Goal: Task Accomplishment & Management: Manage account settings

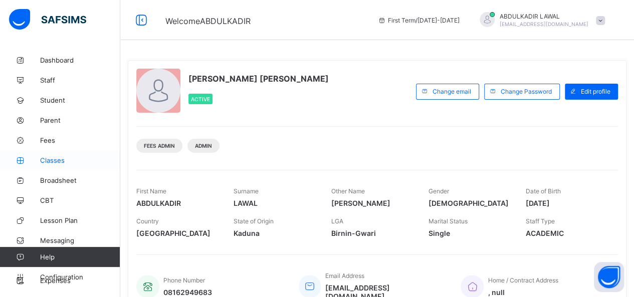
click at [64, 163] on span "Classes" at bounding box center [80, 160] width 80 height 8
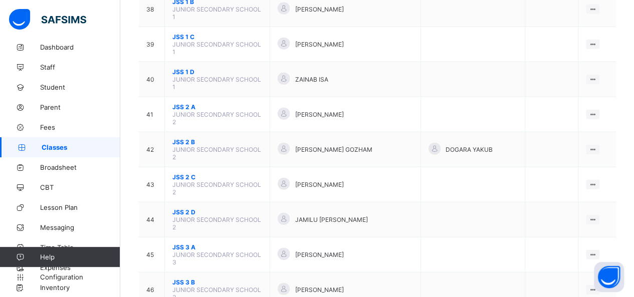
scroll to position [1162, 0]
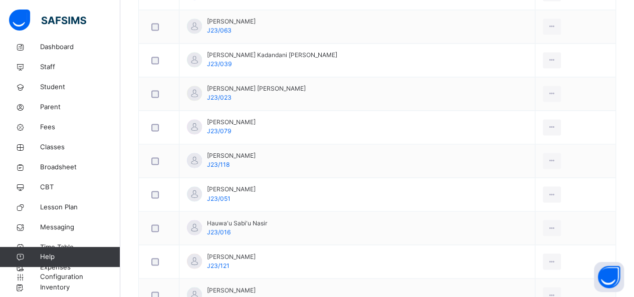
scroll to position [761, 0]
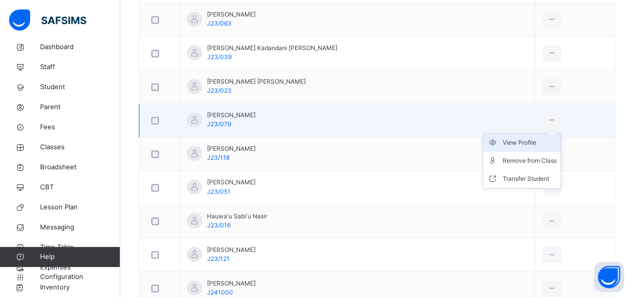
click at [516, 139] on div "View Profile" at bounding box center [529, 143] width 54 height 10
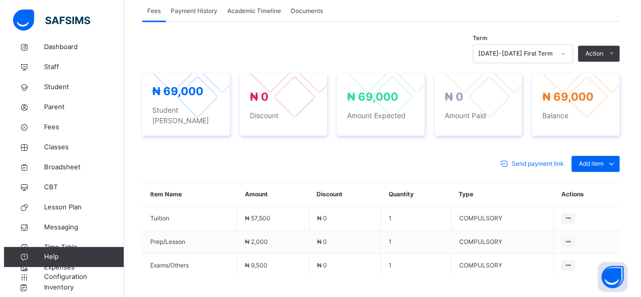
scroll to position [321, 0]
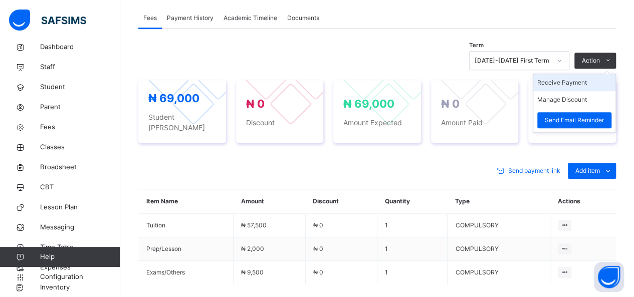
click at [574, 83] on li "Receive Payment" at bounding box center [574, 82] width 82 height 17
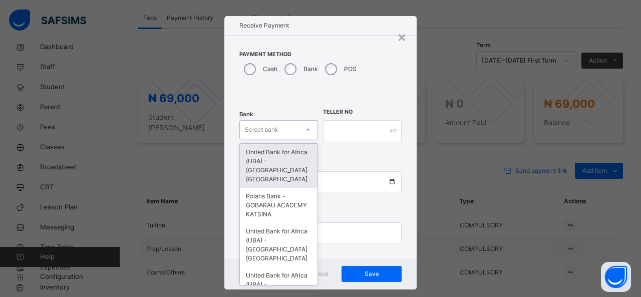
click at [292, 131] on div "Select bank" at bounding box center [269, 130] width 59 height 16
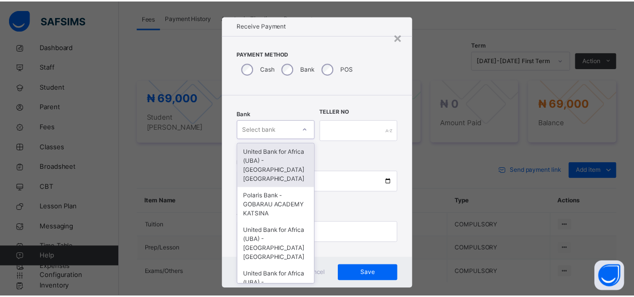
scroll to position [10, 0]
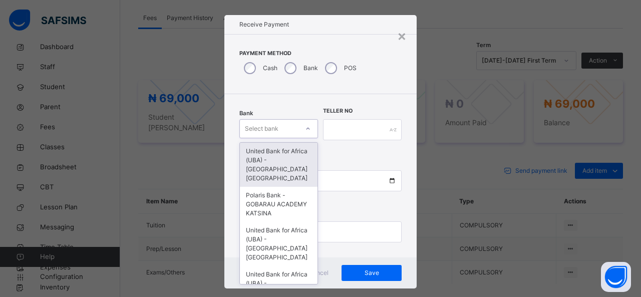
click at [287, 166] on div "United Bank for Africa (UBA) - [GEOGRAPHIC_DATA] [GEOGRAPHIC_DATA]" at bounding box center [279, 165] width 78 height 44
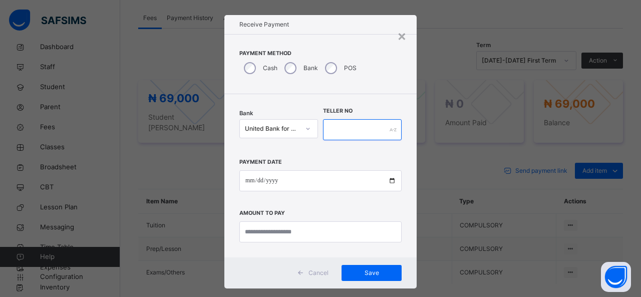
click at [328, 134] on input "text" at bounding box center [362, 129] width 79 height 21
type input "*****"
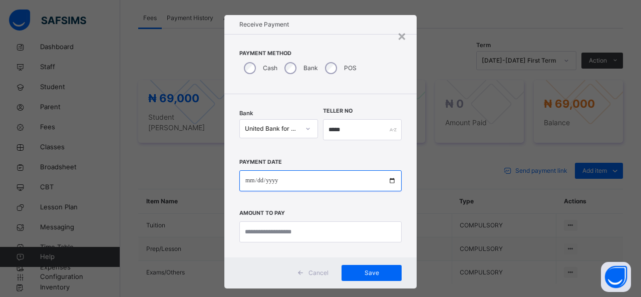
click at [306, 179] on input "date" at bounding box center [320, 180] width 162 height 21
type input "**********"
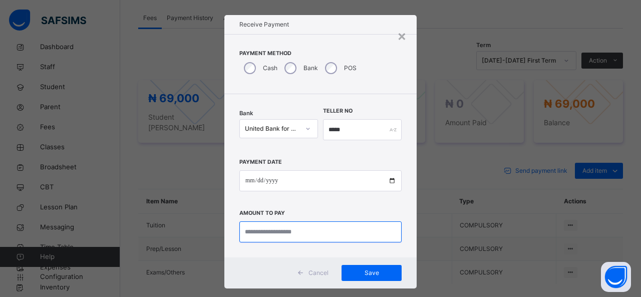
click at [272, 232] on input "currency" at bounding box center [320, 231] width 162 height 21
type input "********"
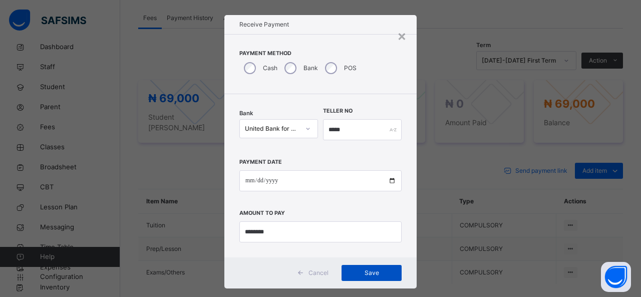
click at [363, 268] on div "Save" at bounding box center [372, 273] width 60 height 16
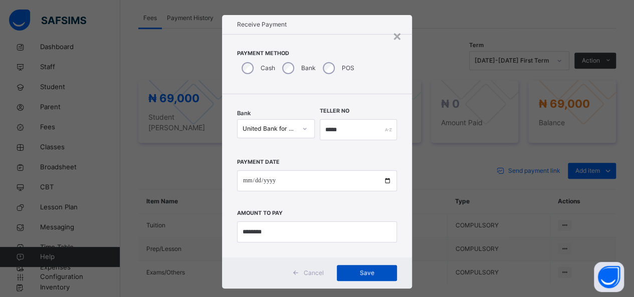
click at [363, 268] on div "Save" at bounding box center [367, 273] width 60 height 16
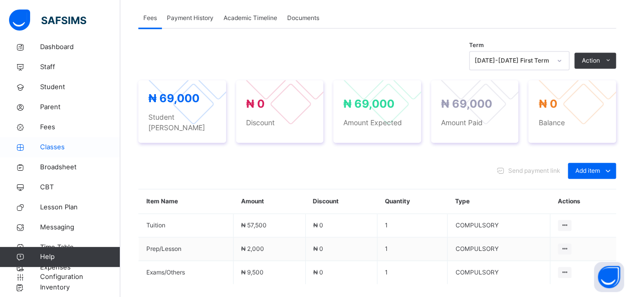
click at [56, 145] on span "Classes" at bounding box center [80, 147] width 80 height 10
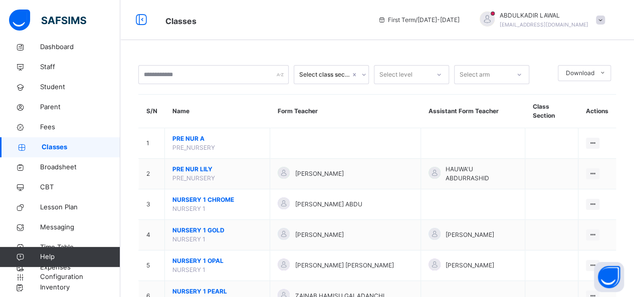
click at [56, 145] on span "Classes" at bounding box center [81, 147] width 79 height 10
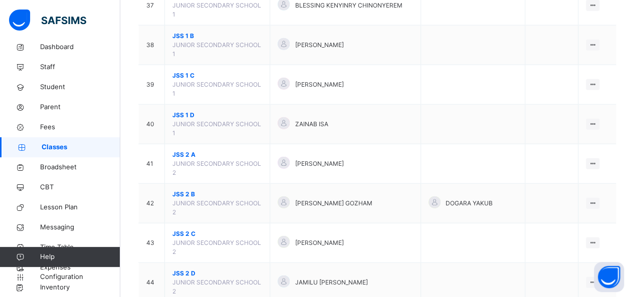
scroll to position [1282, 0]
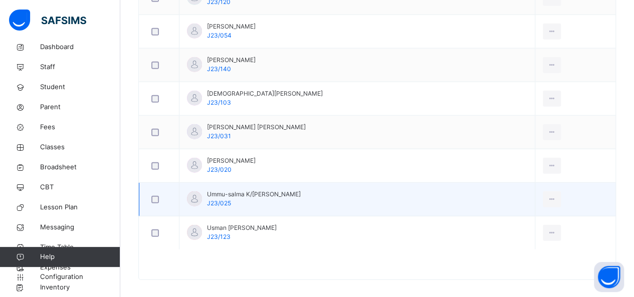
scroll to position [1254, 0]
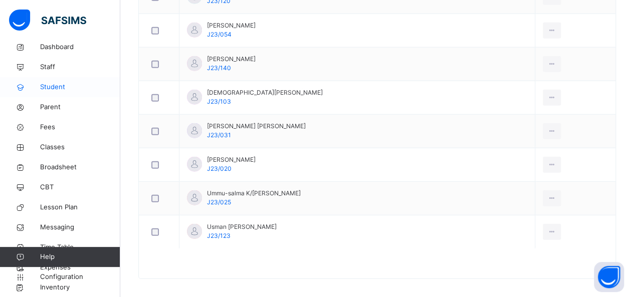
click at [51, 91] on span "Student" at bounding box center [80, 87] width 80 height 10
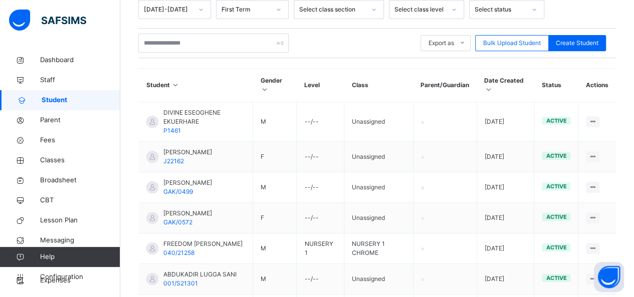
scroll to position [168, 0]
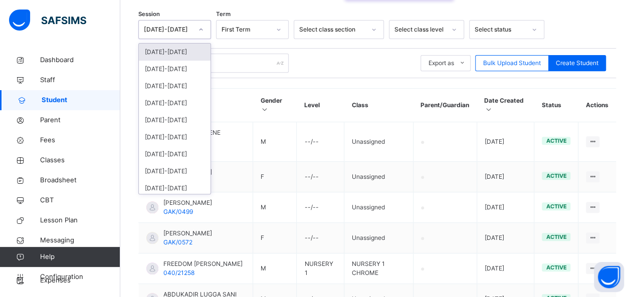
click at [202, 25] on icon at bounding box center [201, 30] width 6 height 10
click at [182, 62] on div "[DATE]-[DATE]" at bounding box center [175, 69] width 72 height 17
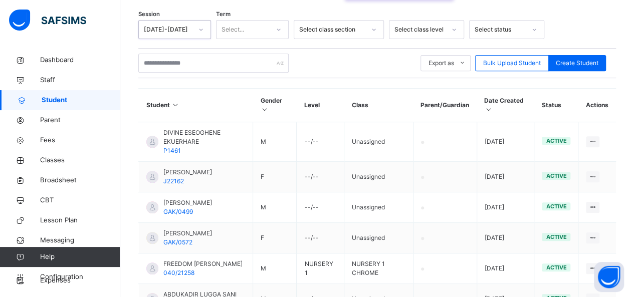
click at [277, 25] on icon at bounding box center [279, 30] width 6 height 10
click at [240, 64] on div "Second Term" at bounding box center [252, 69] width 72 height 17
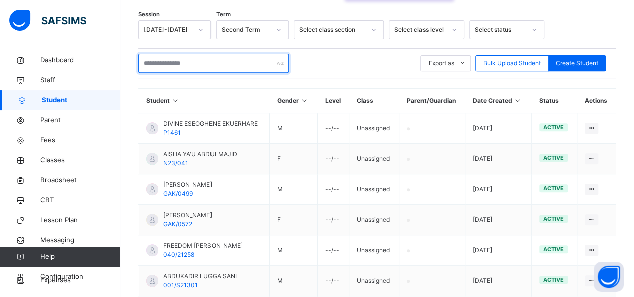
click at [176, 64] on input "text" at bounding box center [213, 63] width 150 height 19
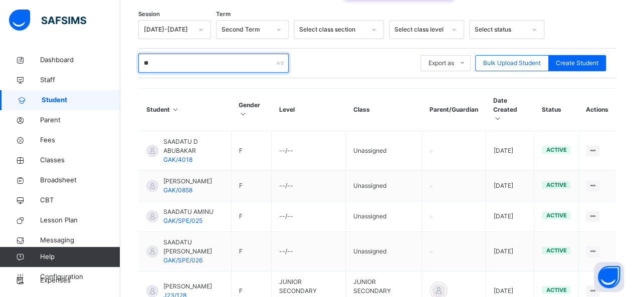
type input "*"
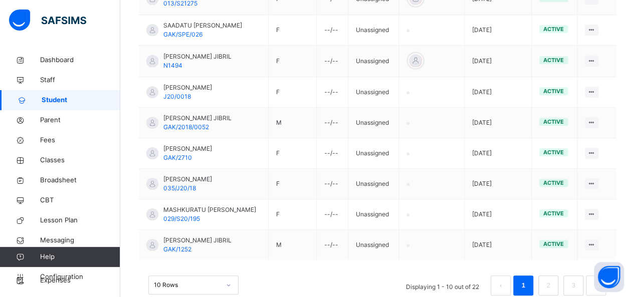
scroll to position [343, 0]
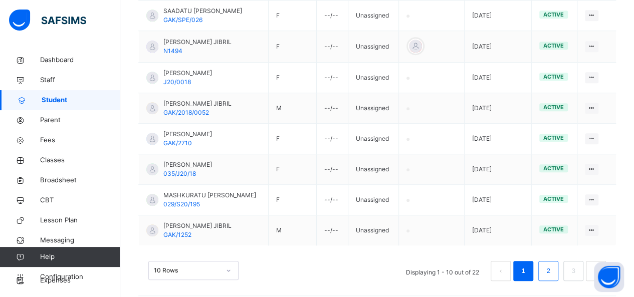
type input "******"
click at [553, 264] on link "2" at bounding box center [548, 270] width 10 height 13
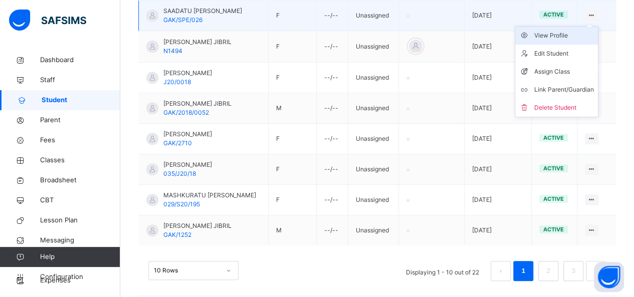
click at [566, 31] on div "View Profile" at bounding box center [564, 36] width 60 height 10
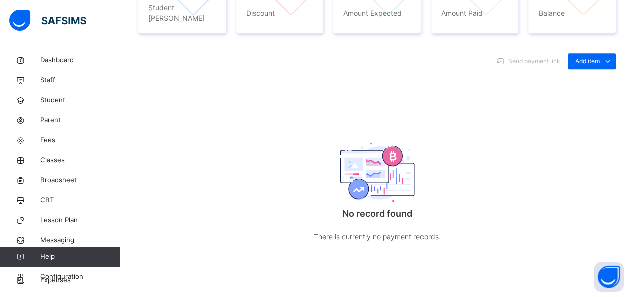
scroll to position [430, 0]
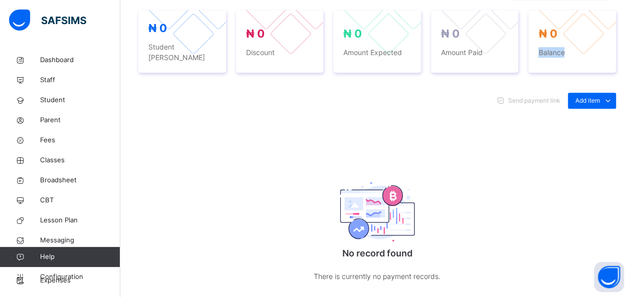
click at [632, 4] on div "× Delete Document This action would delete the document with name: from the sys…" at bounding box center [376, 3] width 513 height 688
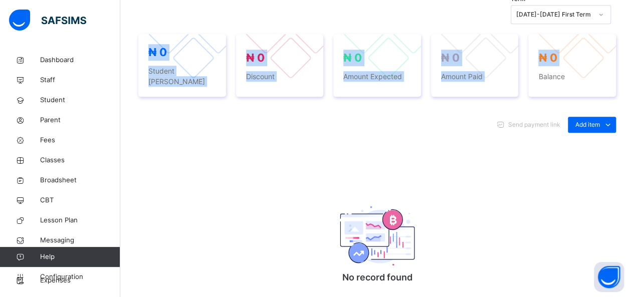
click at [632, 4] on div "× Delete Document This action would delete the document with name: from the sys…" at bounding box center [376, 27] width 513 height 688
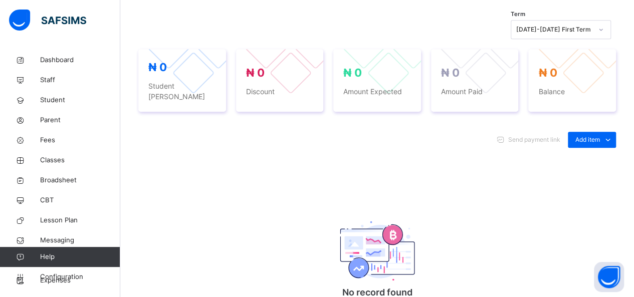
click at [456, 132] on div "Send payment link Add item Optional items Special bill" at bounding box center [376, 140] width 477 height 16
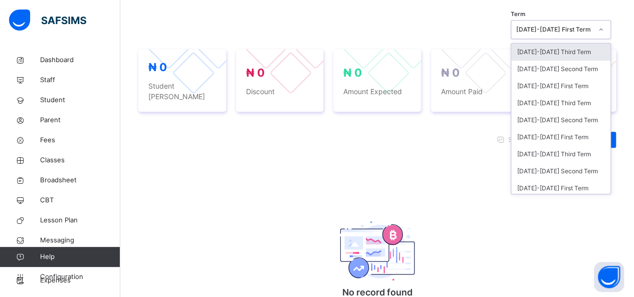
click at [578, 31] on div "[DATE]-[DATE] First Term" at bounding box center [554, 29] width 76 height 9
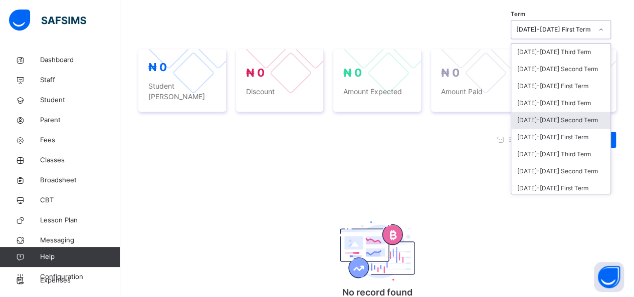
click at [556, 117] on div "[DATE]-[DATE] Second Term" at bounding box center [560, 120] width 99 height 17
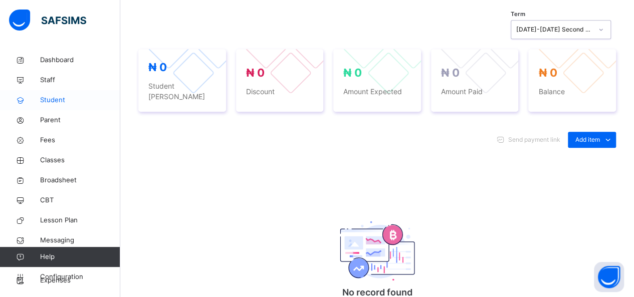
click at [57, 107] on link "Student" at bounding box center [60, 100] width 120 height 20
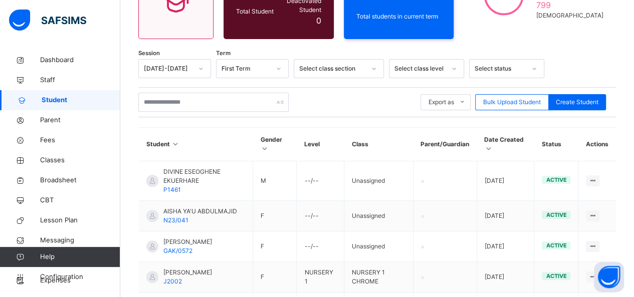
scroll to position [111, 0]
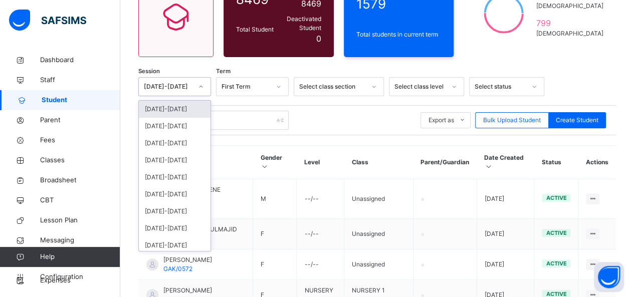
click at [201, 82] on icon at bounding box center [201, 87] width 6 height 10
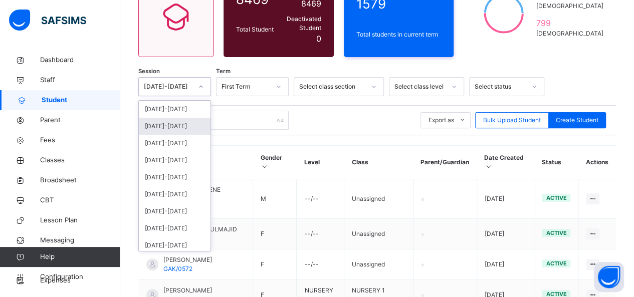
click at [180, 118] on div "[DATE]-[DATE]" at bounding box center [175, 126] width 72 height 17
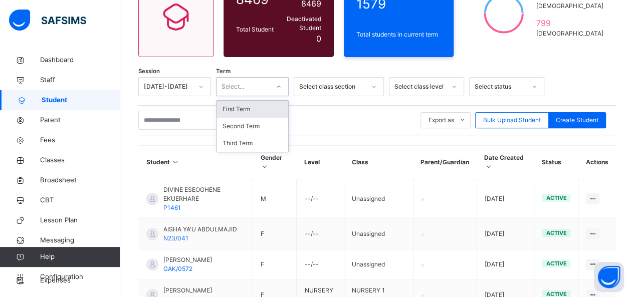
click at [282, 84] on icon at bounding box center [279, 87] width 6 height 10
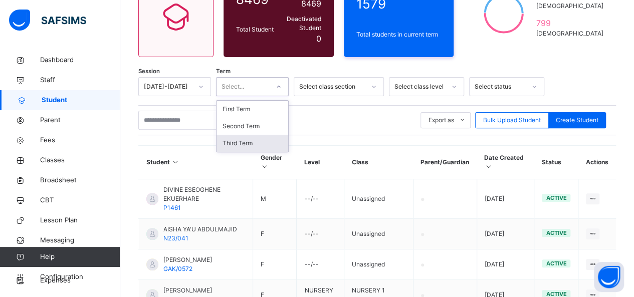
click at [253, 136] on div "Third Term" at bounding box center [252, 143] width 72 height 17
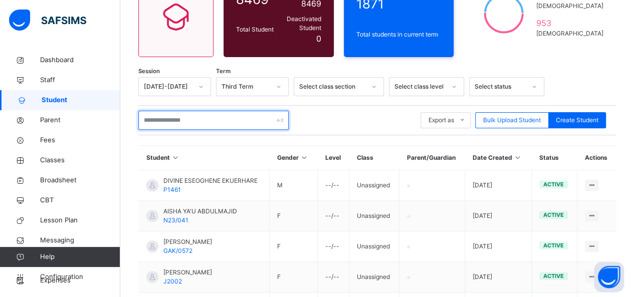
click at [193, 111] on input "text" at bounding box center [213, 120] width 150 height 19
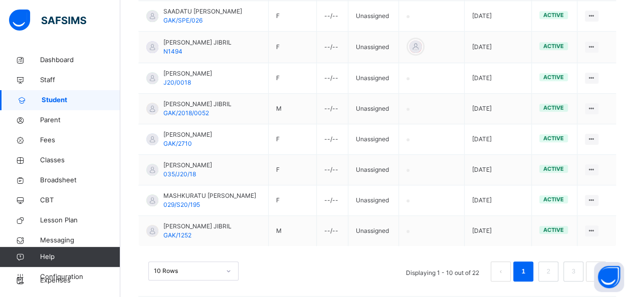
scroll to position [343, 0]
type input "******"
click at [553, 266] on link "2" at bounding box center [548, 270] width 10 height 13
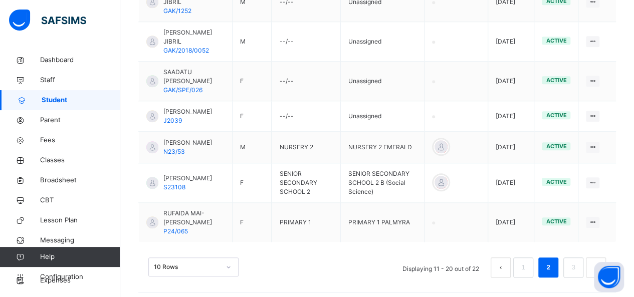
scroll to position [424, 0]
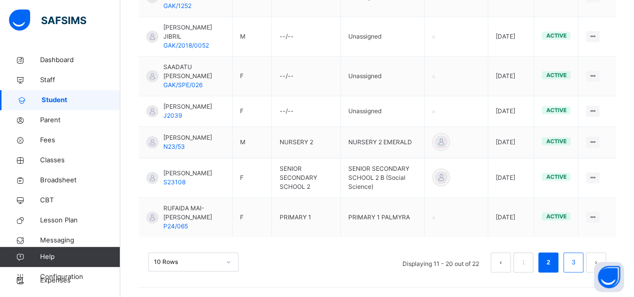
click at [578, 262] on link "3" at bounding box center [573, 262] width 10 height 13
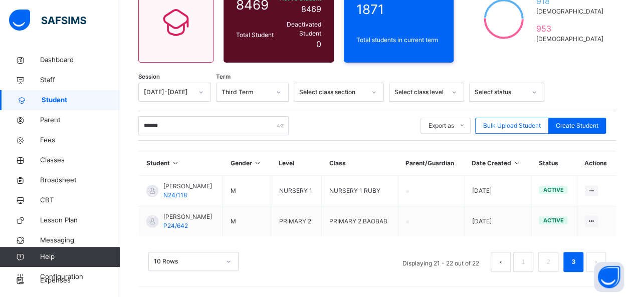
scroll to position [98, 0]
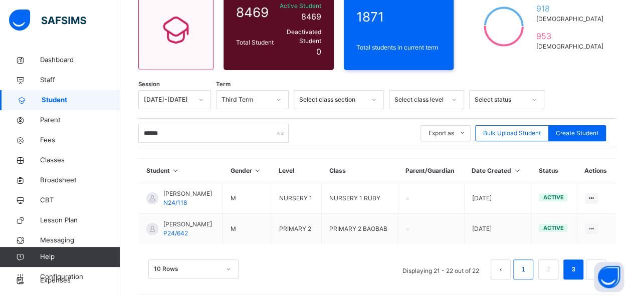
click at [527, 263] on link "1" at bounding box center [523, 269] width 10 height 13
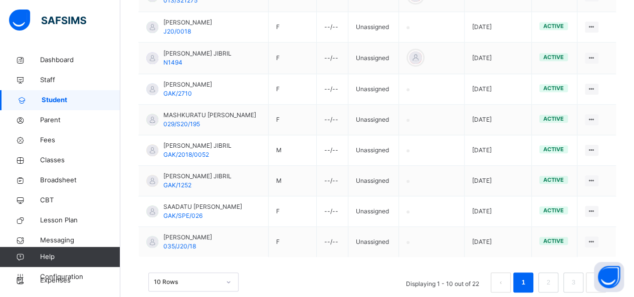
scroll to position [339, 0]
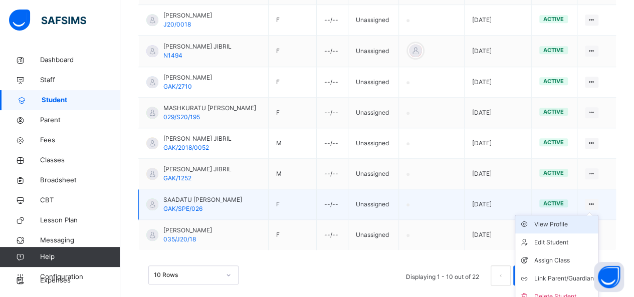
click at [566, 219] on div "View Profile" at bounding box center [564, 224] width 60 height 10
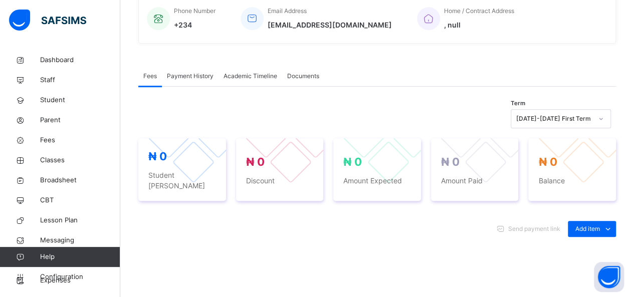
scroll to position [267, 0]
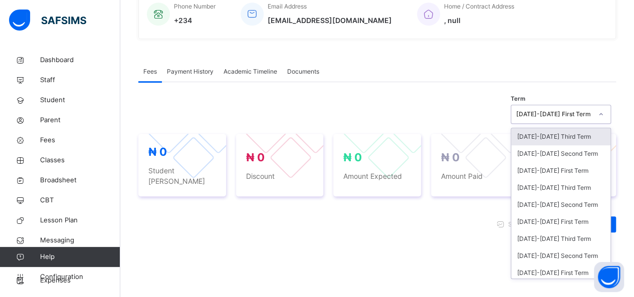
click at [604, 116] on div at bounding box center [600, 114] width 17 height 16
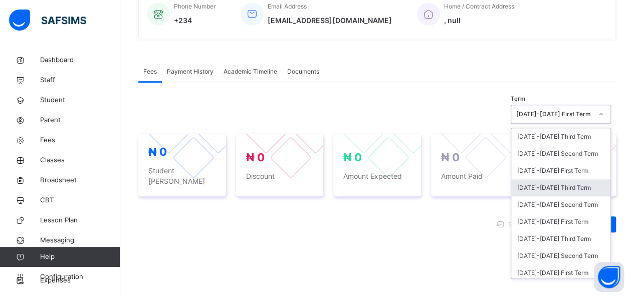
click at [571, 184] on div "[DATE]-[DATE] Third Term" at bounding box center [560, 187] width 99 height 17
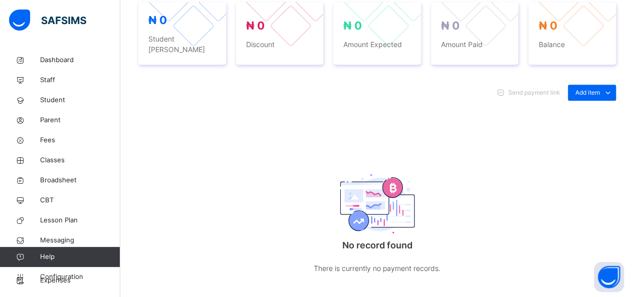
scroll to position [407, 0]
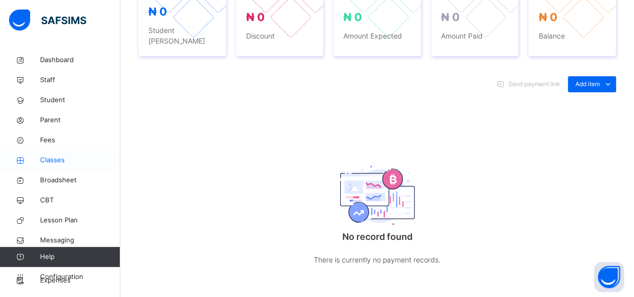
click at [48, 160] on span "Classes" at bounding box center [80, 160] width 80 height 10
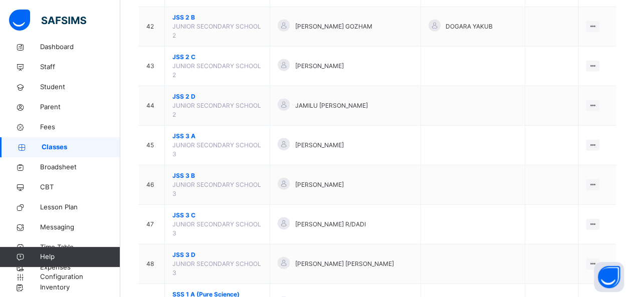
scroll to position [1423, 0]
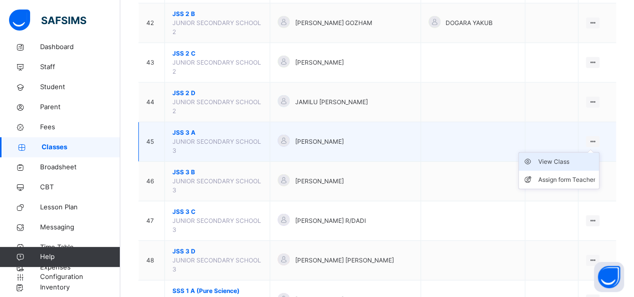
click at [570, 157] on div "View Class" at bounding box center [566, 162] width 57 height 10
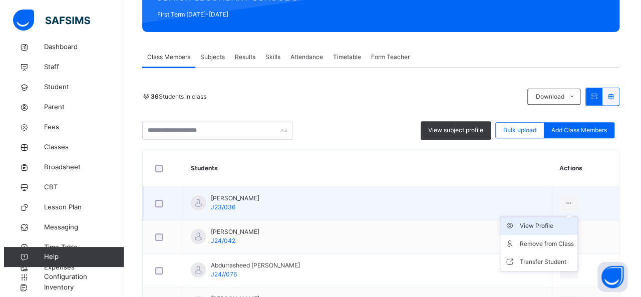
scroll to position [220, 0]
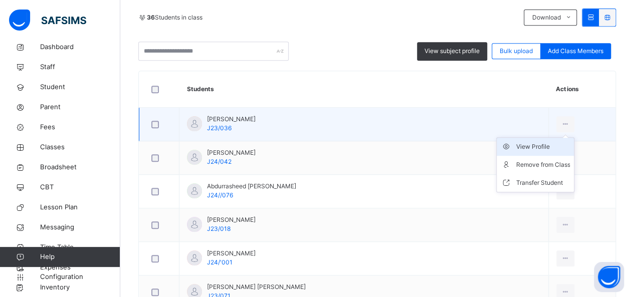
click at [515, 146] on div "View Profile" at bounding box center [542, 147] width 54 height 10
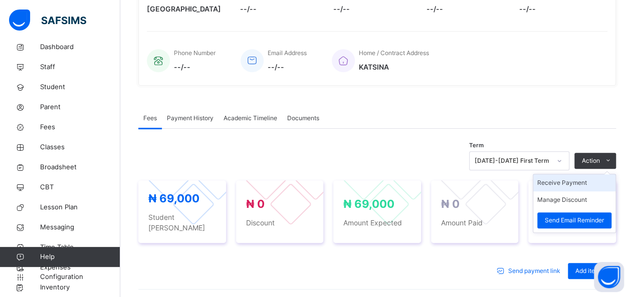
click at [570, 182] on li "Receive Payment" at bounding box center [574, 182] width 82 height 17
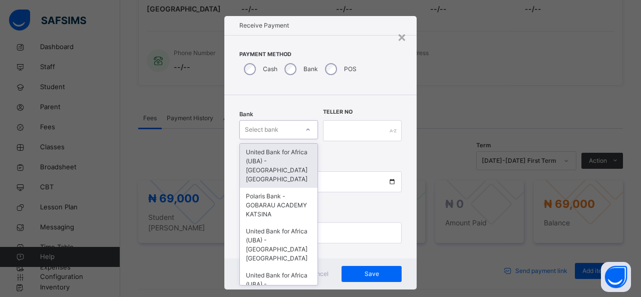
click at [300, 135] on div at bounding box center [308, 130] width 17 height 16
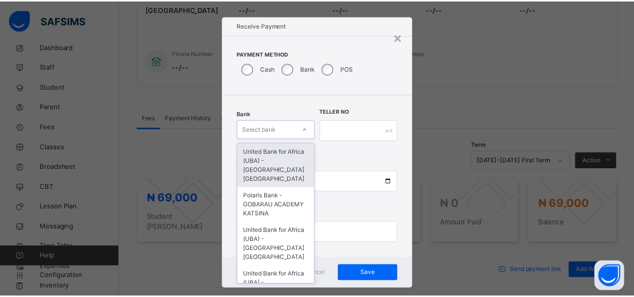
scroll to position [10, 0]
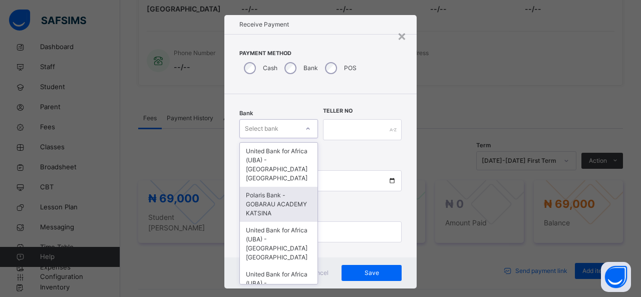
click at [282, 196] on div "Polaris Bank - GOBARAU ACADEMY KATSINA" at bounding box center [279, 204] width 78 height 35
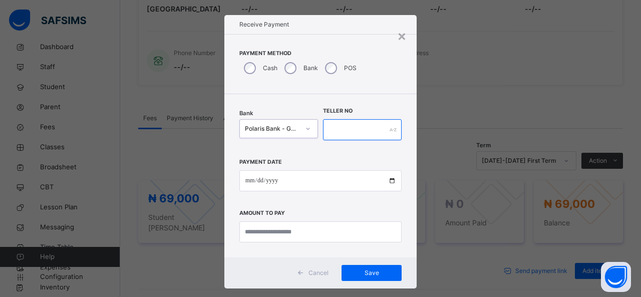
click at [338, 131] on input "text" at bounding box center [362, 129] width 79 height 21
type input "******"
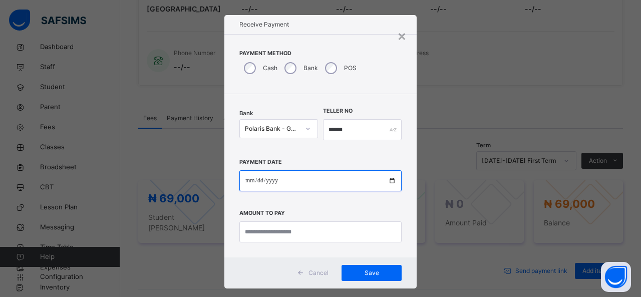
click at [318, 179] on input "date" at bounding box center [320, 180] width 162 height 21
type input "**********"
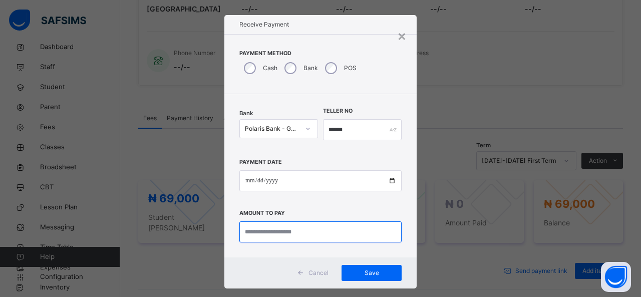
click at [264, 232] on input "currency" at bounding box center [320, 231] width 162 height 21
type input "********"
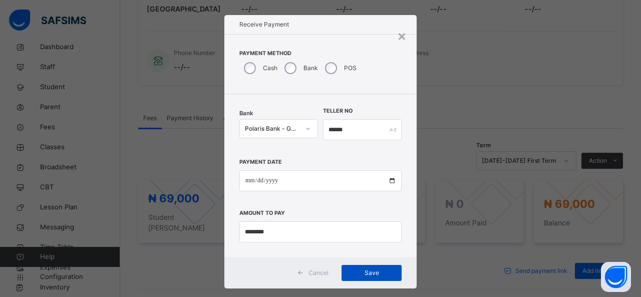
click at [364, 272] on span "Save" at bounding box center [371, 273] width 45 height 9
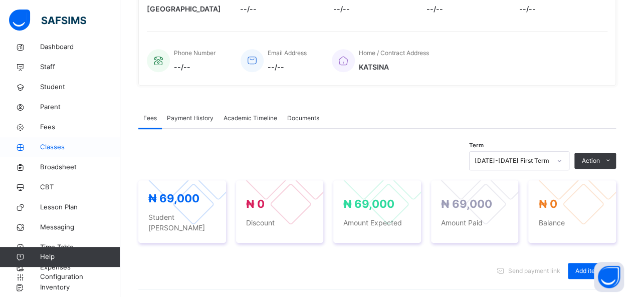
click at [60, 145] on span "Classes" at bounding box center [80, 147] width 80 height 10
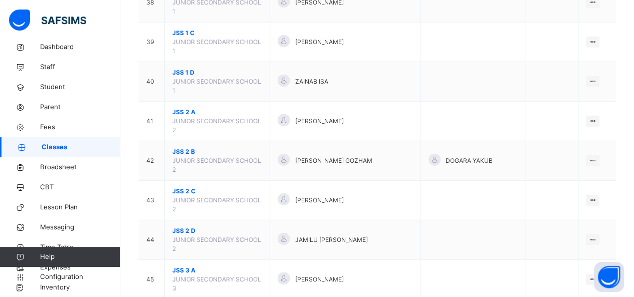
scroll to position [1383, 0]
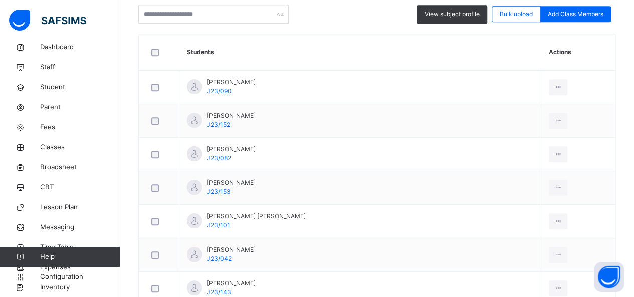
scroll to position [260, 0]
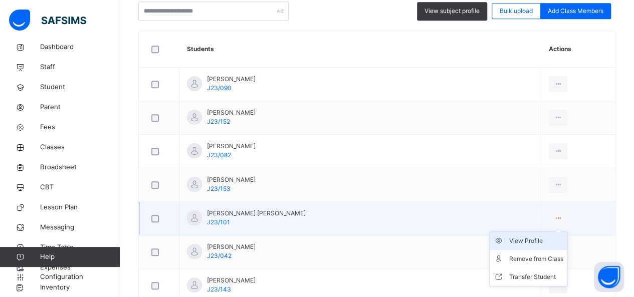
click at [517, 242] on div "View Profile" at bounding box center [535, 241] width 54 height 10
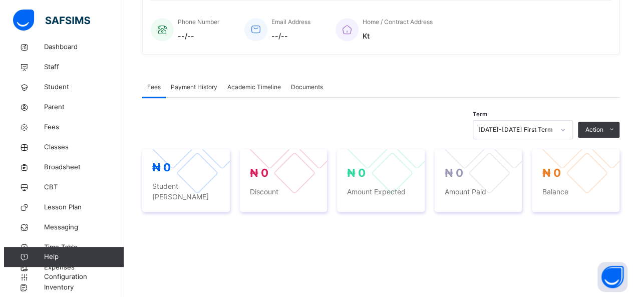
scroll to position [260, 0]
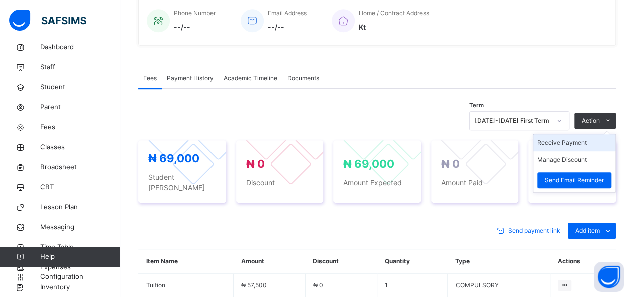
click at [577, 143] on li "Receive Payment" at bounding box center [574, 142] width 82 height 17
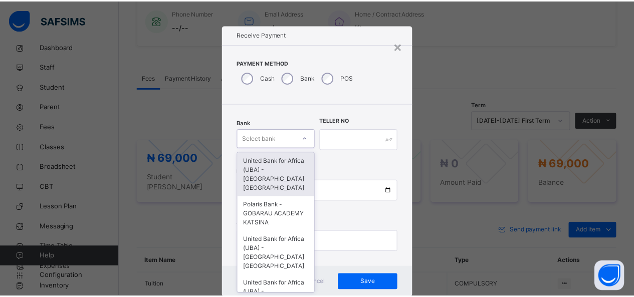
scroll to position [10, 0]
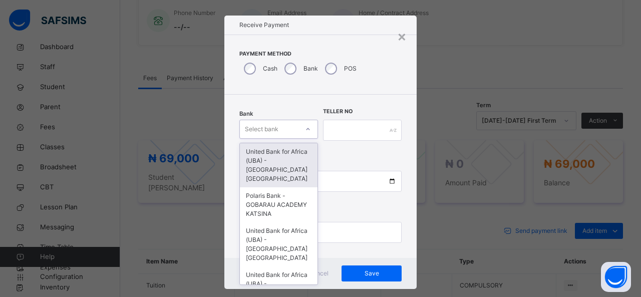
click at [296, 139] on div "option United Bank for Africa ([GEOGRAPHIC_DATA]) - Gobarau Academy Katsina foc…" at bounding box center [278, 129] width 79 height 19
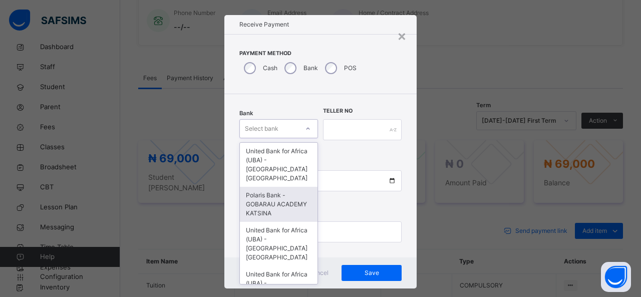
click at [287, 195] on div "Polaris Bank - GOBARAU ACADEMY KATSINA" at bounding box center [279, 204] width 78 height 35
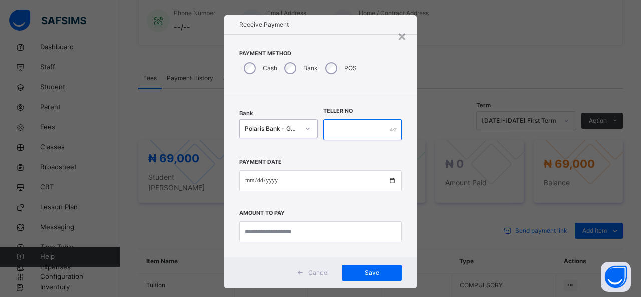
click at [340, 133] on input "text" at bounding box center [362, 129] width 79 height 21
type input "*"
type input "******"
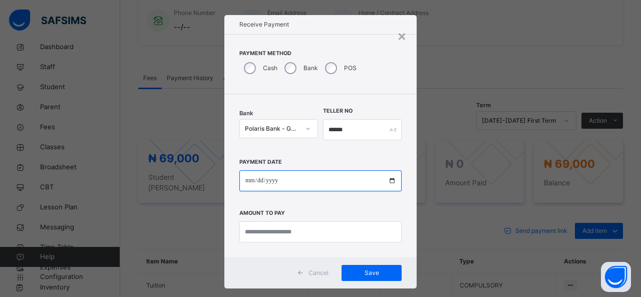
click at [296, 178] on input "date" at bounding box center [320, 180] width 162 height 21
type input "**********"
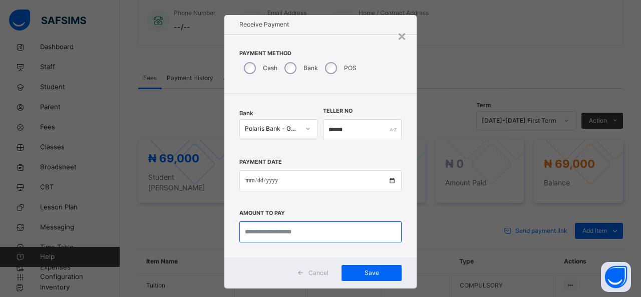
click at [272, 231] on input "currency" at bounding box center [320, 231] width 162 height 21
type input "********"
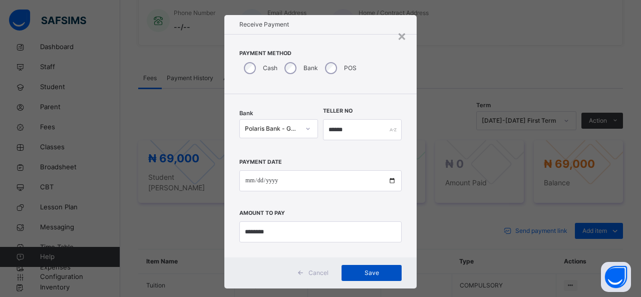
click at [366, 272] on span "Save" at bounding box center [371, 273] width 45 height 9
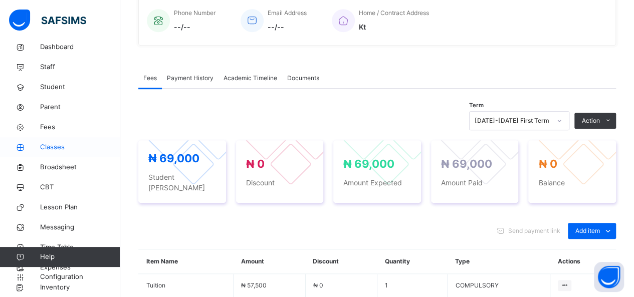
click at [54, 143] on span "Classes" at bounding box center [80, 147] width 80 height 10
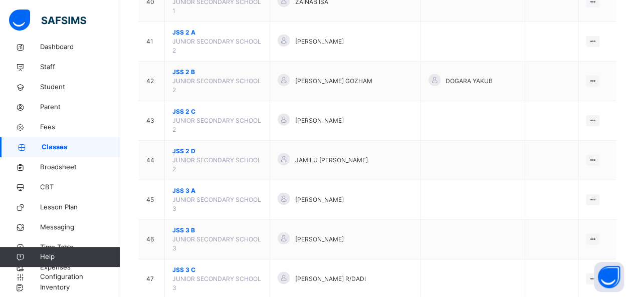
scroll to position [1403, 0]
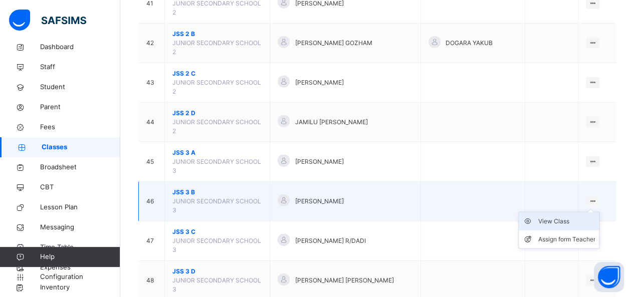
click at [561, 216] on div "View Class" at bounding box center [566, 221] width 57 height 10
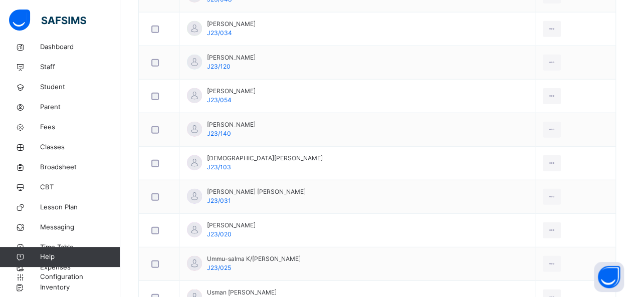
scroll to position [1174, 0]
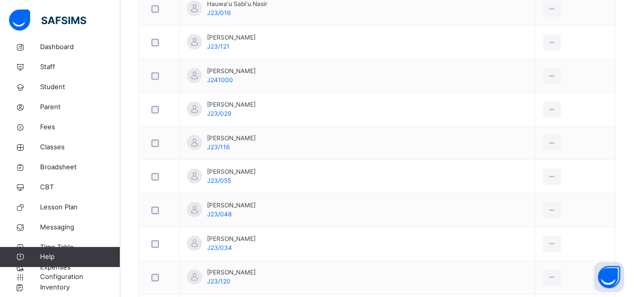
click at [561, 118] on td "View Profile Remove from Class Transfer Student" at bounding box center [575, 110] width 81 height 34
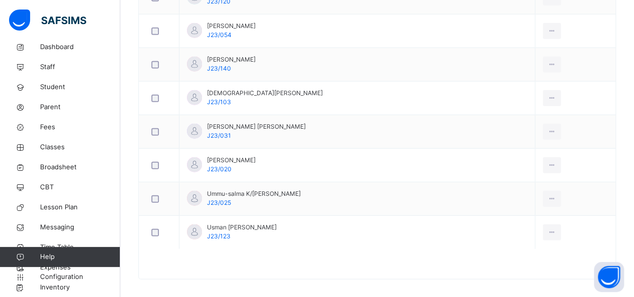
scroll to position [1254, 0]
click at [50, 146] on span "Classes" at bounding box center [80, 147] width 80 height 10
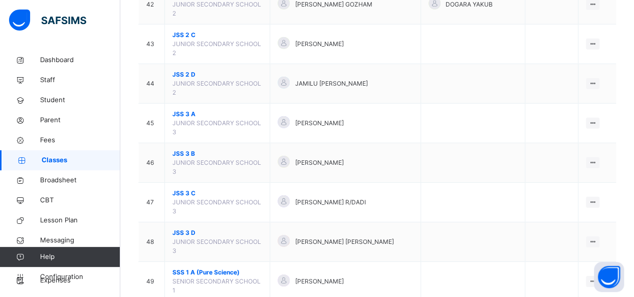
scroll to position [1440, 0]
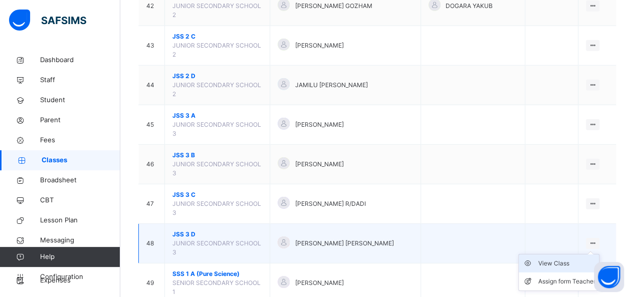
click at [572, 258] on div "View Class" at bounding box center [566, 263] width 57 height 10
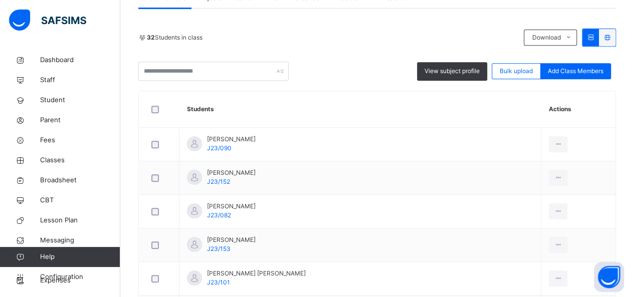
scroll to position [321, 0]
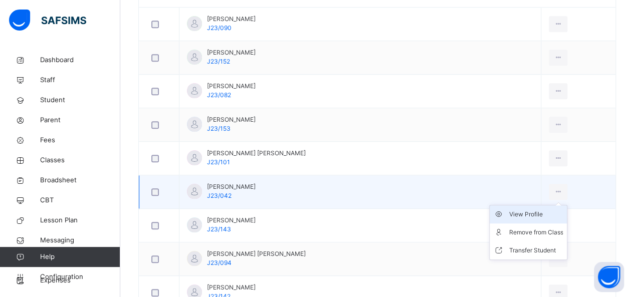
click at [513, 216] on div "View Profile" at bounding box center [535, 214] width 54 height 10
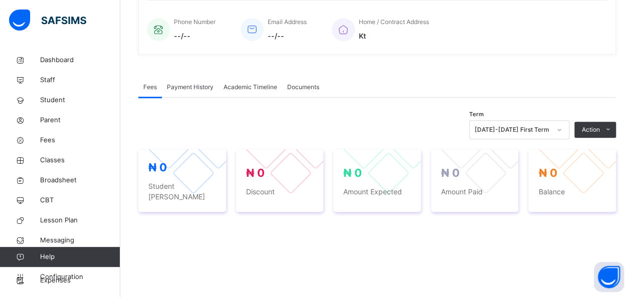
scroll to position [321, 0]
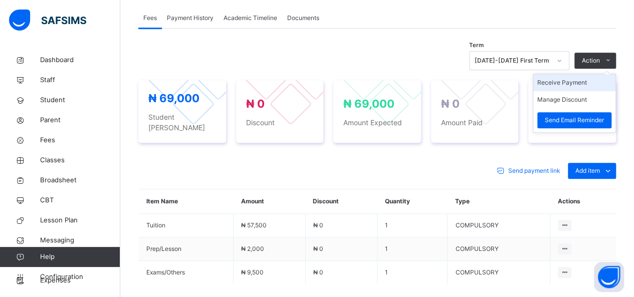
click at [574, 83] on li "Receive Payment" at bounding box center [574, 82] width 82 height 17
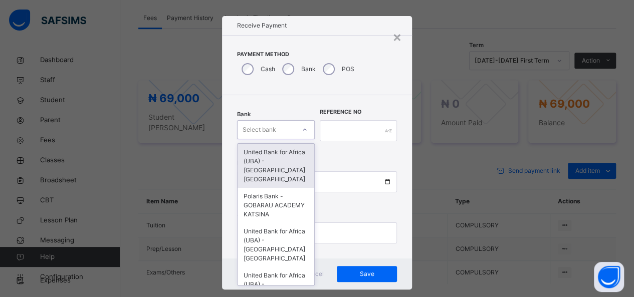
click at [283, 139] on div "option United Bank for Africa ([GEOGRAPHIC_DATA]) - Gobarau Academy Katsina foc…" at bounding box center [276, 129] width 78 height 19
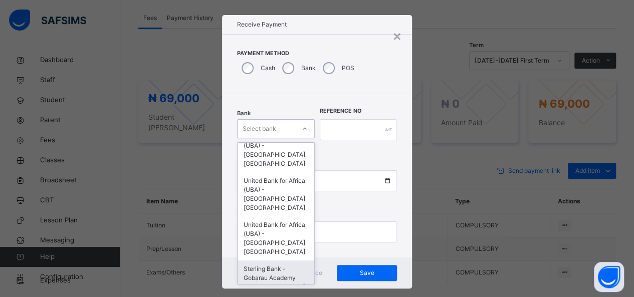
scroll to position [126, 0]
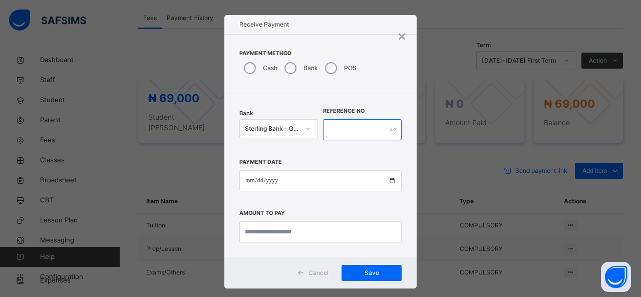
click at [328, 129] on input "text" at bounding box center [362, 129] width 79 height 21
type input "******"
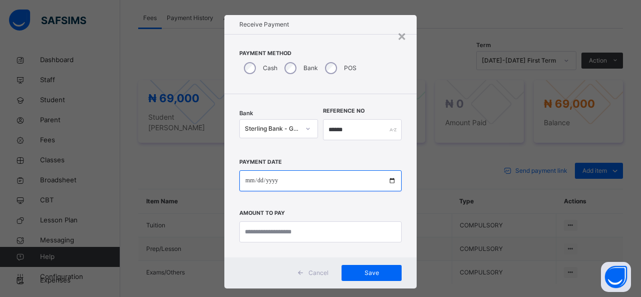
click at [316, 182] on input "date" at bounding box center [320, 180] width 162 height 21
type input "**********"
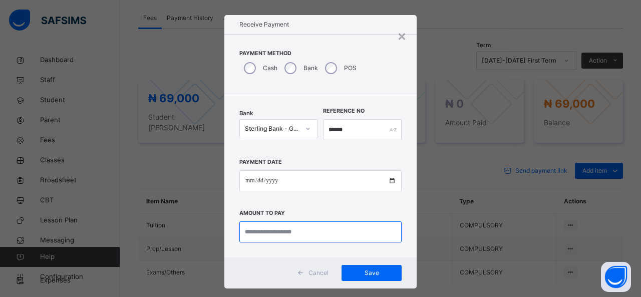
click at [311, 224] on input "currency" at bounding box center [320, 231] width 162 height 21
type input "********"
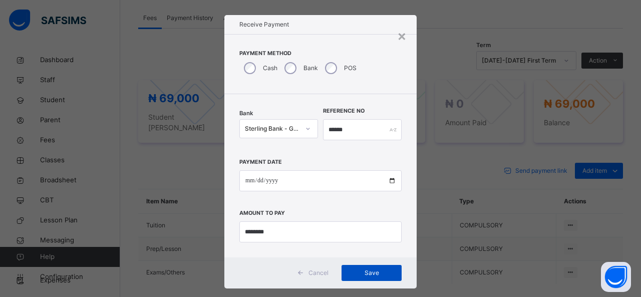
click at [373, 269] on span "Save" at bounding box center [371, 273] width 45 height 9
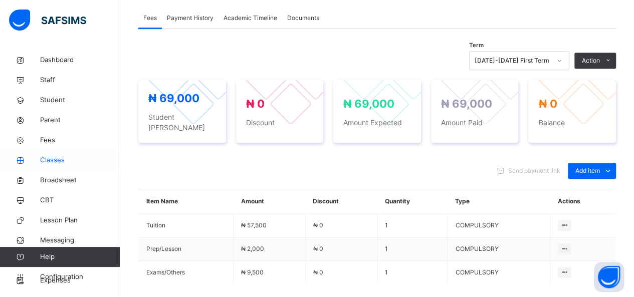
click at [64, 158] on span "Classes" at bounding box center [80, 160] width 80 height 10
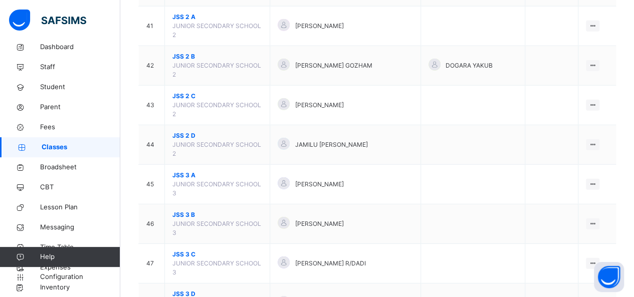
scroll to position [1383, 0]
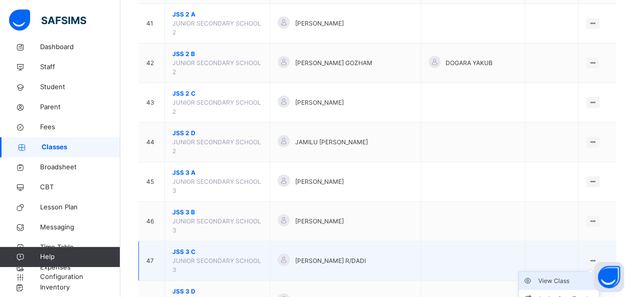
click at [568, 276] on div "View Class" at bounding box center [566, 281] width 57 height 10
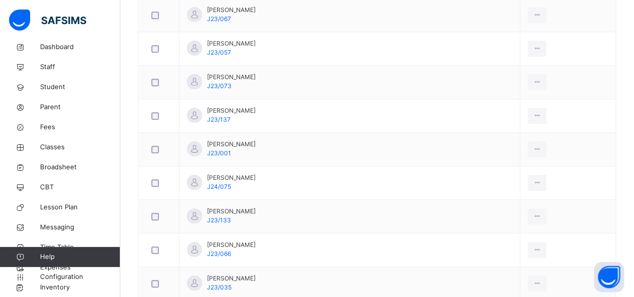
scroll to position [381, 0]
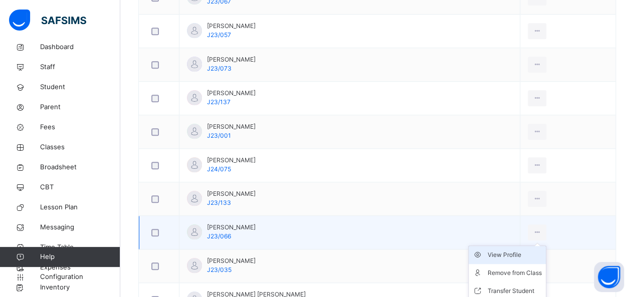
click at [503, 251] on div "View Profile" at bounding box center [514, 255] width 54 height 10
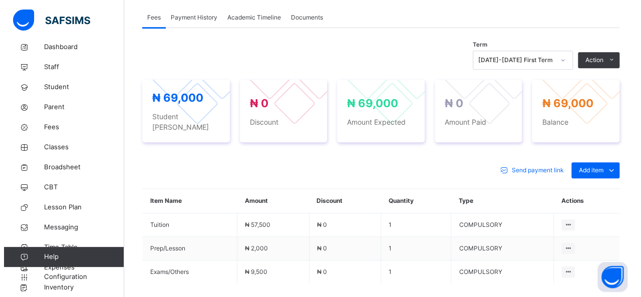
scroll to position [321, 0]
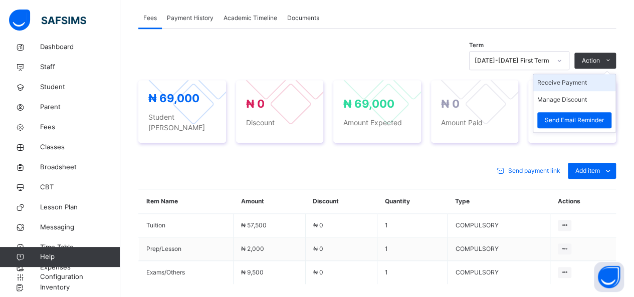
click at [582, 83] on li "Receive Payment" at bounding box center [574, 82] width 82 height 17
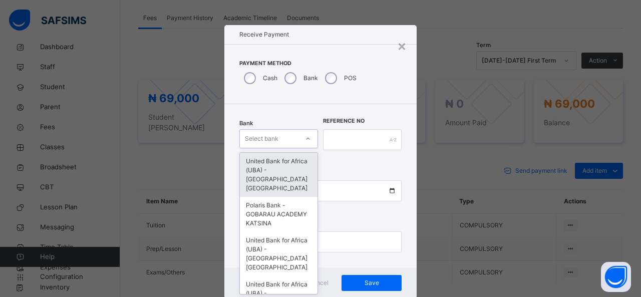
scroll to position [10, 0]
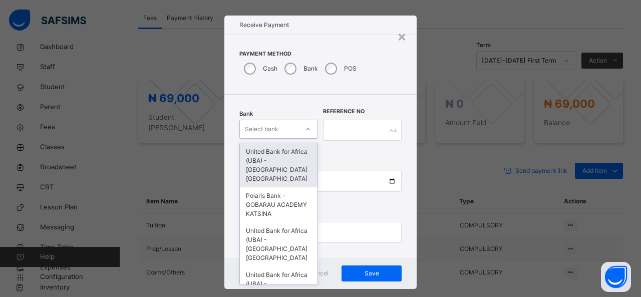
click at [305, 136] on div at bounding box center [308, 129] width 17 height 16
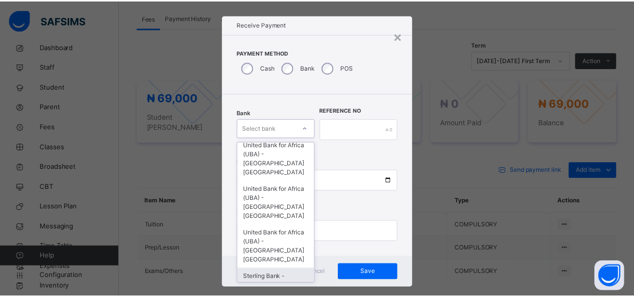
scroll to position [117, 0]
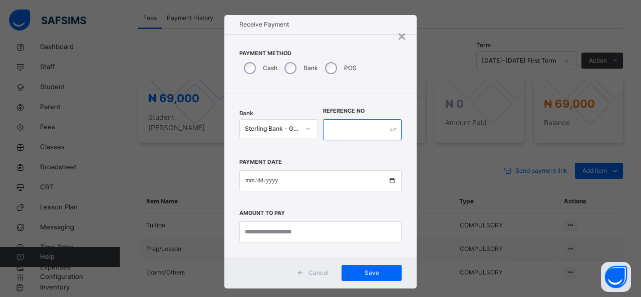
click at [327, 130] on input "text" at bounding box center [362, 129] width 79 height 21
type input "******"
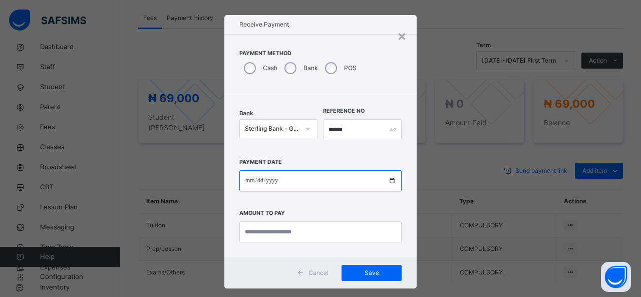
click at [296, 174] on input "date" at bounding box center [320, 180] width 162 height 21
type input "**********"
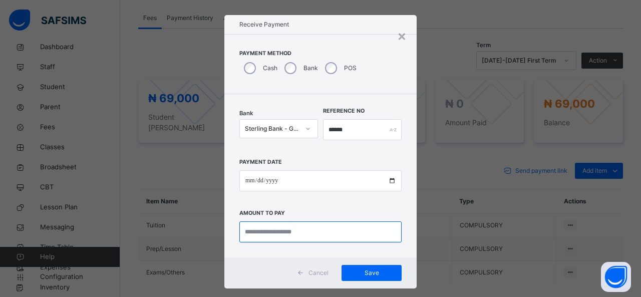
click at [262, 235] on input "currency" at bounding box center [320, 231] width 162 height 21
type input "********"
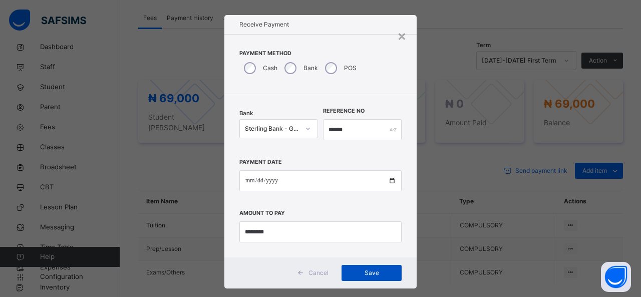
click at [372, 267] on div "Save" at bounding box center [372, 273] width 60 height 16
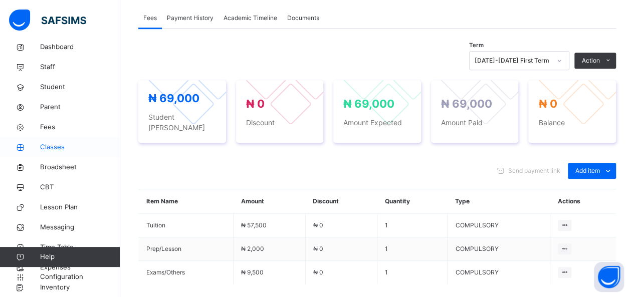
click at [48, 145] on span "Classes" at bounding box center [80, 147] width 80 height 10
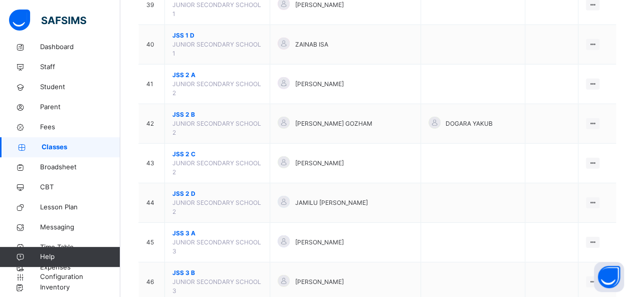
scroll to position [1322, 0]
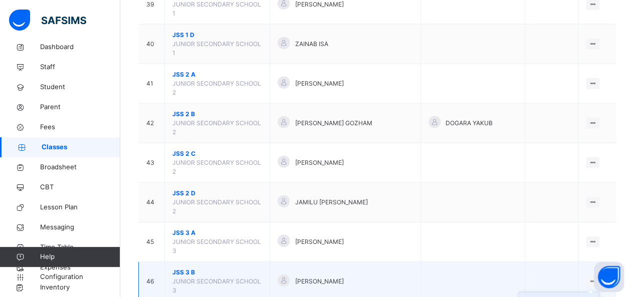
click at [569, 297] on div "View Class" at bounding box center [566, 302] width 57 height 10
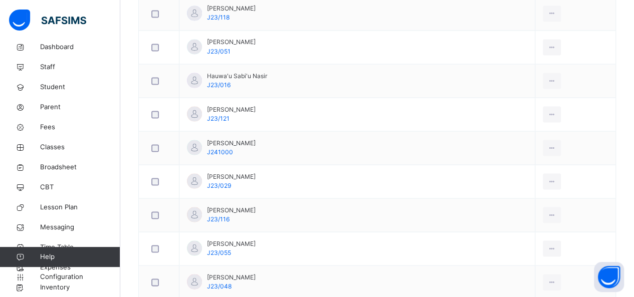
scroll to position [922, 0]
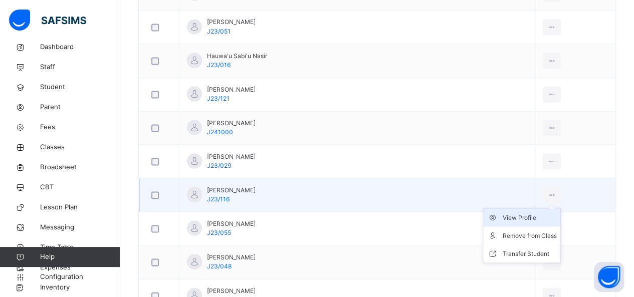
click at [514, 212] on div "View Profile" at bounding box center [529, 217] width 54 height 10
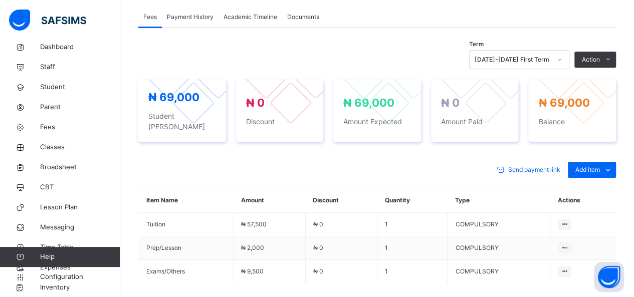
scroll to position [162, 0]
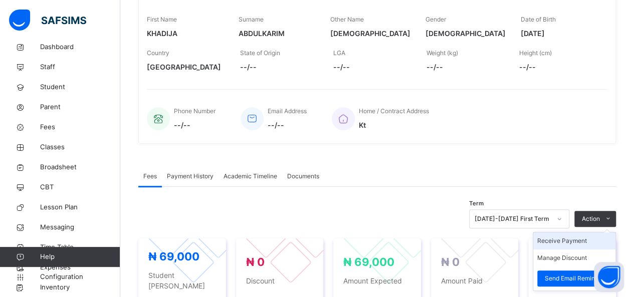
click at [582, 240] on li "Receive Payment" at bounding box center [574, 240] width 82 height 17
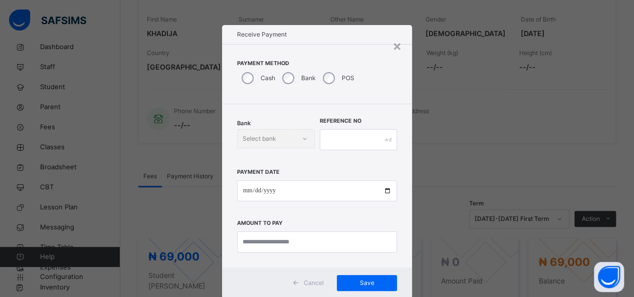
click at [281, 75] on div "Bank" at bounding box center [298, 78] width 41 height 21
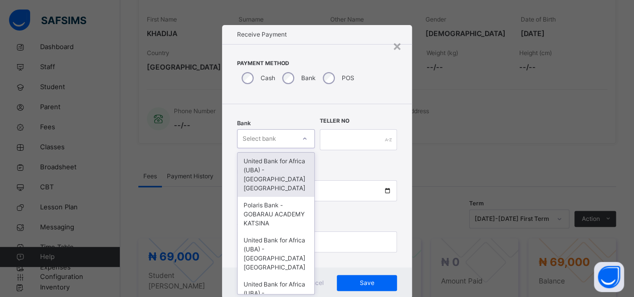
scroll to position [10, 0]
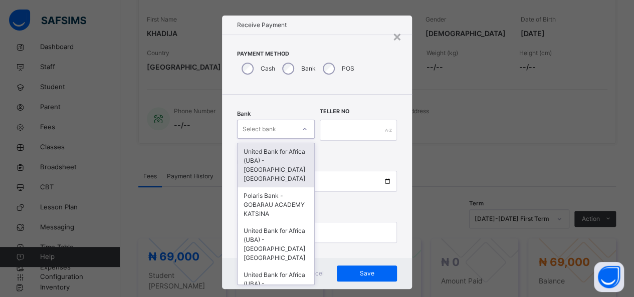
click at [297, 136] on div at bounding box center [304, 129] width 17 height 16
click at [285, 158] on div "United Bank for Africa (UBA) - [GEOGRAPHIC_DATA] [GEOGRAPHIC_DATA]" at bounding box center [275, 165] width 77 height 44
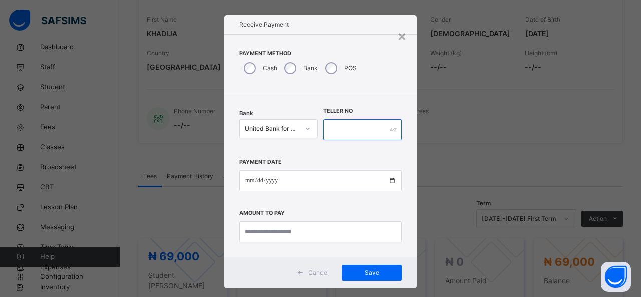
click at [337, 122] on input "text" at bounding box center [362, 129] width 79 height 21
type input "******"
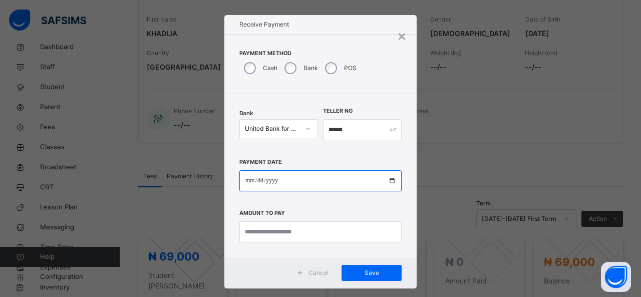
click at [296, 182] on input "date" at bounding box center [320, 180] width 162 height 21
type input "**********"
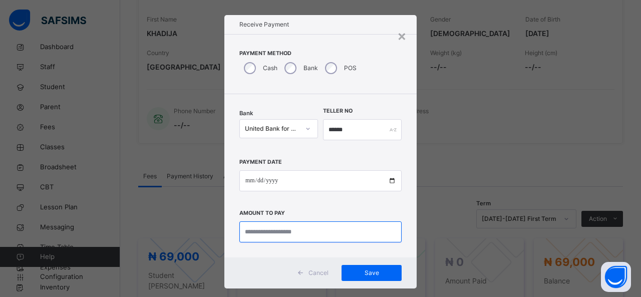
click at [282, 229] on input "currency" at bounding box center [320, 231] width 162 height 21
type input "********"
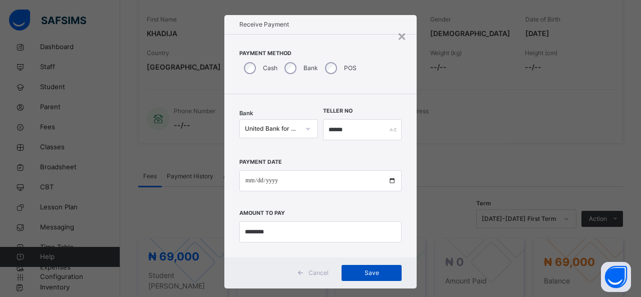
click at [368, 270] on span "Save" at bounding box center [371, 273] width 45 height 9
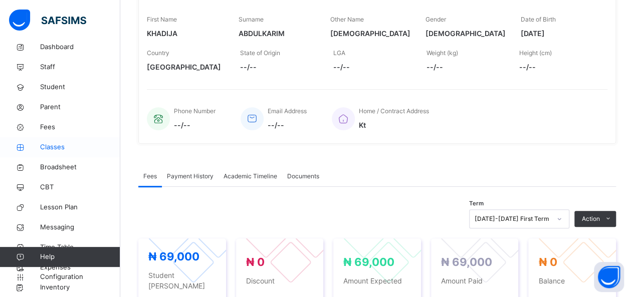
click at [55, 144] on span "Classes" at bounding box center [80, 147] width 80 height 10
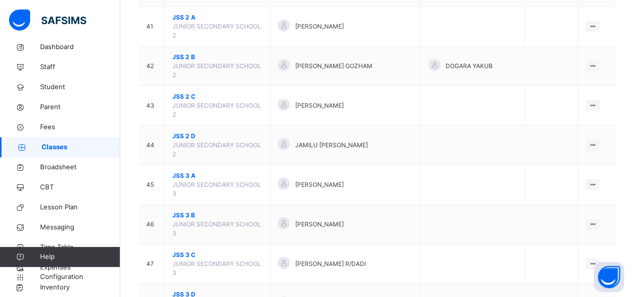
scroll to position [1383, 0]
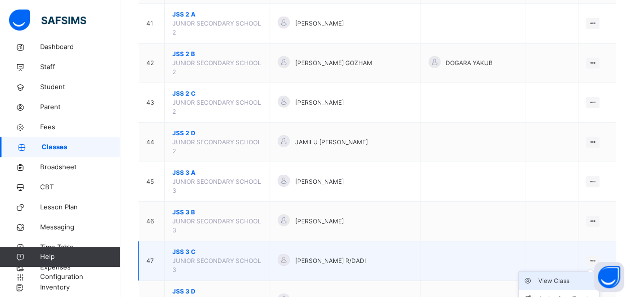
click at [563, 276] on div "View Class" at bounding box center [566, 281] width 57 height 10
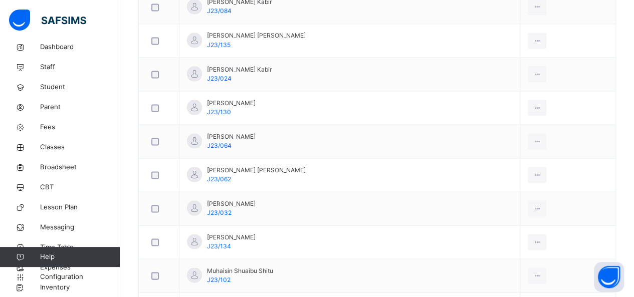
scroll to position [922, 0]
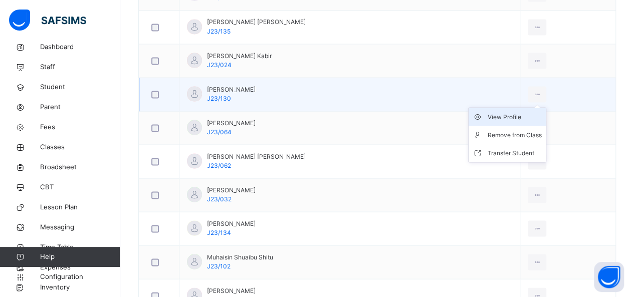
click at [510, 112] on div "View Profile" at bounding box center [514, 117] width 54 height 10
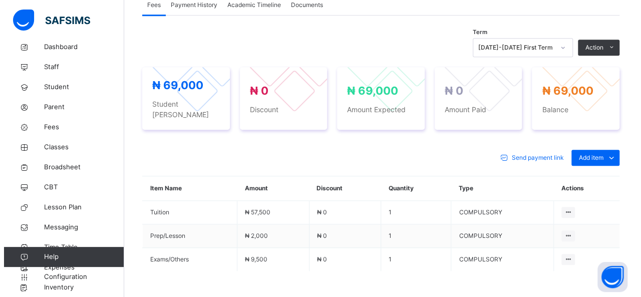
scroll to position [321, 0]
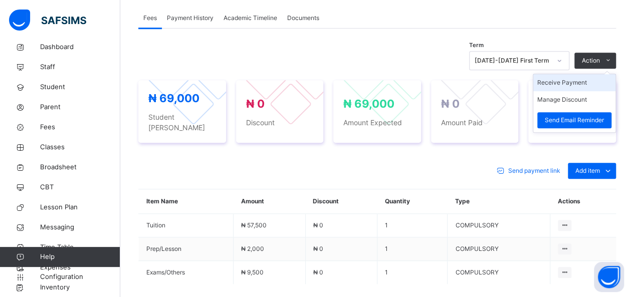
click at [567, 87] on li "Receive Payment" at bounding box center [574, 82] width 82 height 17
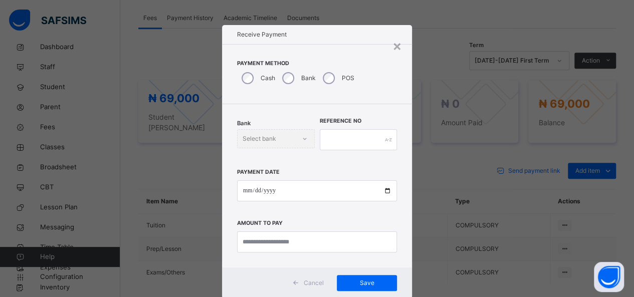
click at [280, 76] on div "Bank" at bounding box center [298, 78] width 41 height 21
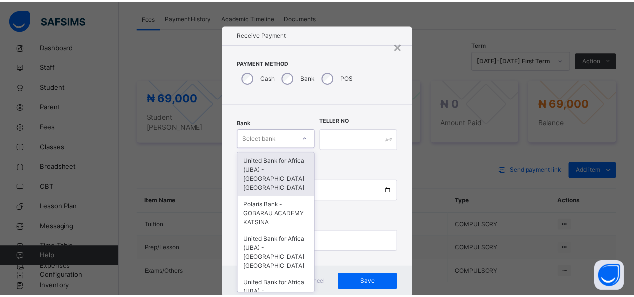
scroll to position [10, 0]
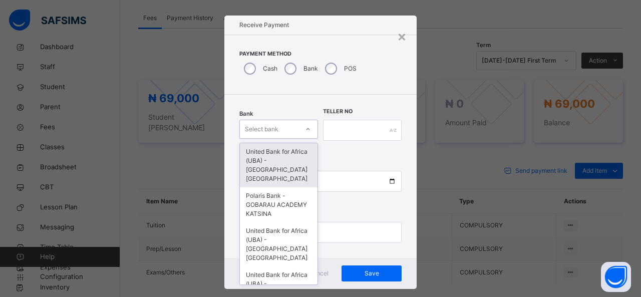
click at [284, 133] on div "Select bank" at bounding box center [269, 130] width 59 height 16
click at [279, 156] on div "United Bank for Africa (UBA) - [GEOGRAPHIC_DATA] [GEOGRAPHIC_DATA]" at bounding box center [279, 165] width 78 height 44
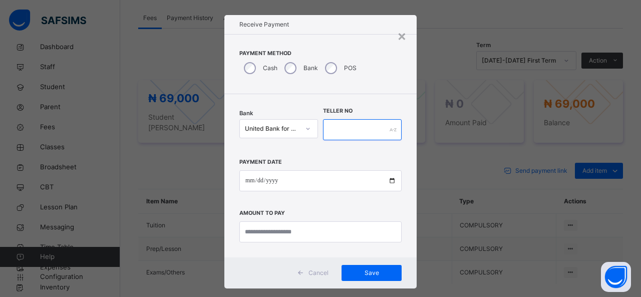
click at [334, 125] on input "text" at bounding box center [362, 129] width 79 height 21
type input "*****"
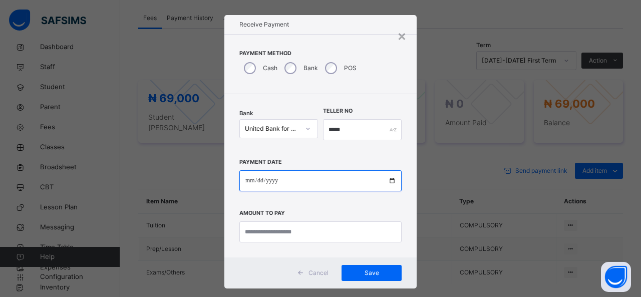
click at [333, 176] on input "date" at bounding box center [320, 180] width 162 height 21
type input "**********"
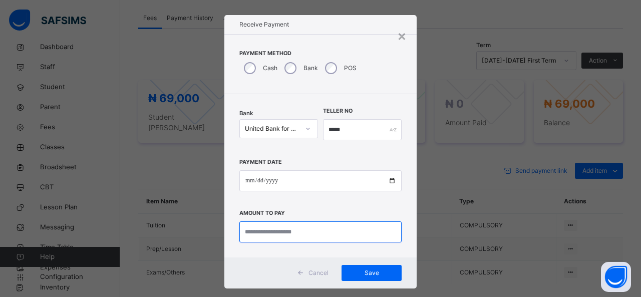
click at [337, 235] on input "currency" at bounding box center [320, 231] width 162 height 21
type input "********"
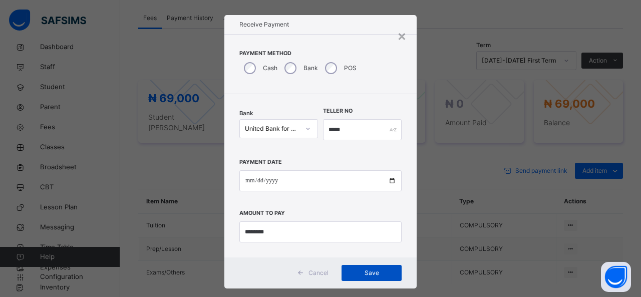
click at [365, 275] on span "Save" at bounding box center [371, 273] width 45 height 9
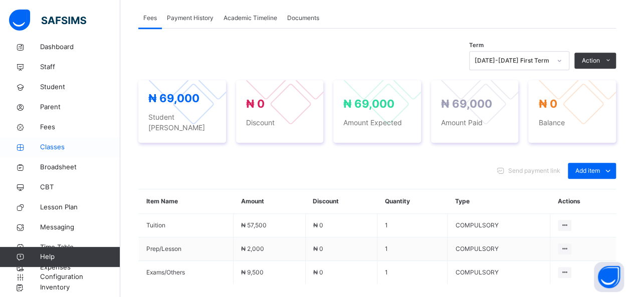
click at [62, 149] on span "Classes" at bounding box center [80, 147] width 80 height 10
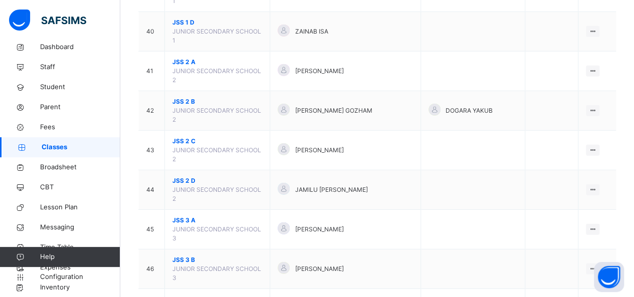
scroll to position [1343, 0]
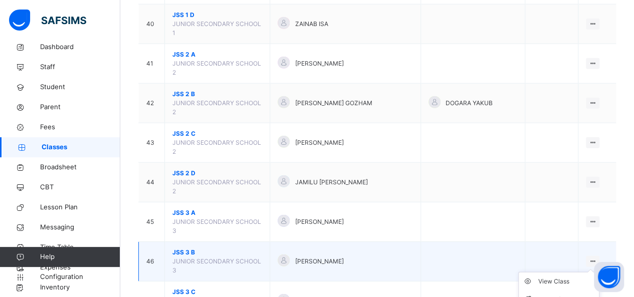
click at [563, 272] on ul "View Class Assign form Teacher" at bounding box center [558, 290] width 81 height 37
click at [561, 277] on div "View Class" at bounding box center [566, 282] width 57 height 10
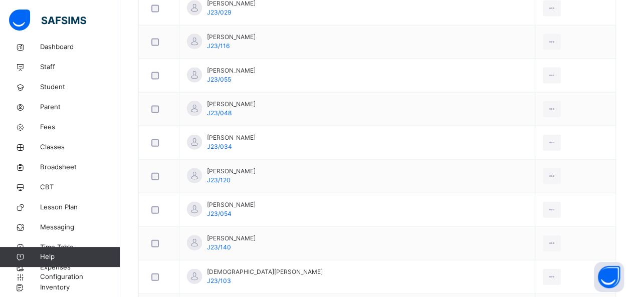
scroll to position [1082, 0]
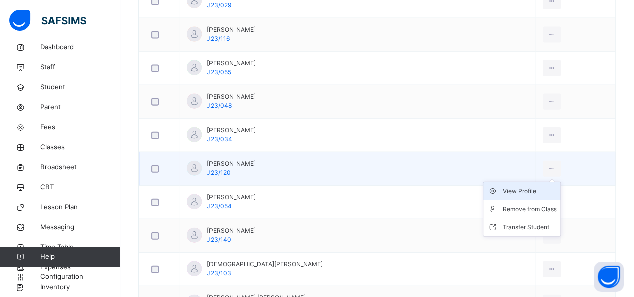
click at [523, 186] on div "View Profile" at bounding box center [529, 191] width 54 height 10
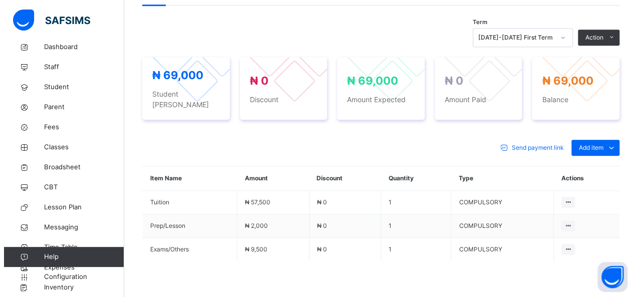
scroll to position [341, 0]
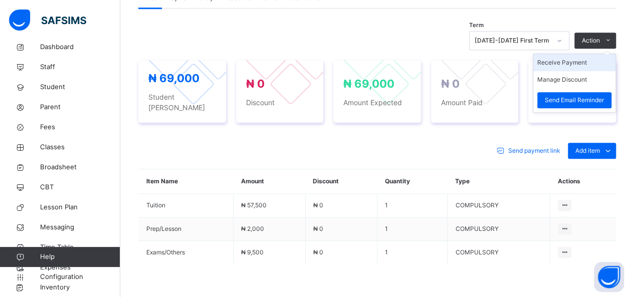
click at [573, 59] on li "Receive Payment" at bounding box center [574, 62] width 82 height 17
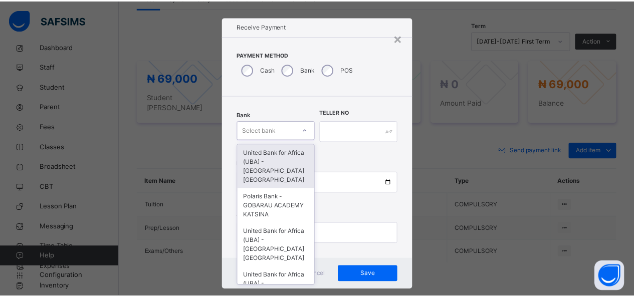
scroll to position [10, 0]
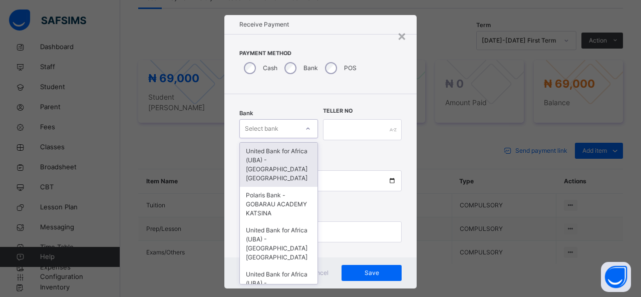
click at [291, 132] on div "Select bank" at bounding box center [269, 129] width 59 height 16
click at [286, 159] on div "United Bank for Africa (UBA) - [GEOGRAPHIC_DATA] [GEOGRAPHIC_DATA]" at bounding box center [279, 165] width 78 height 44
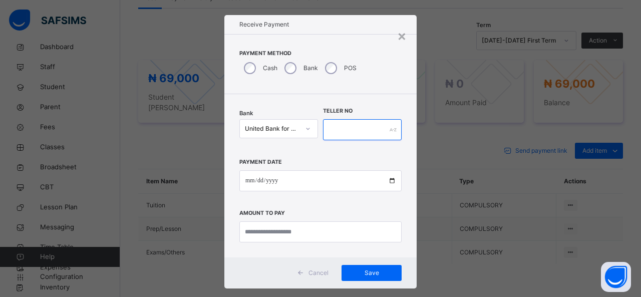
click at [333, 132] on input "text" at bounding box center [362, 129] width 79 height 21
type input "****"
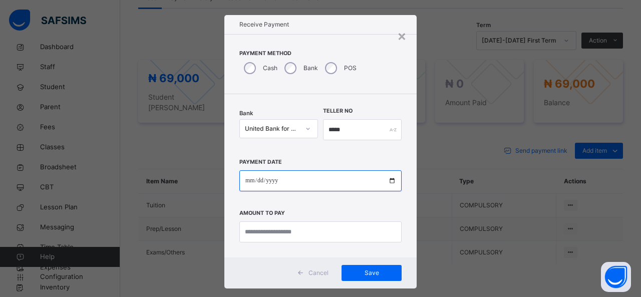
click at [313, 182] on input "date" at bounding box center [320, 180] width 162 height 21
type input "**********"
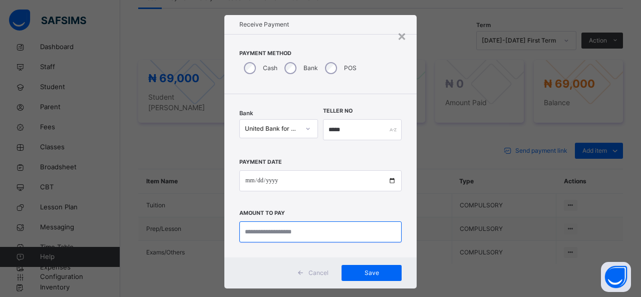
click at [290, 233] on input "currency" at bounding box center [320, 231] width 162 height 21
type input "********"
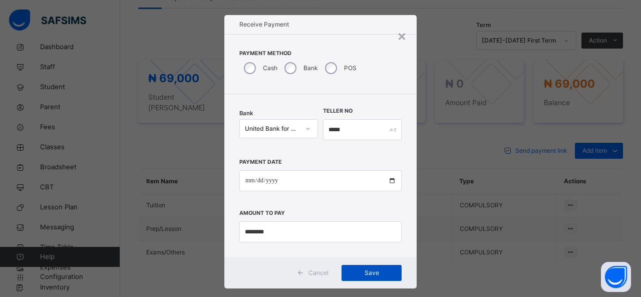
click at [381, 271] on span "Save" at bounding box center [371, 273] width 45 height 9
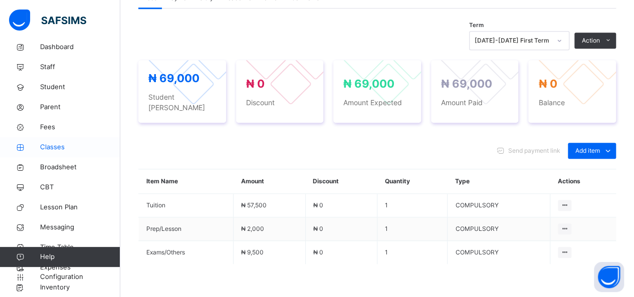
click at [67, 149] on span "Classes" at bounding box center [80, 147] width 80 height 10
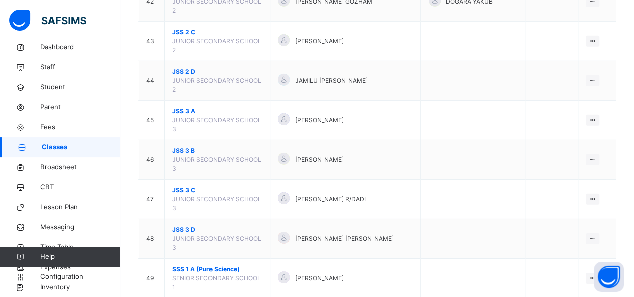
scroll to position [1463, 0]
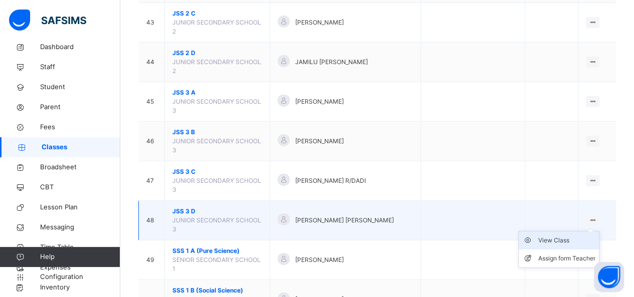
click at [563, 235] on div "View Class" at bounding box center [566, 240] width 57 height 10
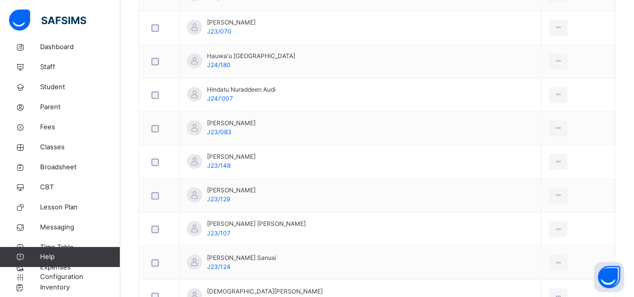
scroll to position [701, 0]
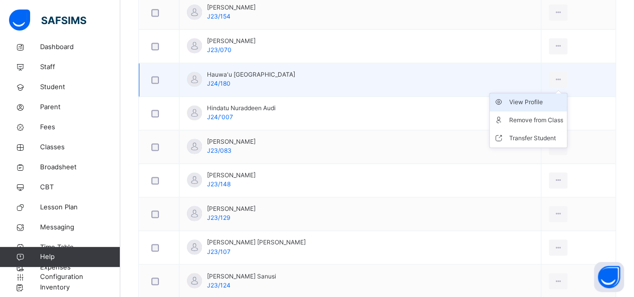
click at [520, 97] on div "View Profile" at bounding box center [535, 102] width 54 height 10
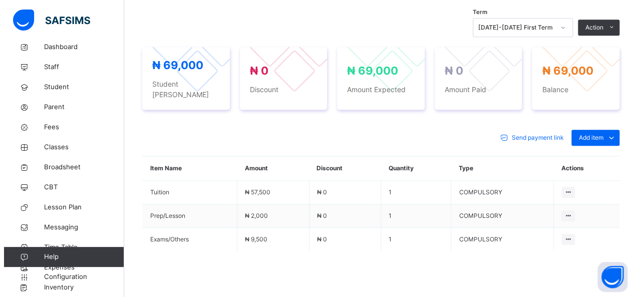
scroll to position [341, 0]
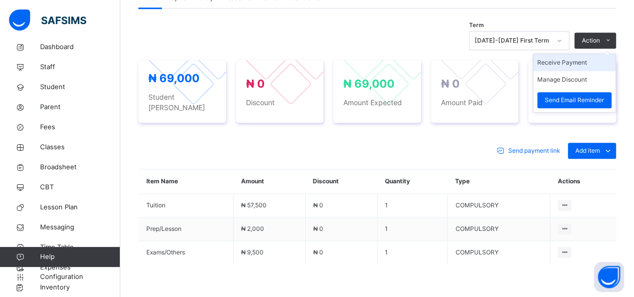
click at [587, 61] on li "Receive Payment" at bounding box center [574, 62] width 82 height 17
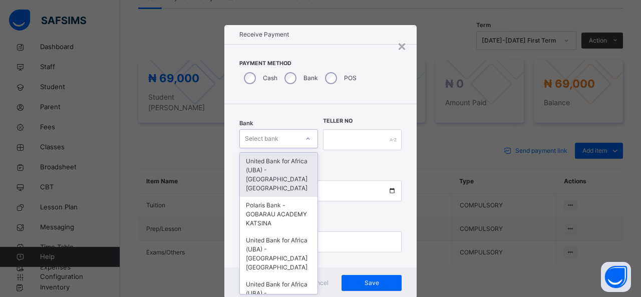
click at [285, 144] on div "option United Bank for Africa ([GEOGRAPHIC_DATA]) - Gobarau Academy Katsina foc…" at bounding box center [278, 138] width 79 height 19
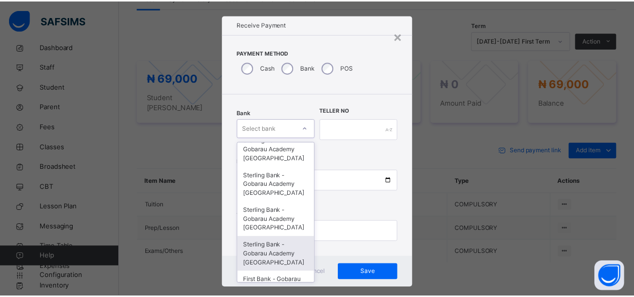
scroll to position [257, 0]
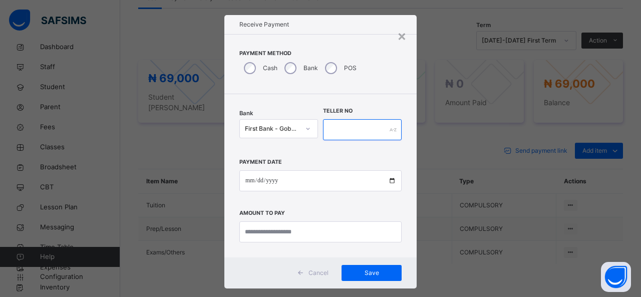
click at [325, 128] on input "text" at bounding box center [362, 129] width 79 height 21
type input "*******"
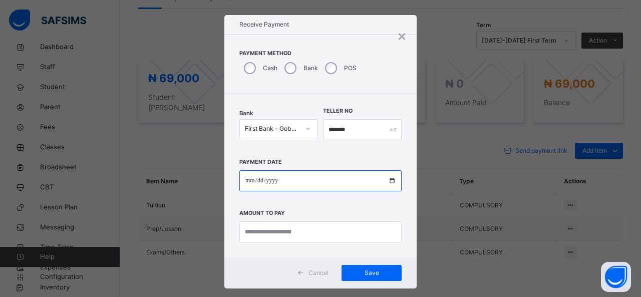
click at [309, 179] on input "date" at bounding box center [320, 180] width 162 height 21
type input "**********"
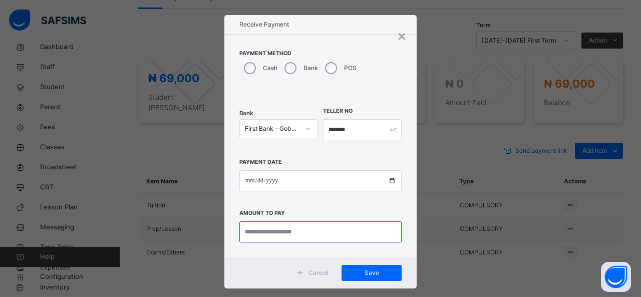
click at [302, 228] on input "currency" at bounding box center [320, 231] width 162 height 21
type input "********"
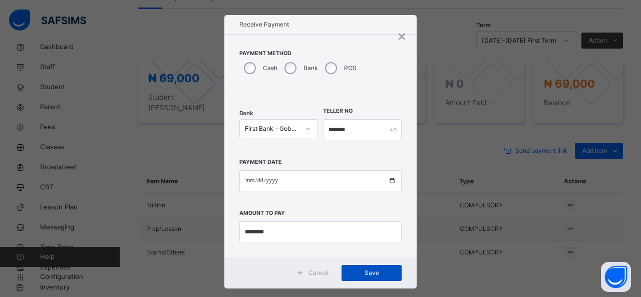
click at [365, 267] on div "Save" at bounding box center [372, 273] width 60 height 16
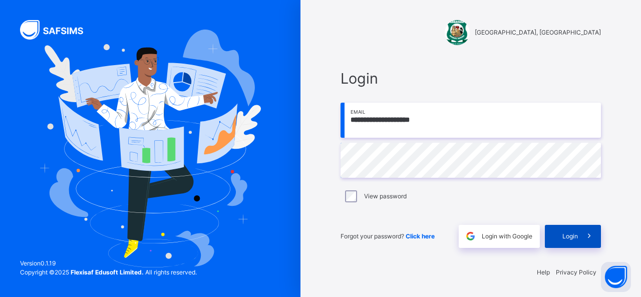
click at [581, 238] on span at bounding box center [589, 236] width 23 height 23
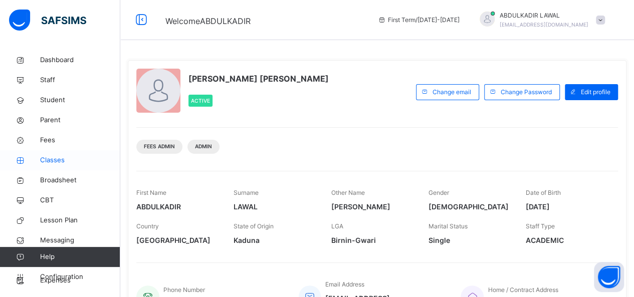
click at [57, 163] on span "Classes" at bounding box center [80, 160] width 80 height 10
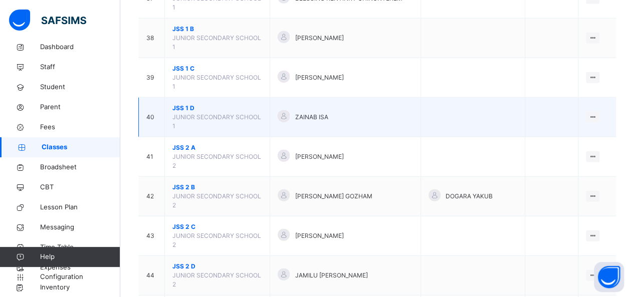
scroll to position [1262, 0]
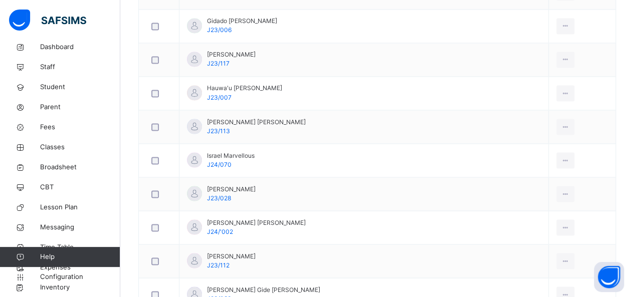
scroll to position [862, 0]
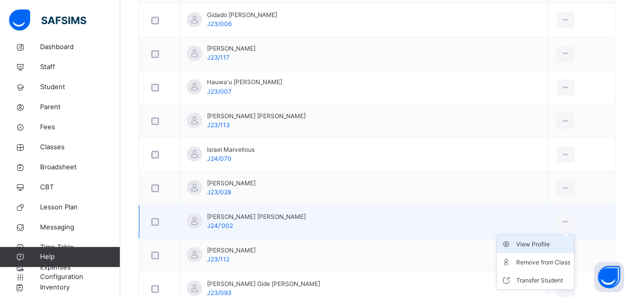
click at [520, 239] on div "View Profile" at bounding box center [542, 244] width 54 height 10
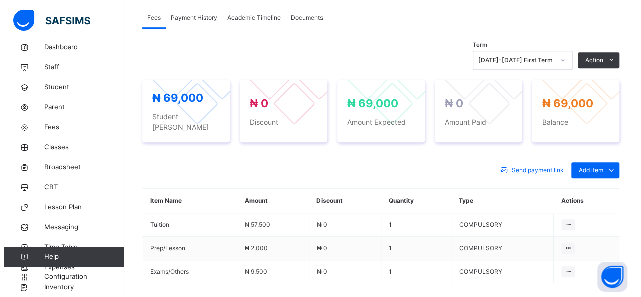
scroll to position [321, 0]
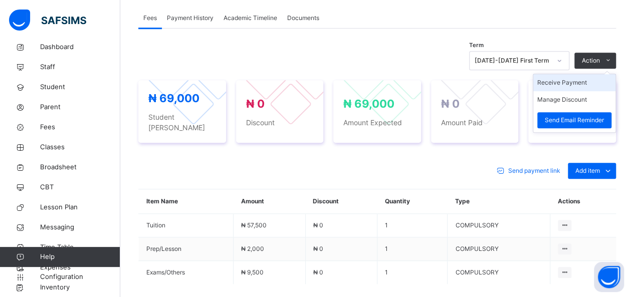
click at [576, 80] on li "Receive Payment" at bounding box center [574, 82] width 82 height 17
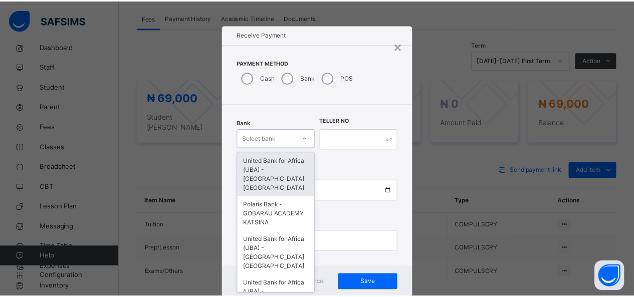
scroll to position [10, 0]
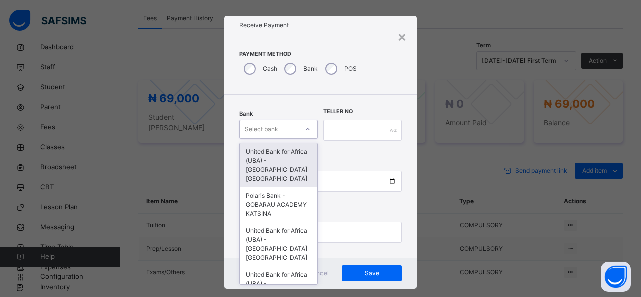
click at [292, 135] on div "Select bank" at bounding box center [269, 130] width 59 height 16
click at [282, 160] on div "United Bank for Africa (UBA) - [GEOGRAPHIC_DATA] [GEOGRAPHIC_DATA]" at bounding box center [279, 165] width 78 height 44
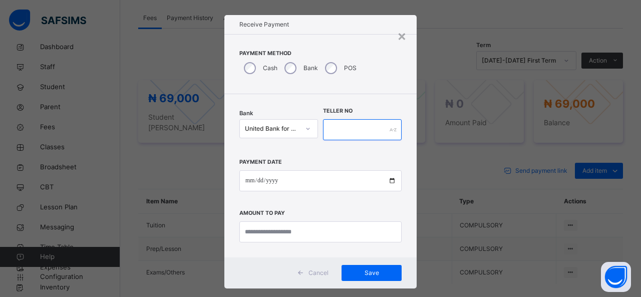
click at [326, 129] on input "text" at bounding box center [362, 129] width 79 height 21
type input "*****"
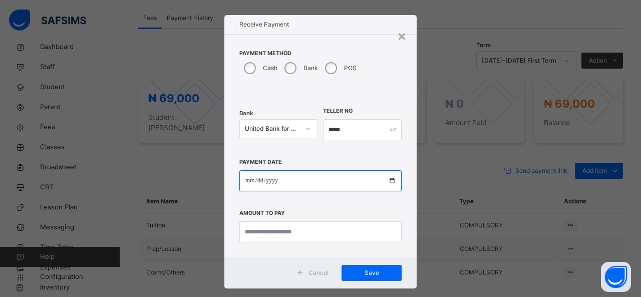
click at [308, 171] on input "date" at bounding box center [320, 180] width 162 height 21
type input "**********"
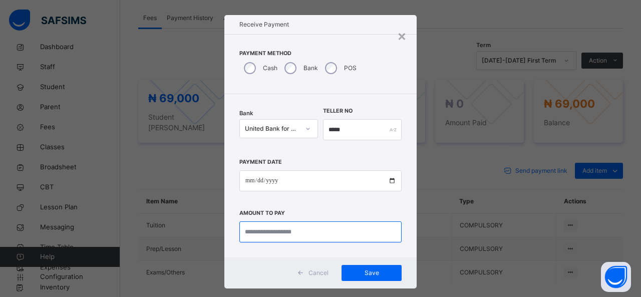
click at [290, 227] on input "currency" at bounding box center [320, 231] width 162 height 21
type input "********"
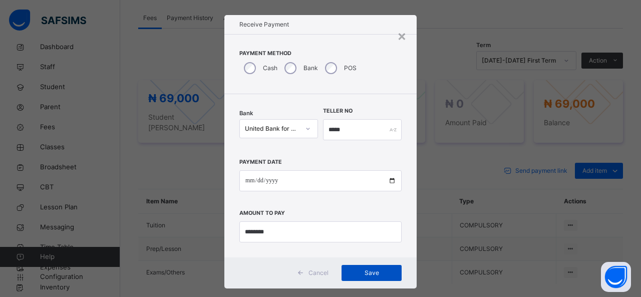
click at [363, 267] on div "Save" at bounding box center [372, 273] width 60 height 16
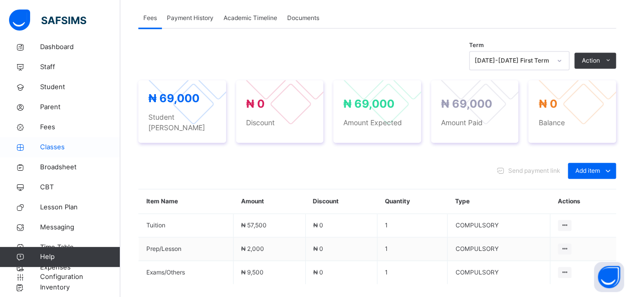
click at [50, 147] on span "Classes" at bounding box center [80, 147] width 80 height 10
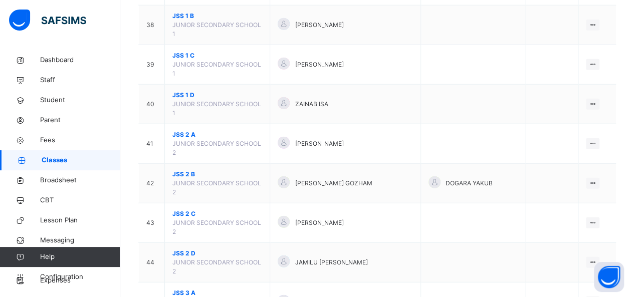
scroll to position [1262, 0]
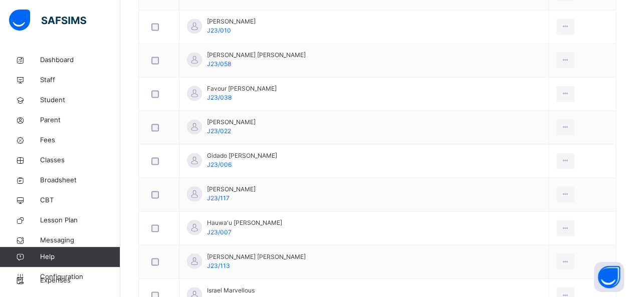
scroll to position [721, 0]
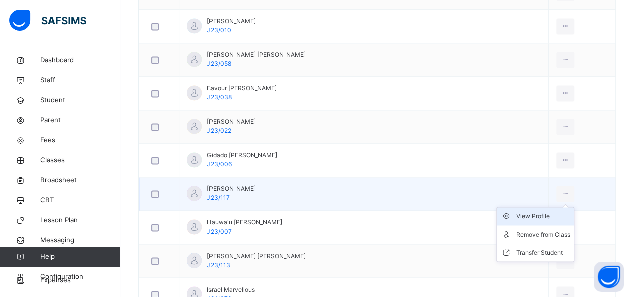
click at [518, 214] on div "View Profile" at bounding box center [542, 216] width 54 height 10
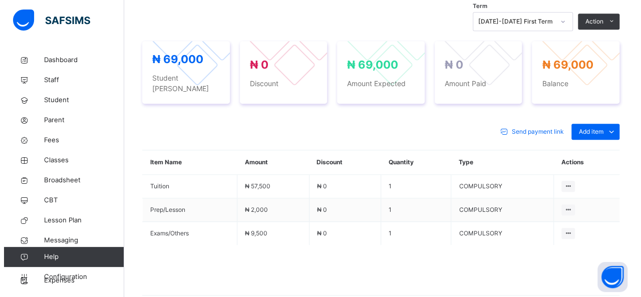
scroll to position [341, 0]
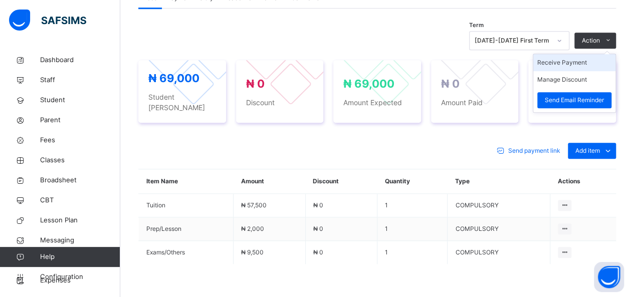
click at [573, 60] on li "Receive Payment" at bounding box center [574, 62] width 82 height 17
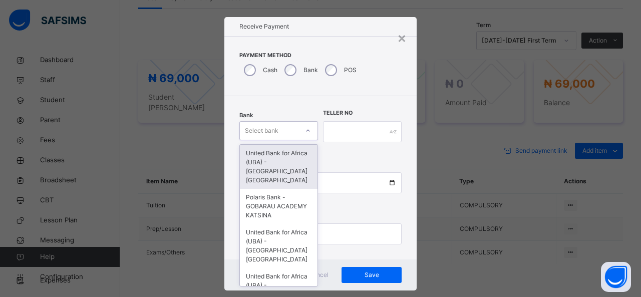
click at [288, 137] on div "Select bank" at bounding box center [278, 130] width 79 height 19
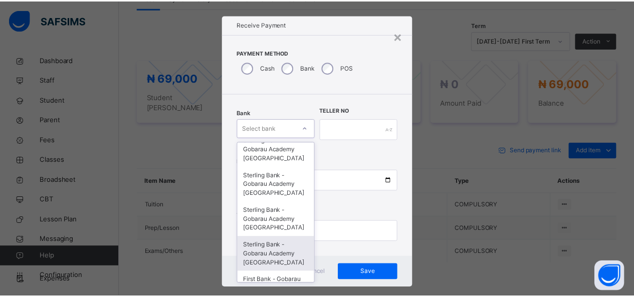
scroll to position [257, 0]
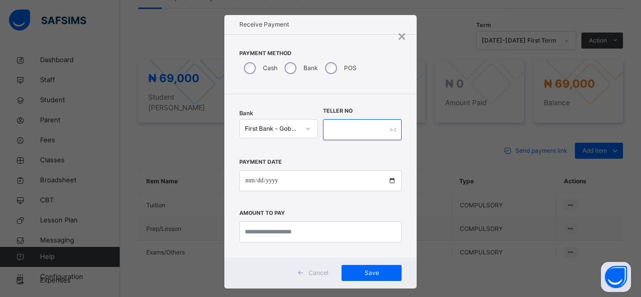
click at [332, 127] on input "text" at bounding box center [362, 129] width 79 height 21
type input "******"
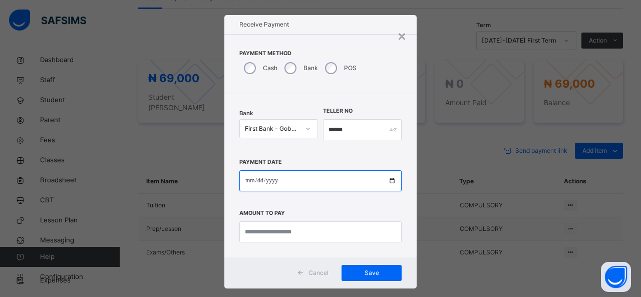
click at [313, 183] on input "date" at bounding box center [320, 180] width 162 height 21
type input "**********"
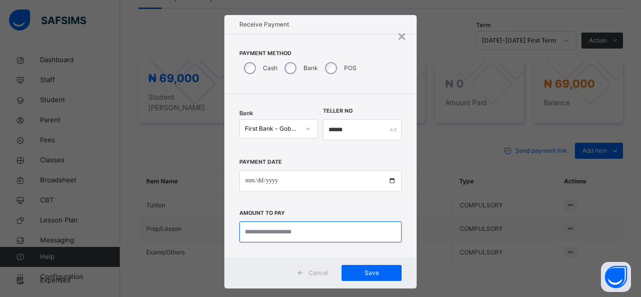
click at [299, 237] on input "currency" at bounding box center [320, 231] width 162 height 21
type input "********"
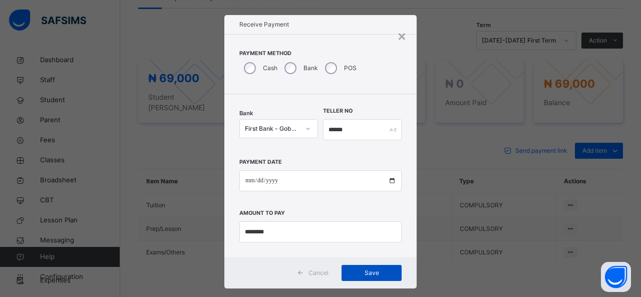
click at [364, 270] on span "Save" at bounding box center [371, 273] width 45 height 9
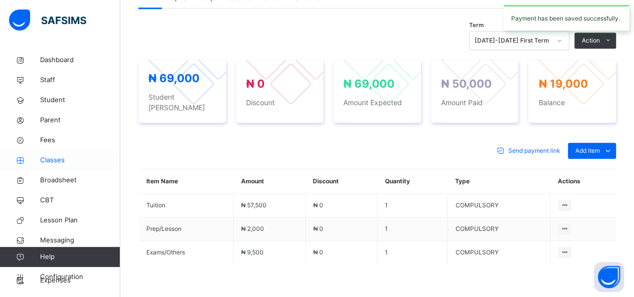
click at [46, 160] on span "Classes" at bounding box center [80, 160] width 80 height 10
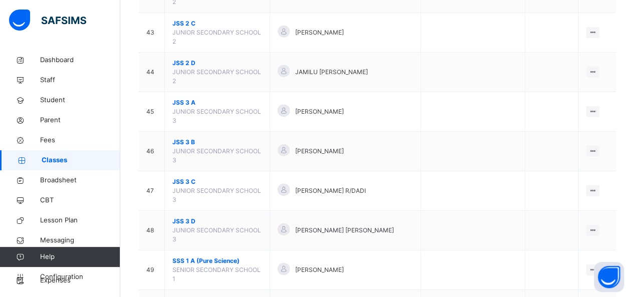
scroll to position [1423, 0]
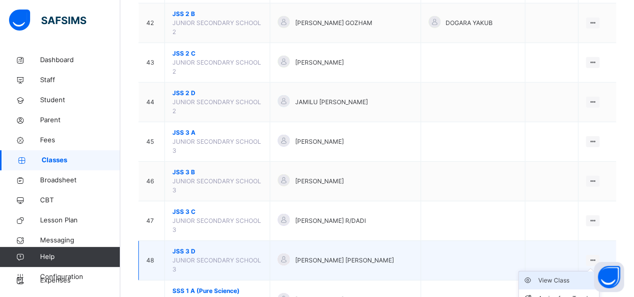
click at [565, 276] on div "View Class" at bounding box center [566, 281] width 57 height 10
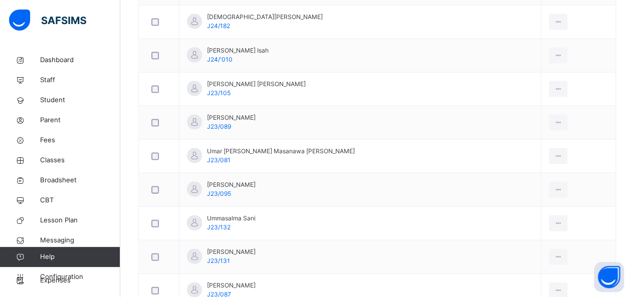
scroll to position [1002, 0]
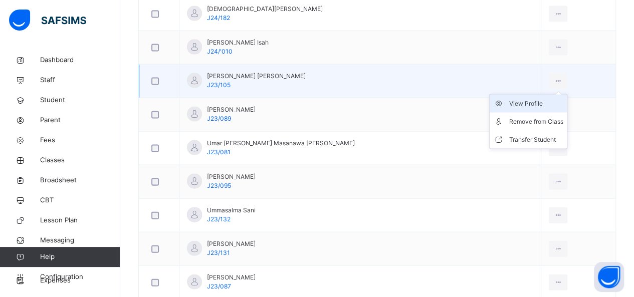
click at [513, 101] on div "View Profile" at bounding box center [535, 104] width 54 height 10
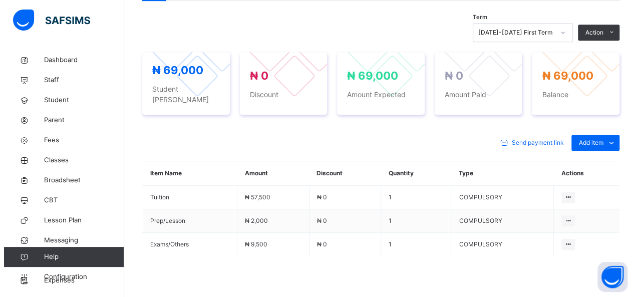
scroll to position [341, 0]
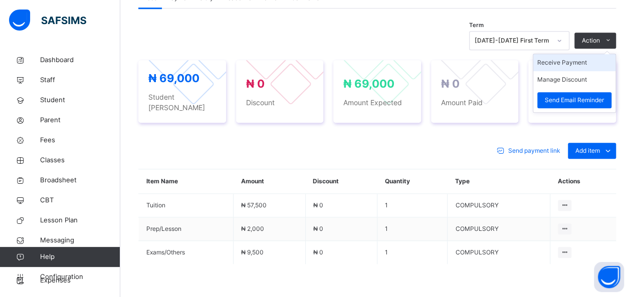
click at [576, 62] on li "Receive Payment" at bounding box center [574, 62] width 82 height 17
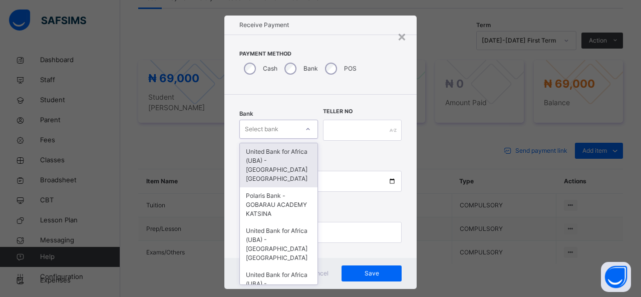
click at [294, 138] on div "Select bank" at bounding box center [278, 129] width 79 height 19
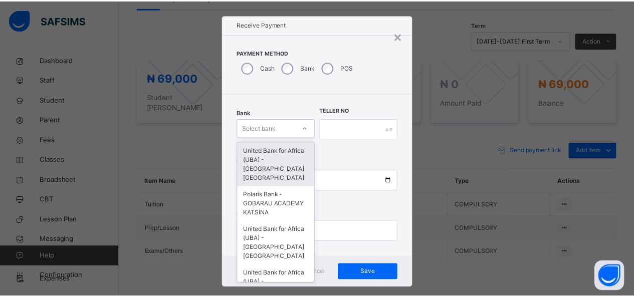
scroll to position [10, 0]
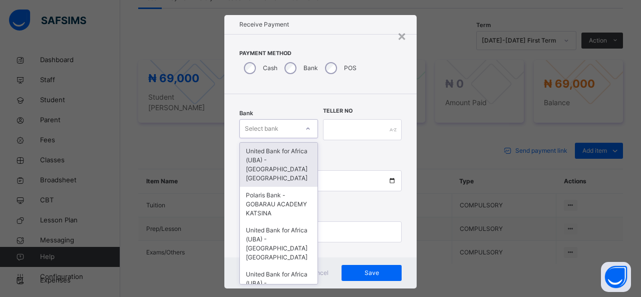
click at [288, 173] on div "United Bank for Africa (UBA) - [GEOGRAPHIC_DATA] [GEOGRAPHIC_DATA]" at bounding box center [279, 165] width 78 height 44
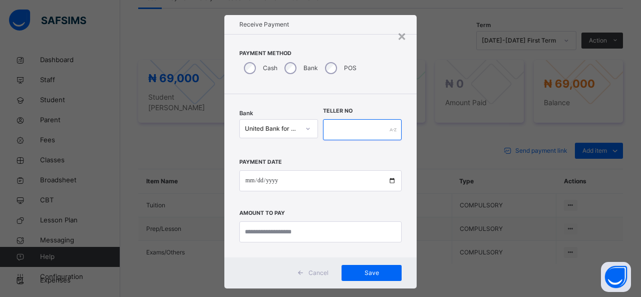
click at [336, 127] on input "text" at bounding box center [362, 129] width 79 height 21
type input "*****"
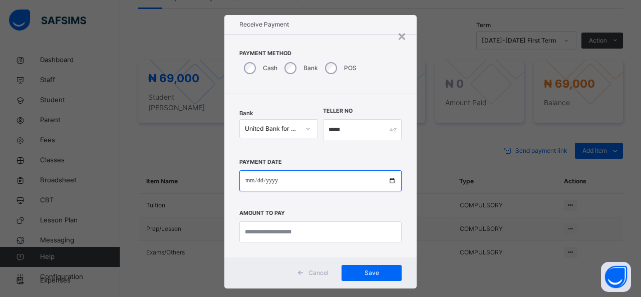
click at [327, 171] on input "date" at bounding box center [320, 180] width 162 height 21
type input "**********"
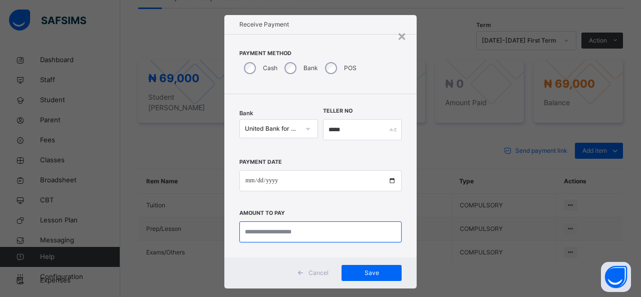
click at [311, 230] on input "currency" at bounding box center [320, 231] width 162 height 21
type input "********"
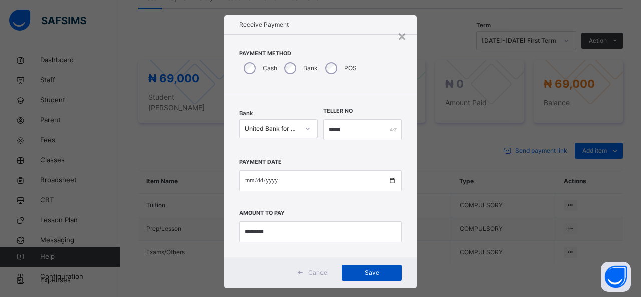
click at [366, 271] on span "Save" at bounding box center [371, 273] width 45 height 9
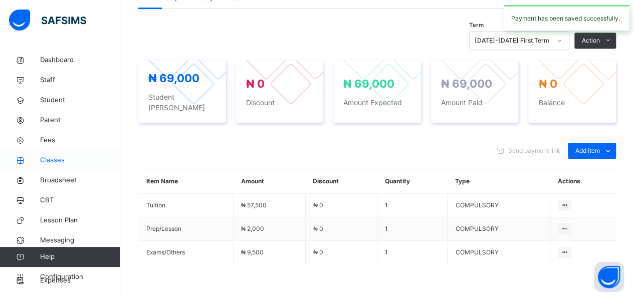
click at [67, 162] on span "Classes" at bounding box center [80, 160] width 80 height 10
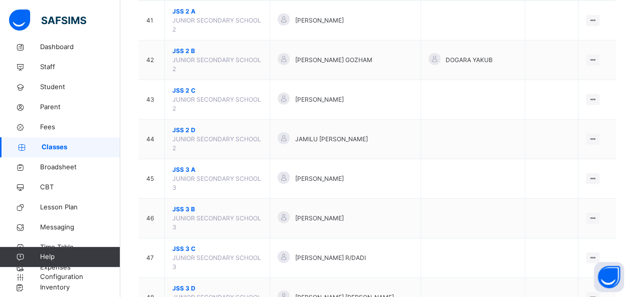
scroll to position [1403, 0]
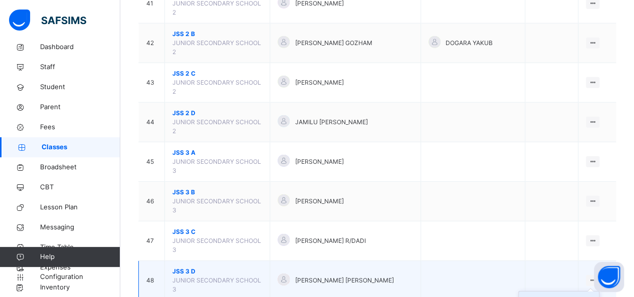
click at [560, 296] on div "View Class" at bounding box center [566, 301] width 57 height 10
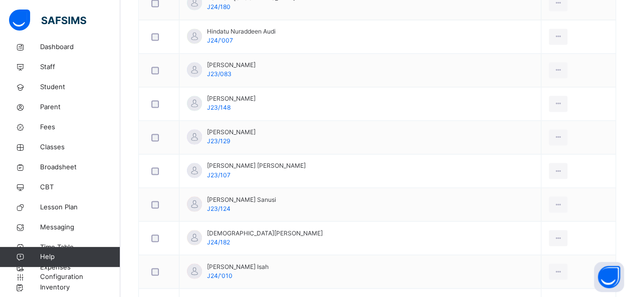
scroll to position [781, 0]
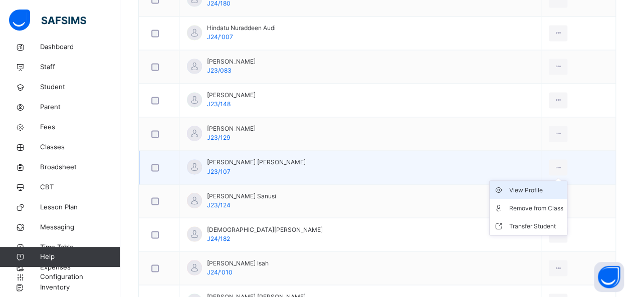
click at [514, 185] on div "View Profile" at bounding box center [535, 190] width 54 height 10
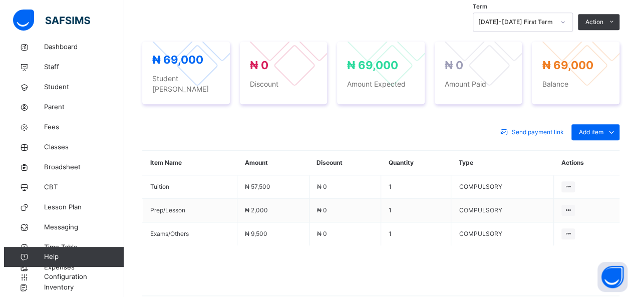
scroll to position [341, 0]
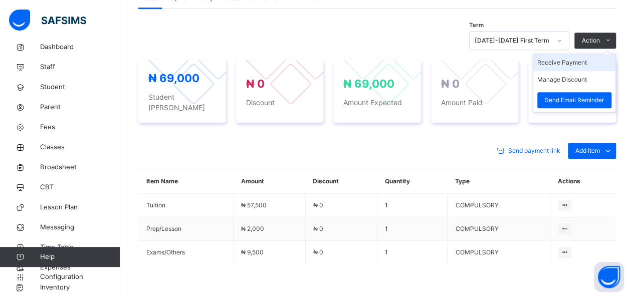
click at [576, 59] on li "Receive Payment" at bounding box center [574, 62] width 82 height 17
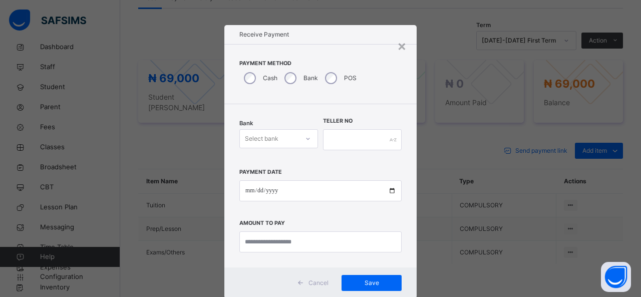
click at [300, 135] on div at bounding box center [308, 139] width 17 height 16
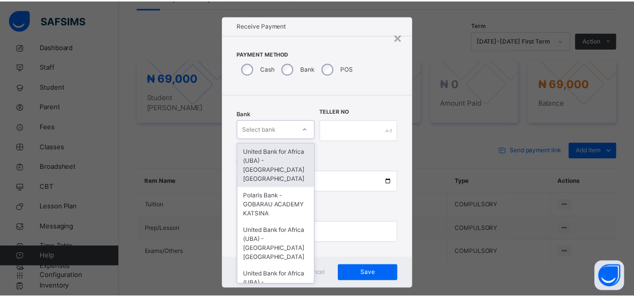
scroll to position [10, 0]
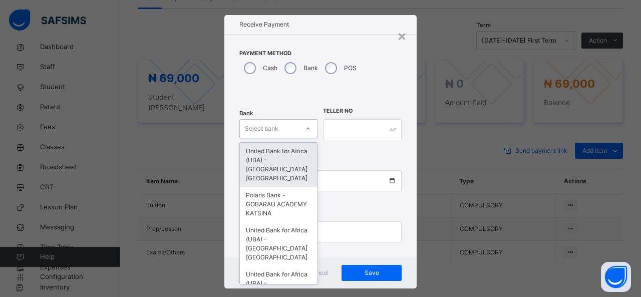
click at [294, 156] on div "United Bank for Africa (UBA) - [GEOGRAPHIC_DATA] [GEOGRAPHIC_DATA]" at bounding box center [279, 165] width 78 height 44
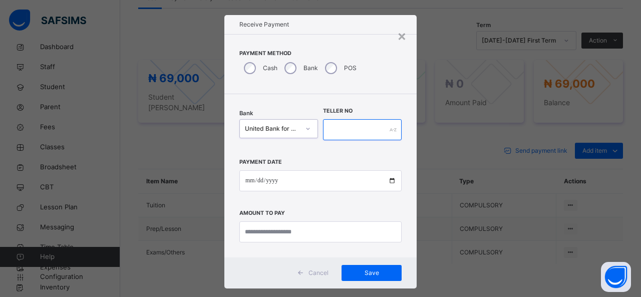
click at [328, 130] on input "text" at bounding box center [362, 129] width 79 height 21
type input "*****"
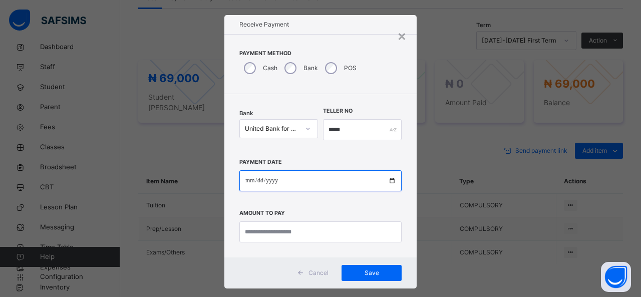
click at [295, 185] on input "date" at bounding box center [320, 180] width 162 height 21
type input "**********"
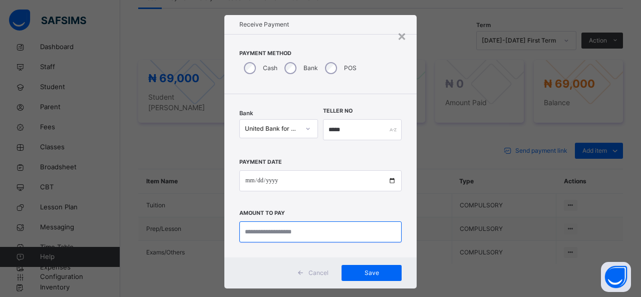
click at [268, 231] on input "currency" at bounding box center [320, 231] width 162 height 21
type input "********"
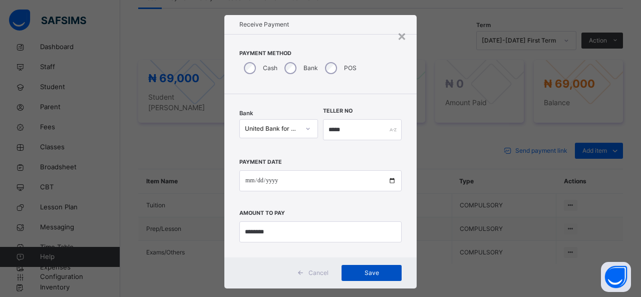
click at [366, 270] on span "Save" at bounding box center [371, 273] width 45 height 9
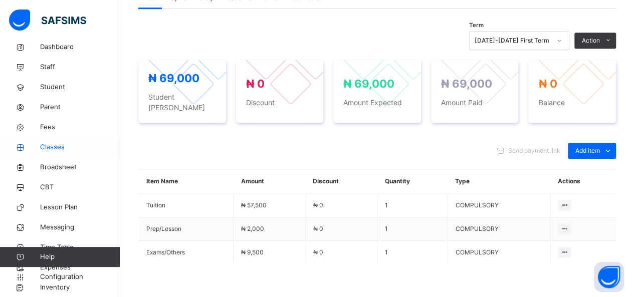
click at [58, 150] on span "Classes" at bounding box center [80, 147] width 80 height 10
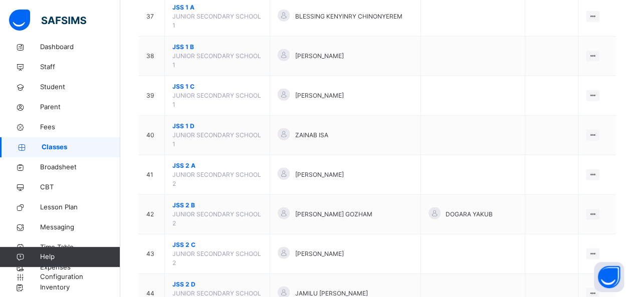
scroll to position [1302, 0]
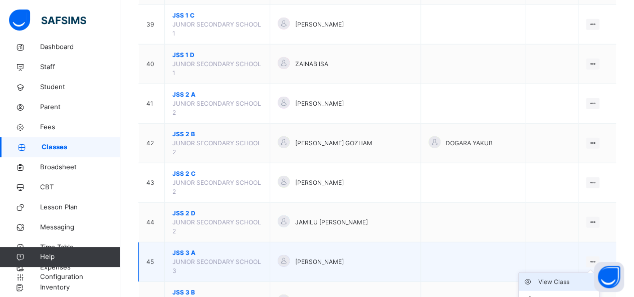
click at [554, 277] on div "View Class" at bounding box center [566, 282] width 57 height 10
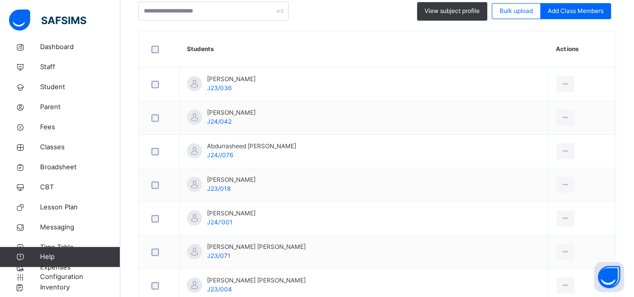
scroll to position [281, 0]
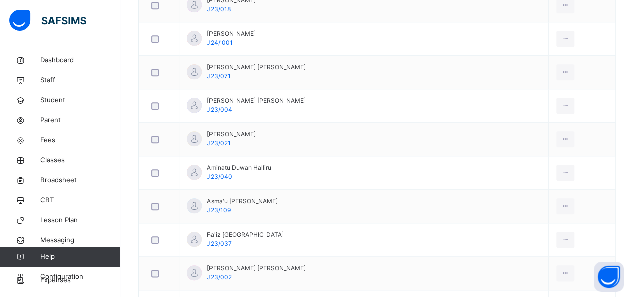
scroll to position [13, 0]
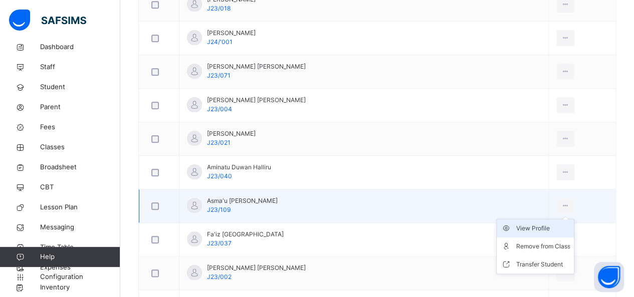
click at [515, 229] on div "View Profile" at bounding box center [542, 228] width 54 height 10
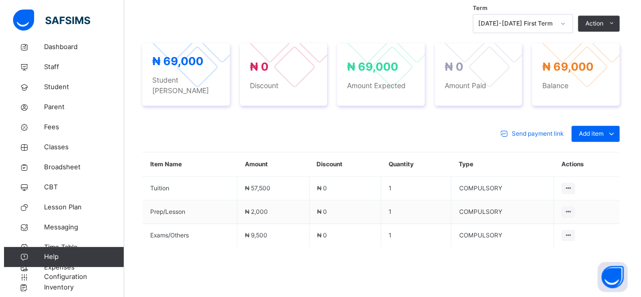
scroll to position [341, 0]
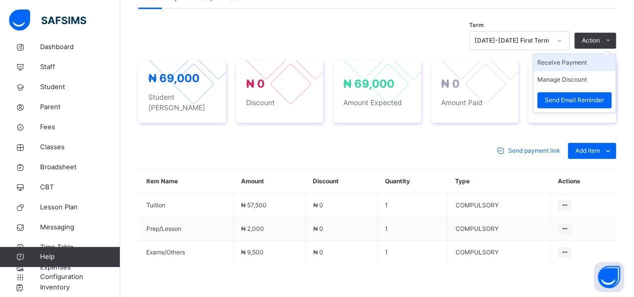
click at [574, 61] on li "Receive Payment" at bounding box center [574, 62] width 82 height 17
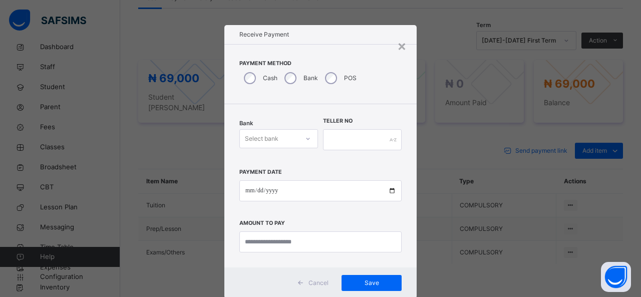
click at [300, 135] on div at bounding box center [308, 139] width 17 height 16
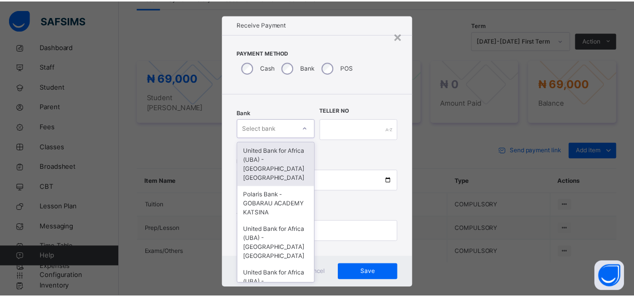
scroll to position [10, 0]
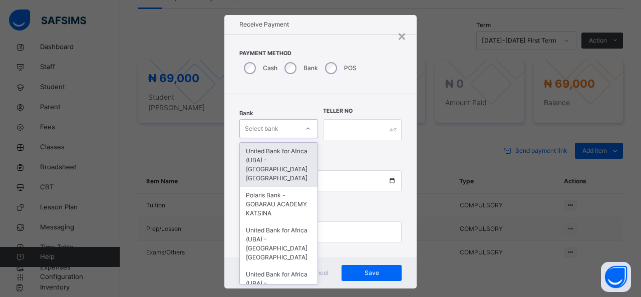
click at [286, 162] on div "United Bank for Africa (UBA) - [GEOGRAPHIC_DATA] [GEOGRAPHIC_DATA]" at bounding box center [279, 165] width 78 height 44
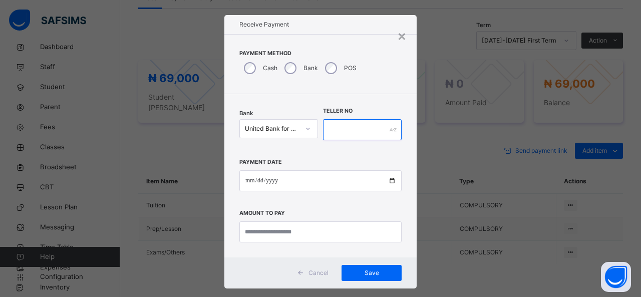
click at [337, 135] on input "text" at bounding box center [362, 129] width 79 height 21
type input "*****"
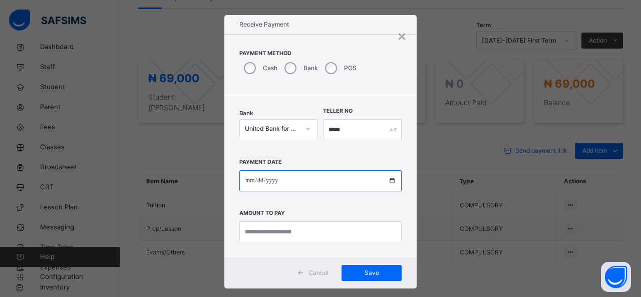
click at [319, 183] on input "date" at bounding box center [320, 180] width 162 height 21
type input "**********"
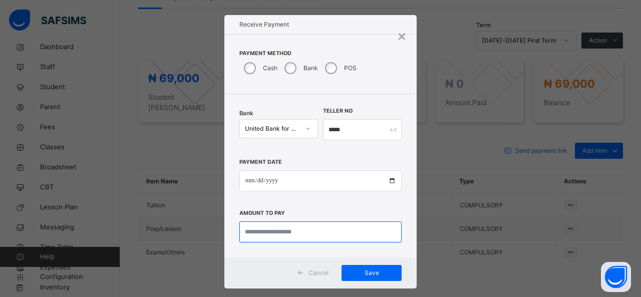
click at [304, 226] on input "currency" at bounding box center [320, 231] width 162 height 21
type input "********"
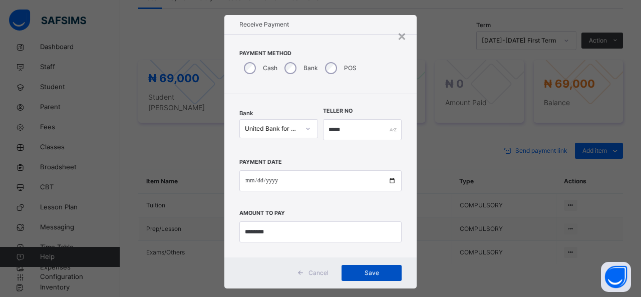
click at [379, 269] on span "Save" at bounding box center [371, 273] width 45 height 9
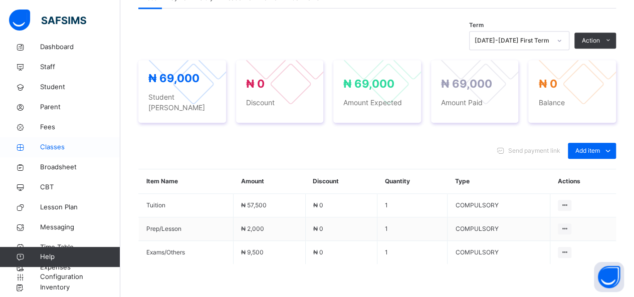
click at [52, 150] on span "Classes" at bounding box center [80, 147] width 80 height 10
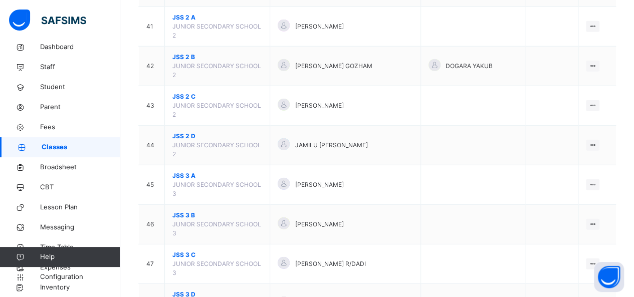
scroll to position [1383, 0]
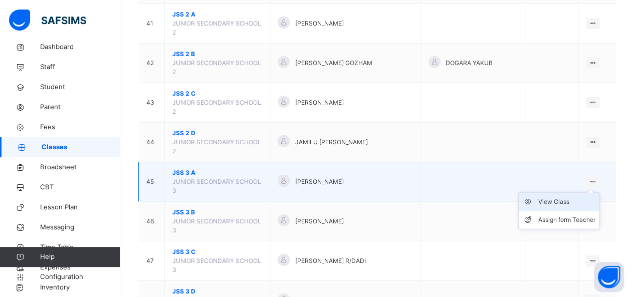
click at [571, 197] on div "View Class" at bounding box center [566, 202] width 57 height 10
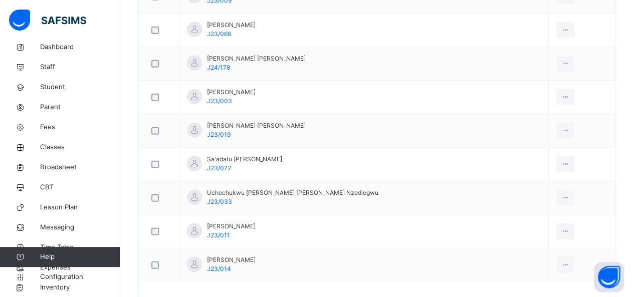
scroll to position [1287, 0]
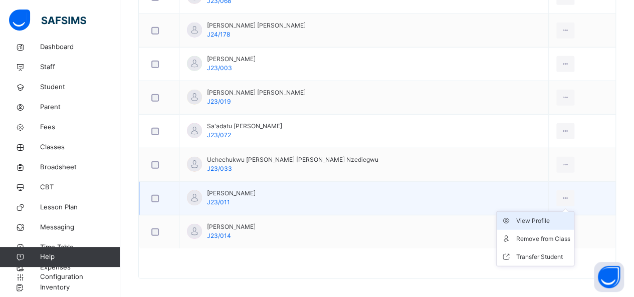
click at [526, 216] on div "View Profile" at bounding box center [542, 221] width 54 height 10
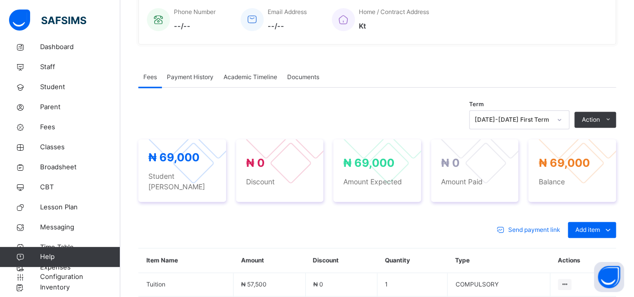
scroll to position [401, 0]
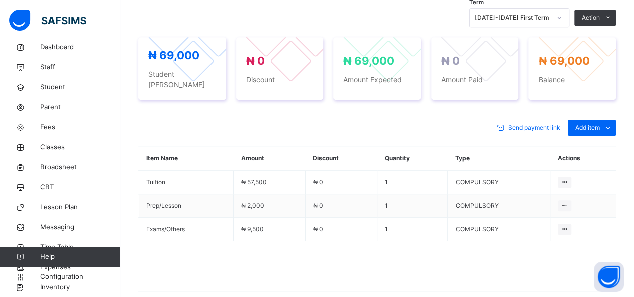
click at [633, 5] on div "× Delete Document This action would delete the document with name: from the sys…" at bounding box center [376, 21] width 513 height 650
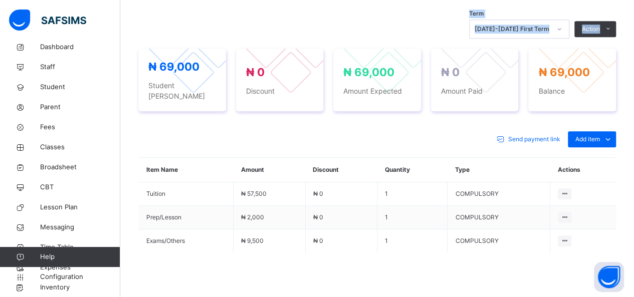
click at [633, 5] on div "× Delete Document This action would delete the document with name: from the sys…" at bounding box center [376, 33] width 513 height 650
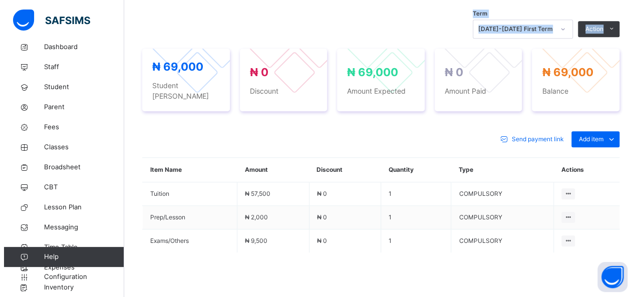
scroll to position [332, 0]
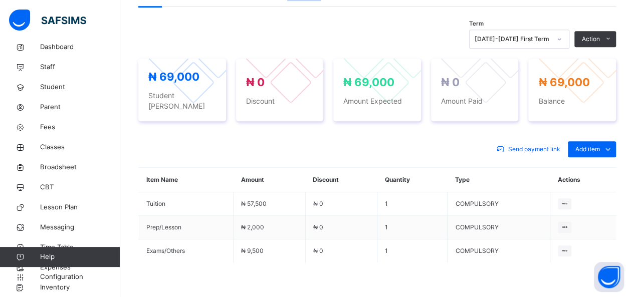
click at [633, 5] on div "× Delete Document This action would delete the document with name: from the sys…" at bounding box center [376, 43] width 513 height 650
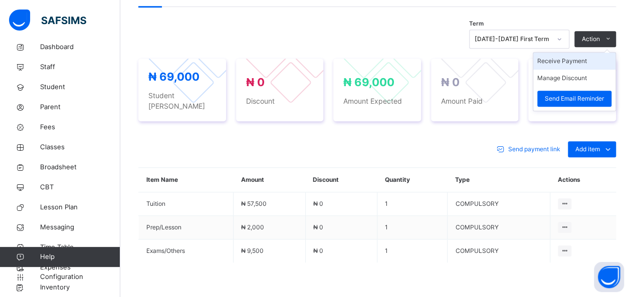
click at [580, 67] on li "Receive Payment" at bounding box center [574, 61] width 82 height 17
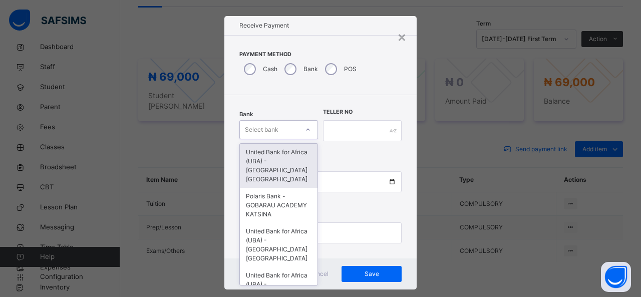
click at [305, 131] on div at bounding box center [308, 130] width 17 height 16
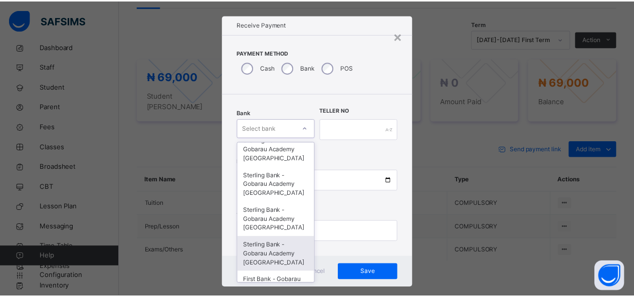
scroll to position [257, 0]
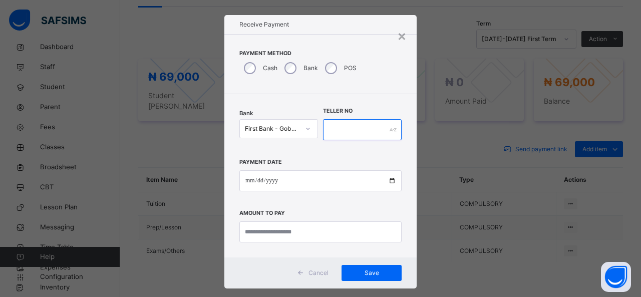
click at [333, 131] on input "text" at bounding box center [362, 129] width 79 height 21
type input "*****"
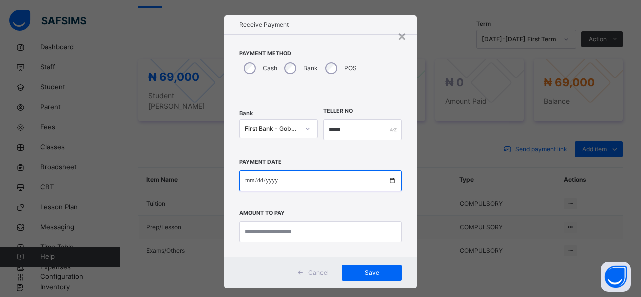
click at [309, 183] on input "date" at bounding box center [320, 180] width 162 height 21
type input "**********"
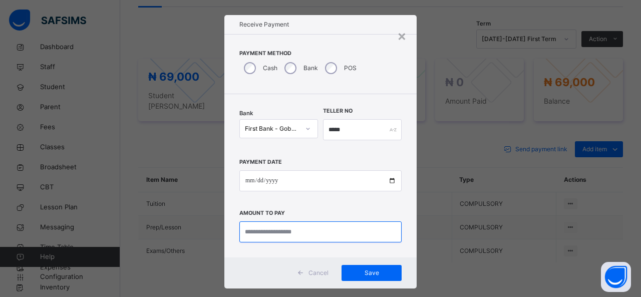
click at [291, 225] on input "currency" at bounding box center [320, 231] width 162 height 21
type input "********"
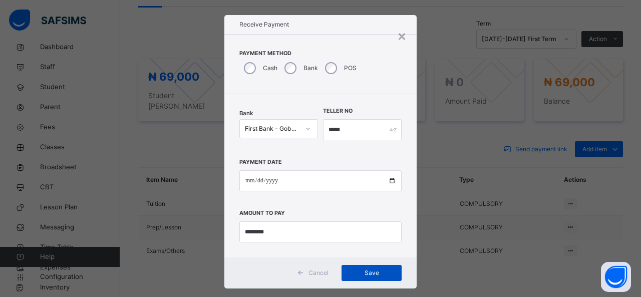
click at [369, 267] on div "Save" at bounding box center [372, 273] width 60 height 16
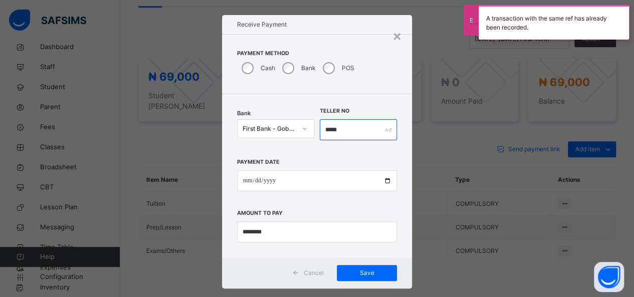
click at [322, 127] on input "*****" at bounding box center [359, 129] width 78 height 21
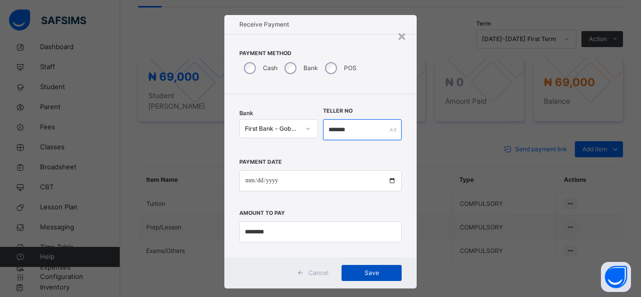
type input "*******"
click at [365, 270] on span "Save" at bounding box center [371, 273] width 45 height 9
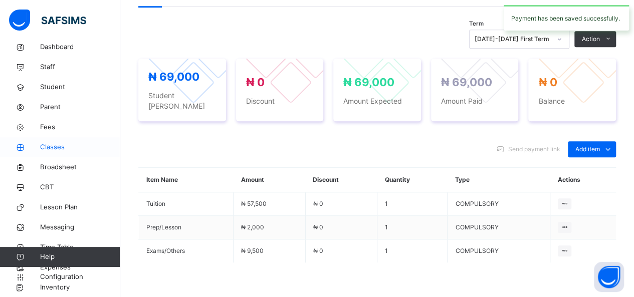
click at [58, 148] on span "Classes" at bounding box center [80, 147] width 80 height 10
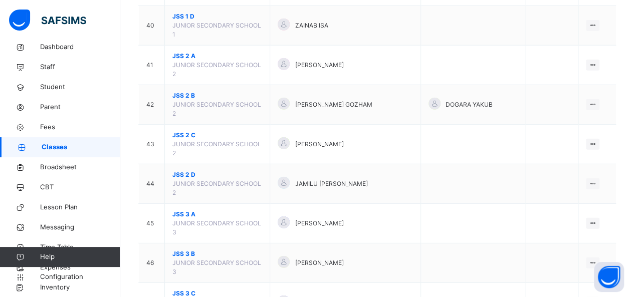
scroll to position [1343, 0]
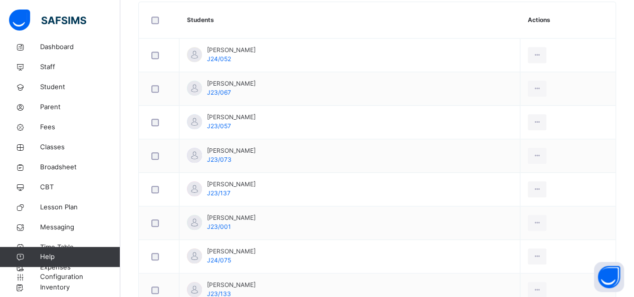
scroll to position [341, 0]
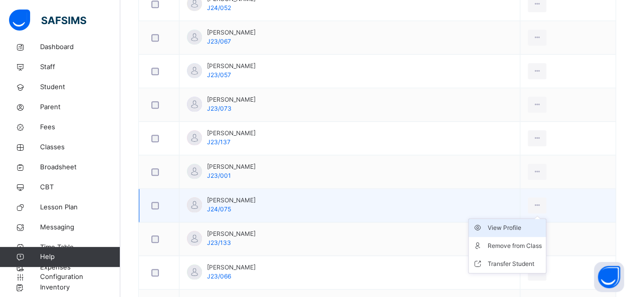
click at [511, 224] on div "View Profile" at bounding box center [514, 228] width 54 height 10
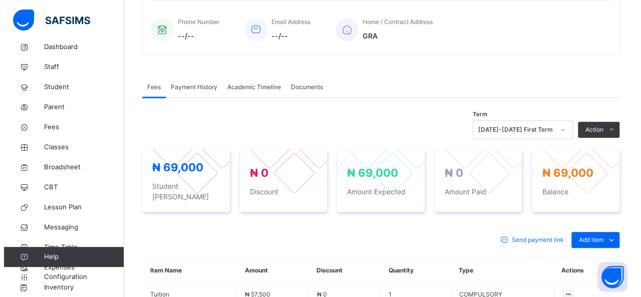
scroll to position [341, 0]
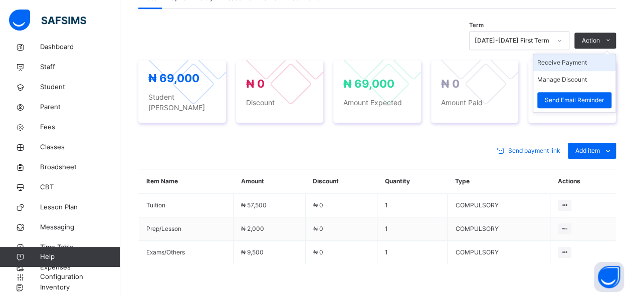
click at [577, 59] on li "Receive Payment" at bounding box center [574, 62] width 82 height 17
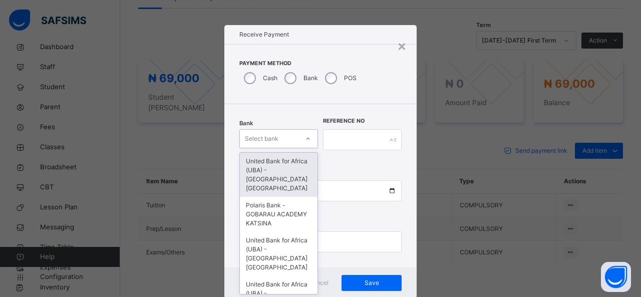
scroll to position [10, 0]
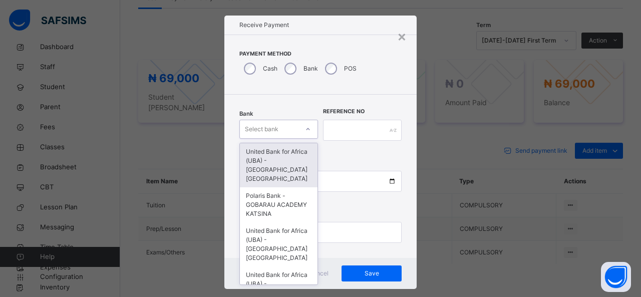
click at [300, 136] on div at bounding box center [308, 129] width 17 height 16
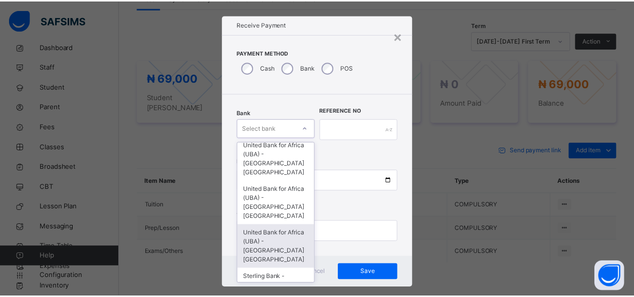
scroll to position [117, 0]
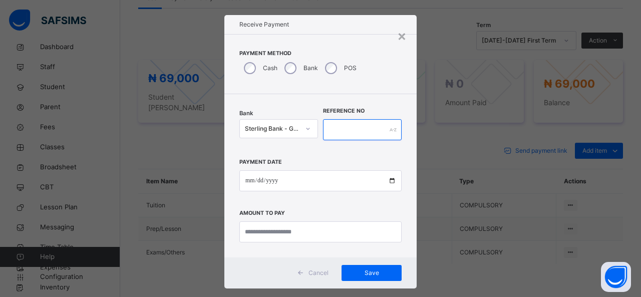
click at [325, 129] on input "text" at bounding box center [362, 129] width 79 height 21
type input "*******"
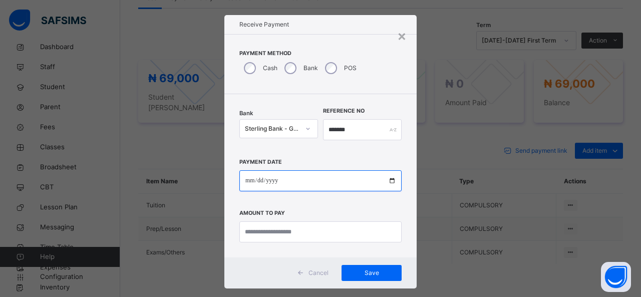
click at [305, 184] on input "date" at bounding box center [320, 180] width 162 height 21
type input "**********"
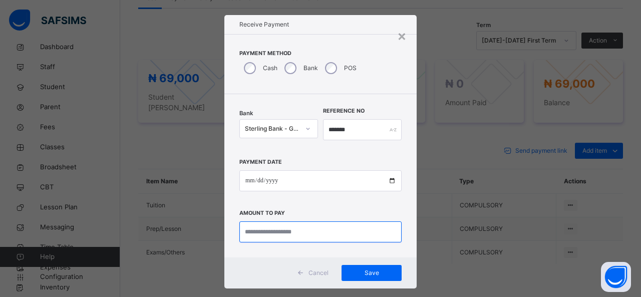
click at [282, 235] on input "currency" at bounding box center [320, 231] width 162 height 21
type input "********"
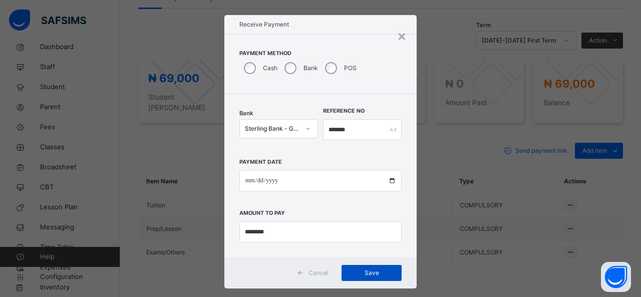
click at [371, 275] on span "Save" at bounding box center [371, 273] width 45 height 9
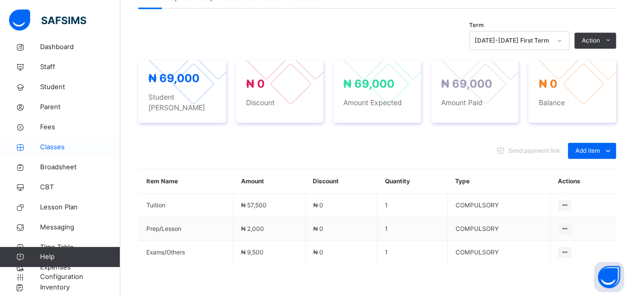
click at [44, 143] on span "Classes" at bounding box center [80, 147] width 80 height 10
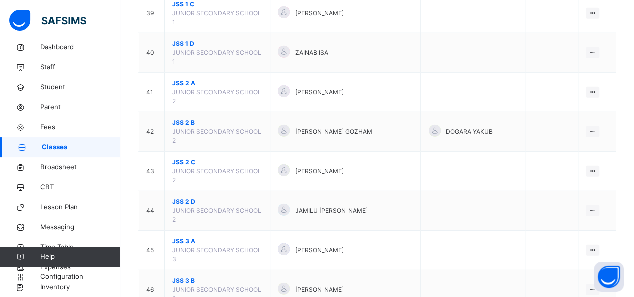
scroll to position [1383, 0]
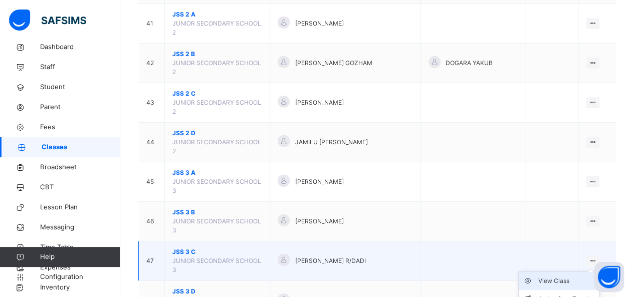
click at [568, 276] on div "View Class" at bounding box center [566, 281] width 57 height 10
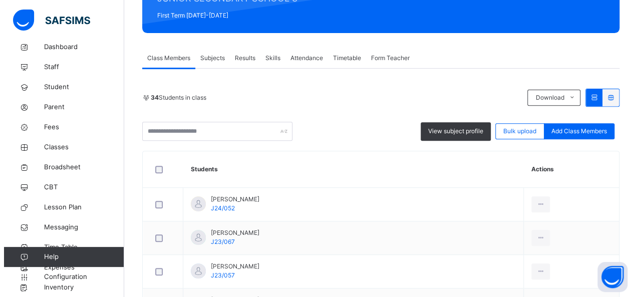
scroll to position [200, 0]
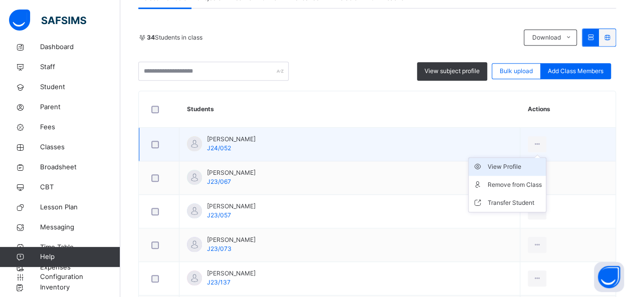
click at [500, 165] on div "View Profile" at bounding box center [514, 167] width 54 height 10
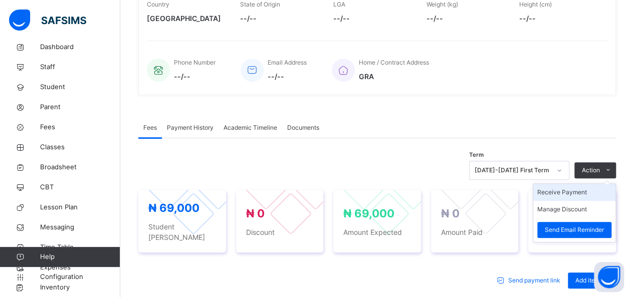
click at [571, 198] on li "Receive Payment" at bounding box center [574, 192] width 82 height 17
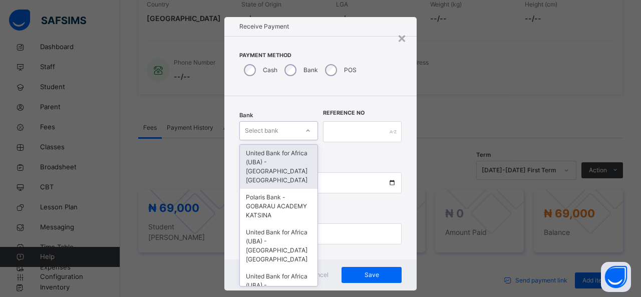
click at [294, 130] on div "Select bank" at bounding box center [278, 130] width 79 height 19
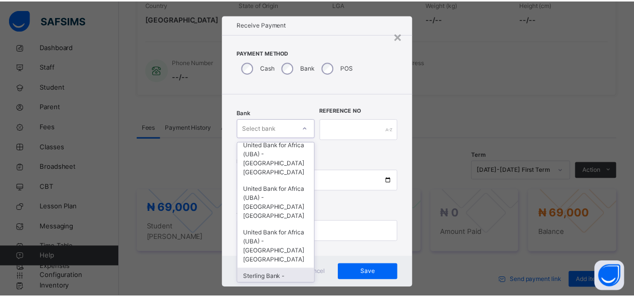
scroll to position [117, 0]
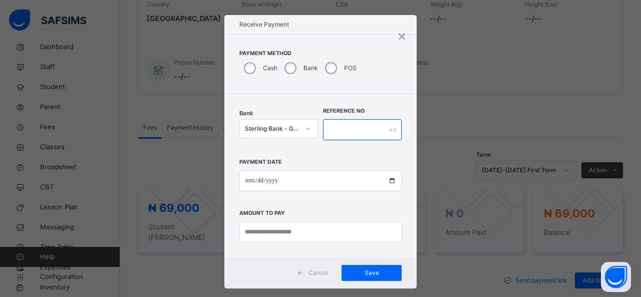
click at [329, 129] on input "text" at bounding box center [362, 129] width 79 height 21
type input "*******"
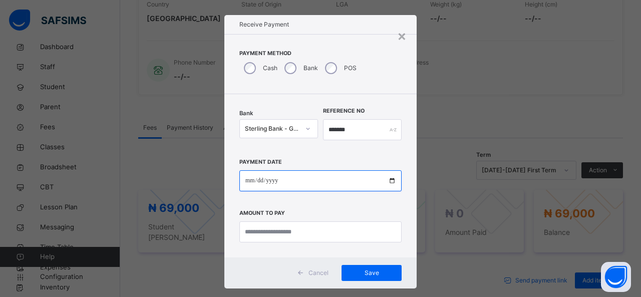
click at [323, 182] on input "date" at bounding box center [320, 180] width 162 height 21
type input "**********"
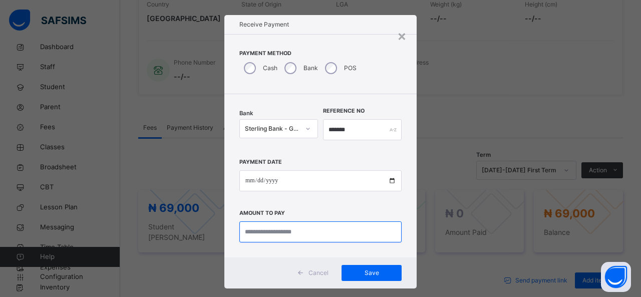
click at [317, 227] on input "currency" at bounding box center [320, 231] width 162 height 21
type input "********"
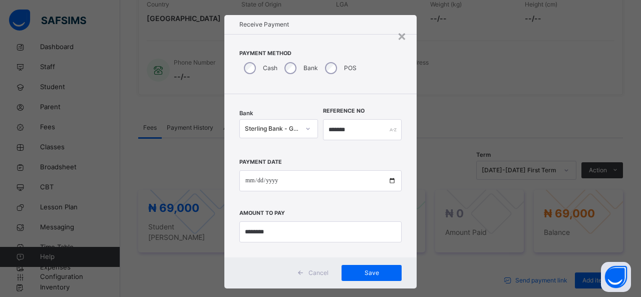
click at [363, 264] on div "Cancel Save" at bounding box center [320, 272] width 192 height 31
click at [364, 270] on span "Save" at bounding box center [371, 273] width 45 height 9
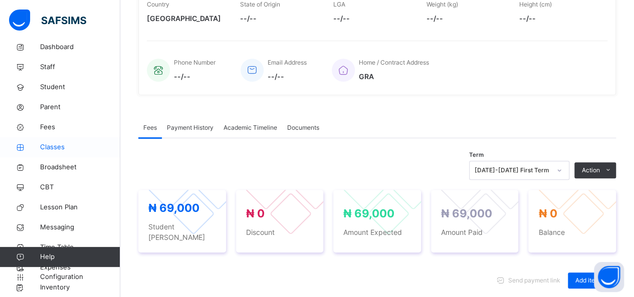
click at [48, 145] on span "Classes" at bounding box center [80, 147] width 80 height 10
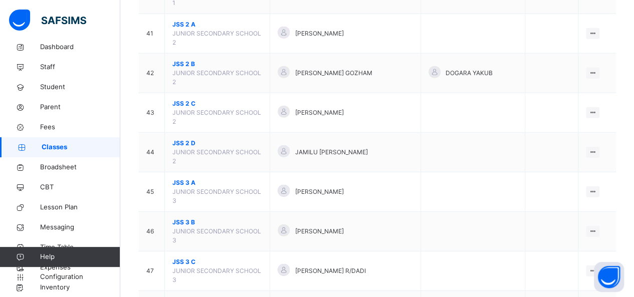
scroll to position [1423, 0]
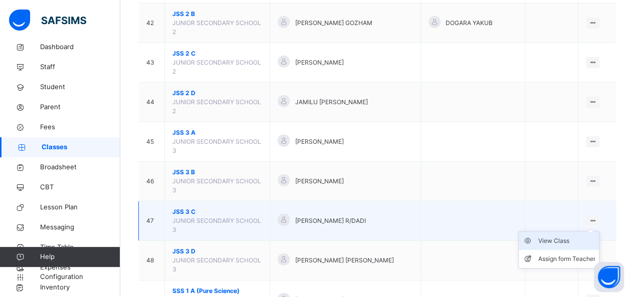
click at [567, 236] on div "View Class" at bounding box center [566, 241] width 57 height 10
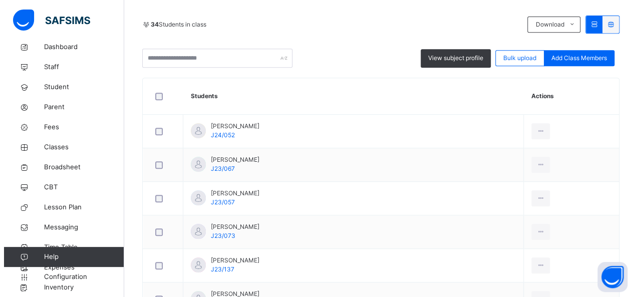
scroll to position [240, 0]
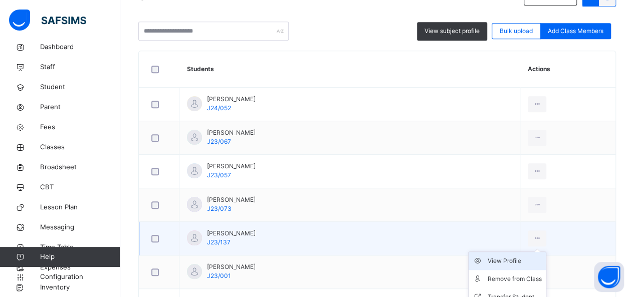
click at [509, 256] on div "View Profile" at bounding box center [514, 261] width 54 height 10
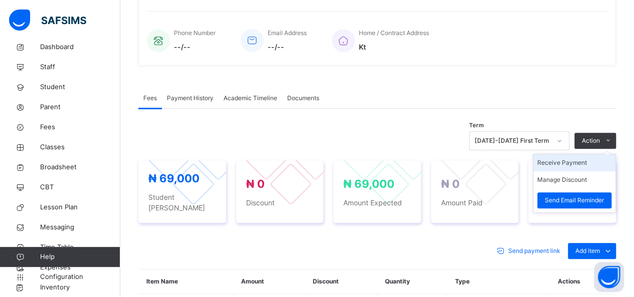
click at [572, 162] on li "Receive Payment" at bounding box center [574, 162] width 82 height 17
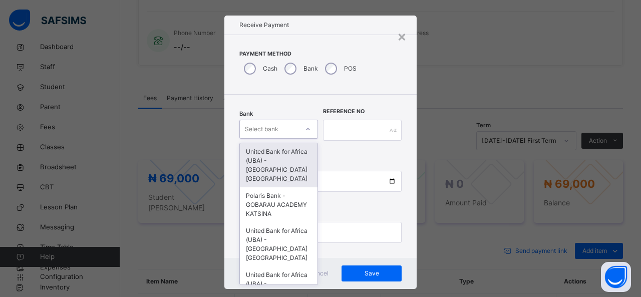
click at [303, 135] on div at bounding box center [308, 129] width 17 height 16
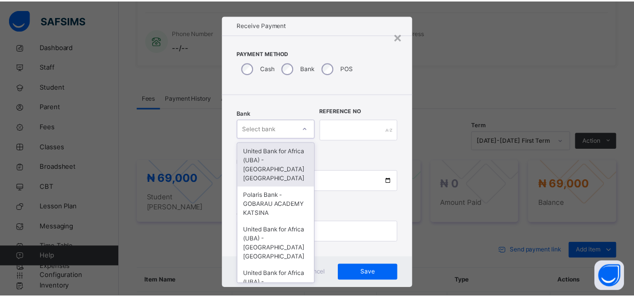
scroll to position [10, 0]
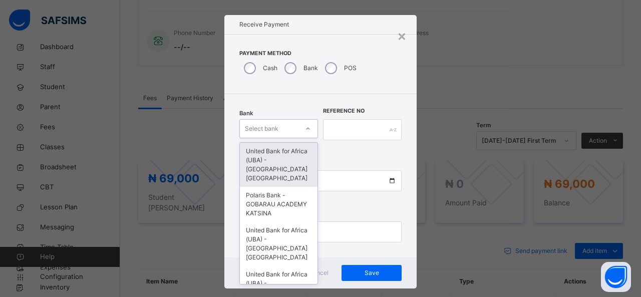
click at [286, 163] on div "United Bank for Africa (UBA) - [GEOGRAPHIC_DATA] [GEOGRAPHIC_DATA]" at bounding box center [279, 165] width 78 height 44
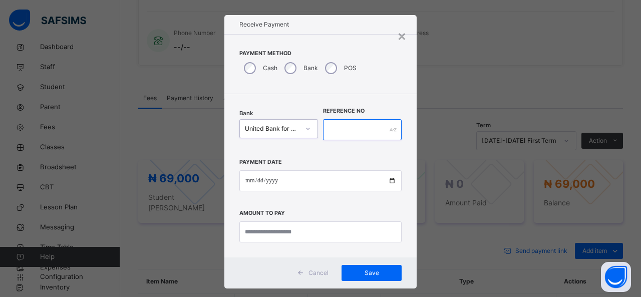
click at [336, 128] on input "text" at bounding box center [362, 129] width 79 height 21
type input "*******"
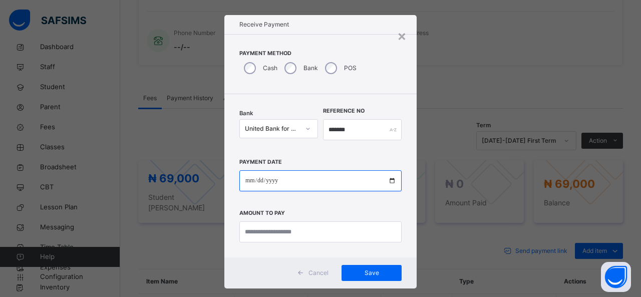
click at [304, 177] on input "date" at bounding box center [320, 180] width 162 height 21
type input "**********"
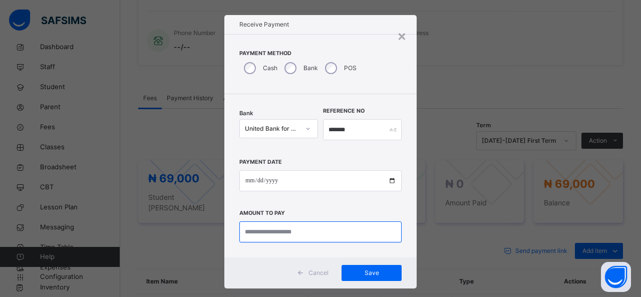
click at [284, 234] on input "currency" at bounding box center [320, 231] width 162 height 21
type input "********"
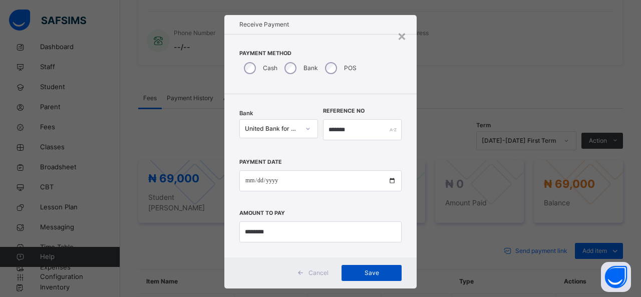
click at [372, 270] on span "Save" at bounding box center [371, 273] width 45 height 9
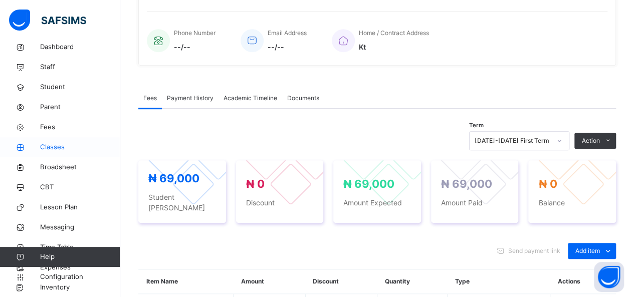
click at [49, 148] on span "Classes" at bounding box center [80, 147] width 80 height 10
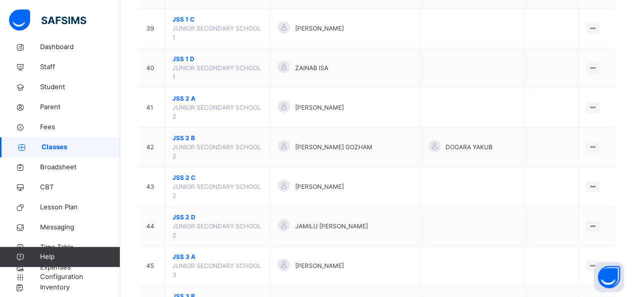
scroll to position [1302, 0]
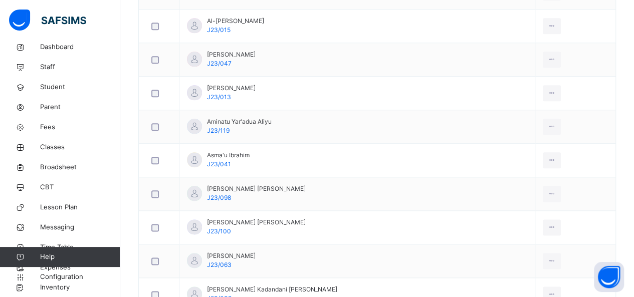
scroll to position [521, 0]
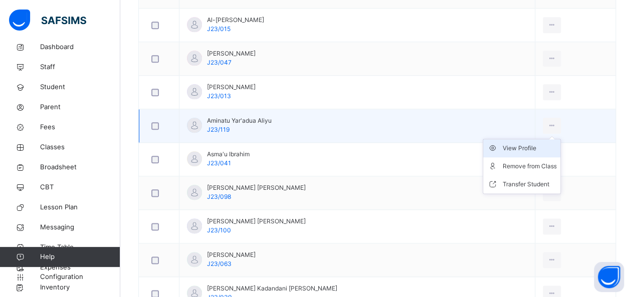
click at [519, 143] on div "View Profile" at bounding box center [529, 148] width 54 height 10
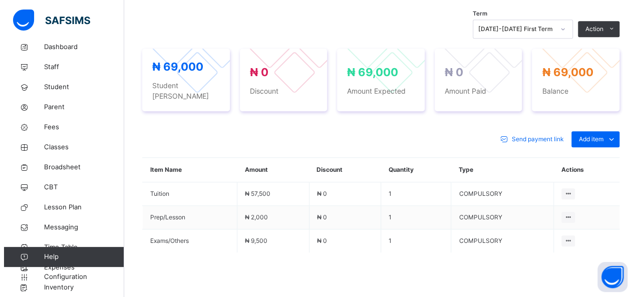
scroll to position [341, 0]
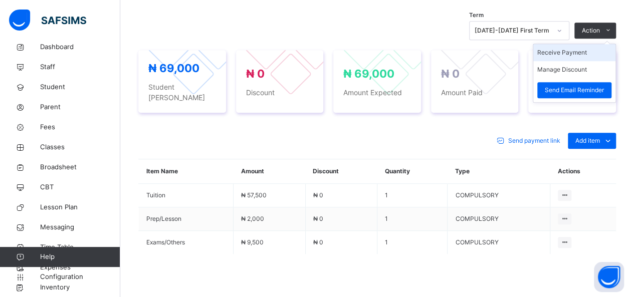
click at [580, 61] on li "Receive Payment" at bounding box center [574, 52] width 82 height 17
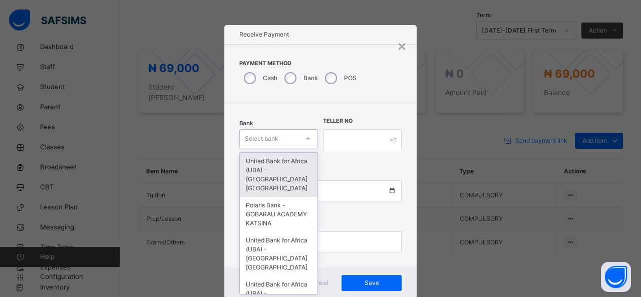
click at [300, 137] on div at bounding box center [308, 139] width 17 height 16
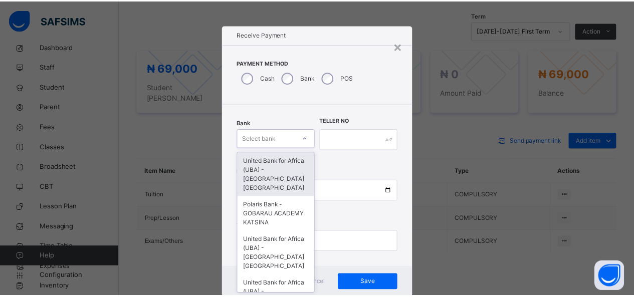
scroll to position [10, 0]
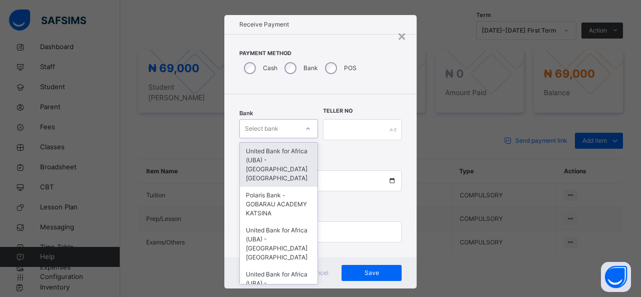
click at [291, 164] on div "United Bank for Africa (UBA) - [GEOGRAPHIC_DATA] [GEOGRAPHIC_DATA]" at bounding box center [279, 165] width 78 height 44
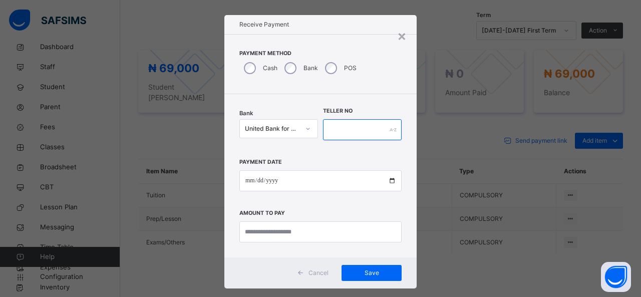
click at [334, 131] on input "text" at bounding box center [362, 129] width 79 height 21
type input "******"
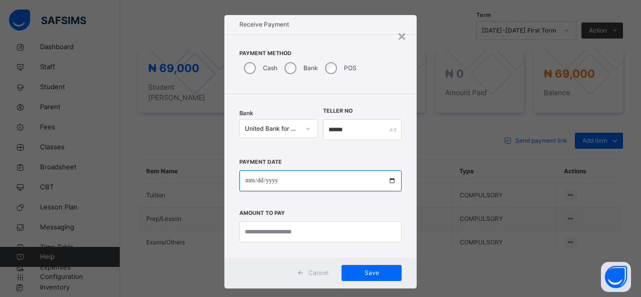
click at [308, 175] on input "date" at bounding box center [320, 180] width 162 height 21
type input "**********"
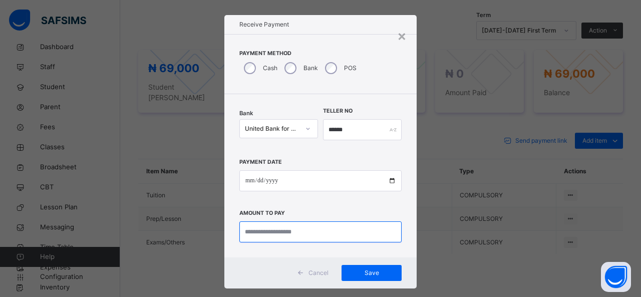
click at [294, 239] on input "currency" at bounding box center [320, 231] width 162 height 21
type input "********"
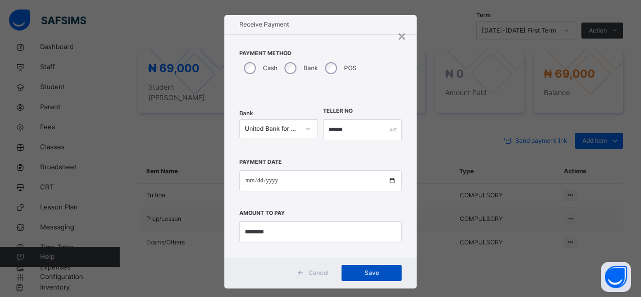
click at [362, 268] on div "Save" at bounding box center [372, 273] width 60 height 16
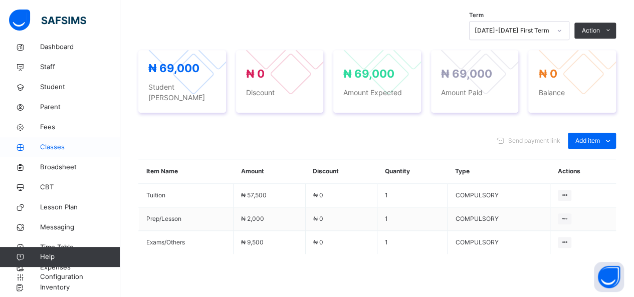
click at [52, 146] on span "Classes" at bounding box center [80, 147] width 80 height 10
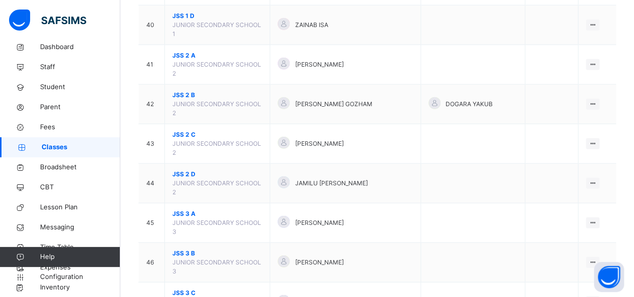
scroll to position [1343, 0]
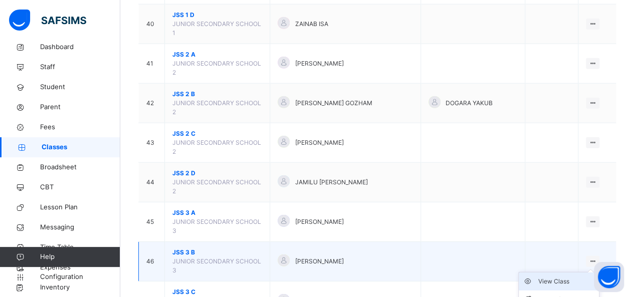
click at [564, 277] on div "View Class" at bounding box center [566, 282] width 57 height 10
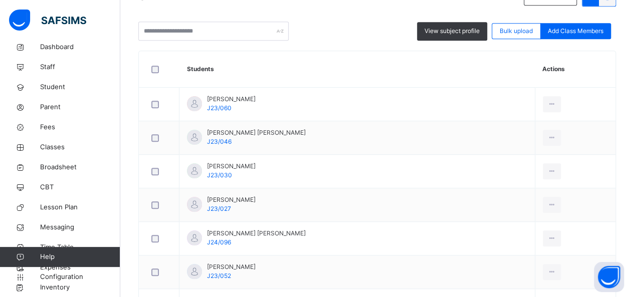
scroll to position [260, 0]
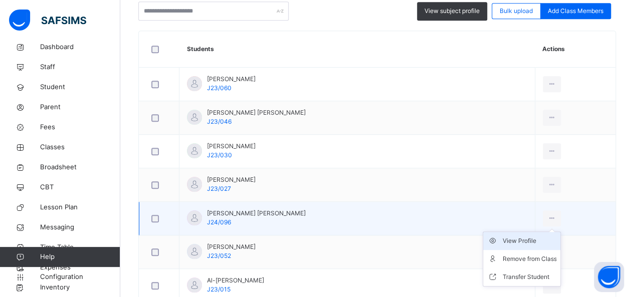
click at [513, 244] on div "View Profile" at bounding box center [529, 241] width 54 height 10
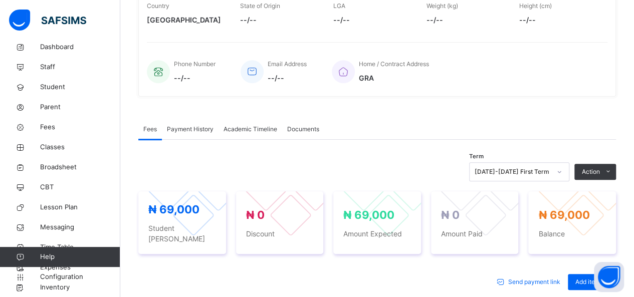
scroll to position [220, 0]
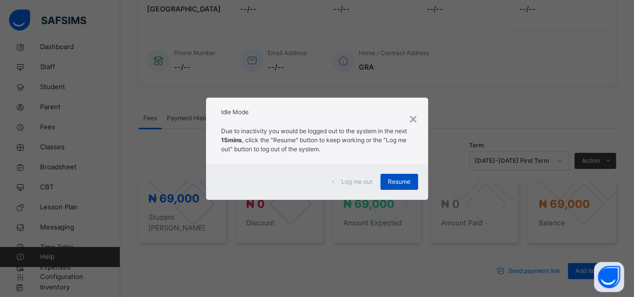
click at [406, 185] on span "Resume" at bounding box center [399, 181] width 23 height 9
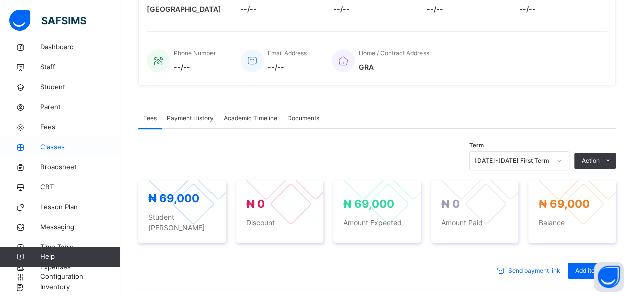
click at [57, 147] on span "Classes" at bounding box center [80, 147] width 80 height 10
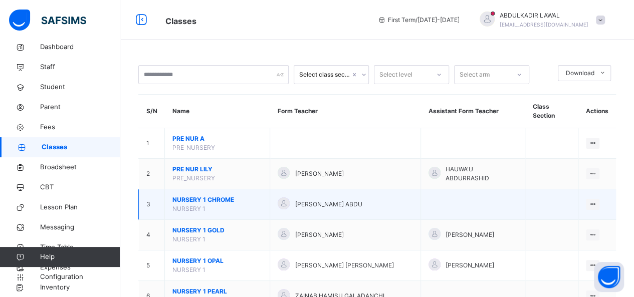
click at [399, 197] on div "[PERSON_NAME] ABDU" at bounding box center [345, 204] width 135 height 15
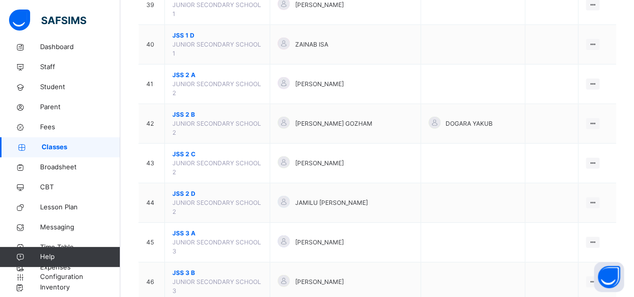
scroll to position [1322, 0]
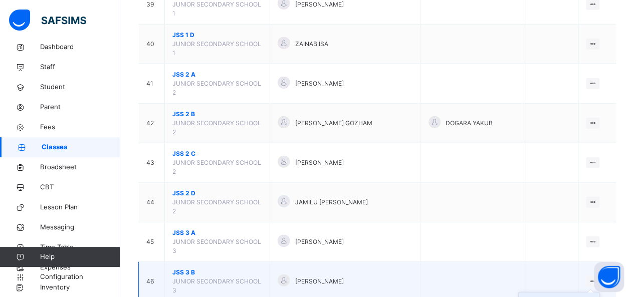
click at [544, 297] on div "View Class" at bounding box center [566, 302] width 57 height 10
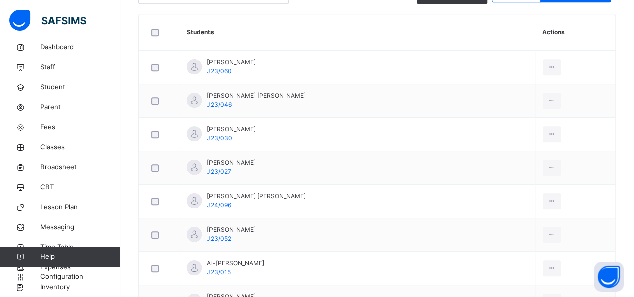
scroll to position [281, 0]
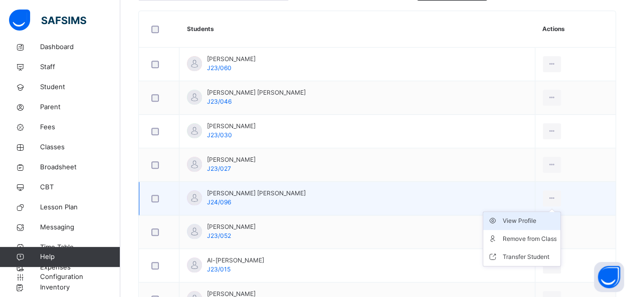
click at [509, 219] on div "View Profile" at bounding box center [529, 221] width 54 height 10
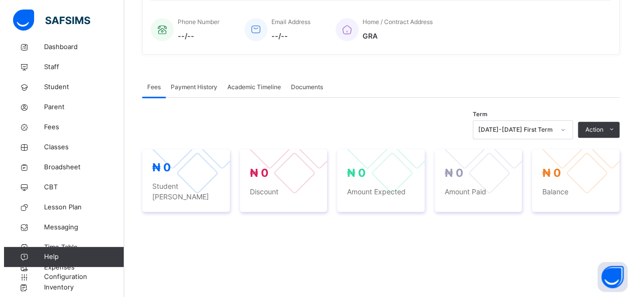
scroll to position [281, 0]
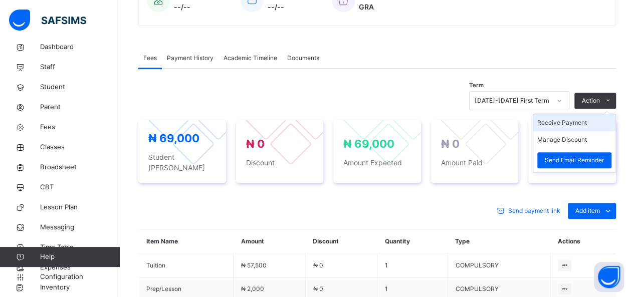
click at [572, 122] on li "Receive Payment" at bounding box center [574, 122] width 82 height 17
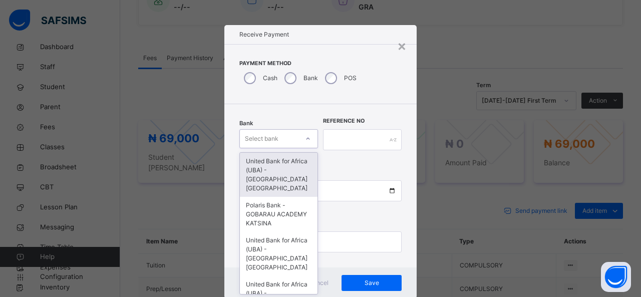
scroll to position [10, 0]
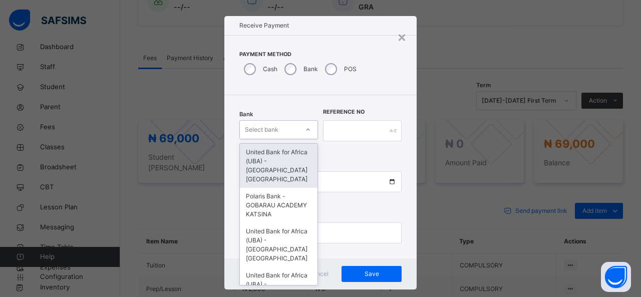
click at [289, 135] on div "Select bank" at bounding box center [269, 130] width 59 height 16
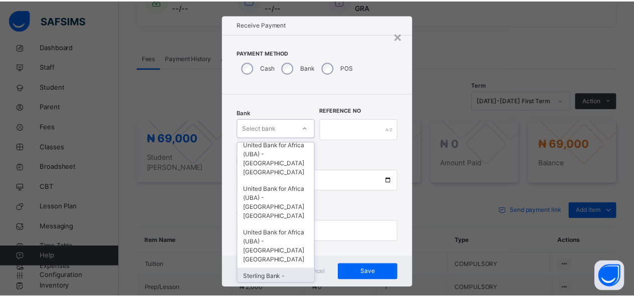
scroll to position [117, 0]
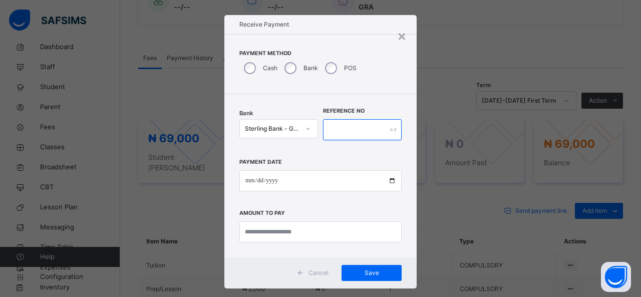
click at [326, 133] on input "text" at bounding box center [362, 129] width 79 height 21
type input "******"
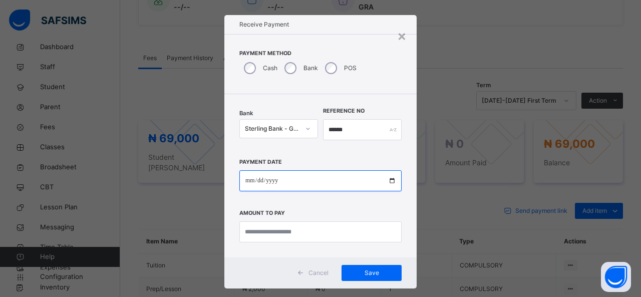
click at [304, 179] on input "date" at bounding box center [320, 180] width 162 height 21
type input "**********"
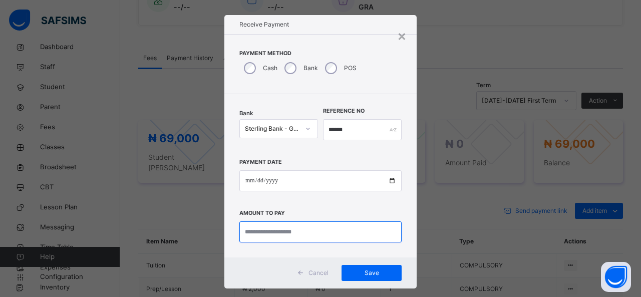
click at [279, 228] on input "currency" at bounding box center [320, 231] width 162 height 21
type input "********"
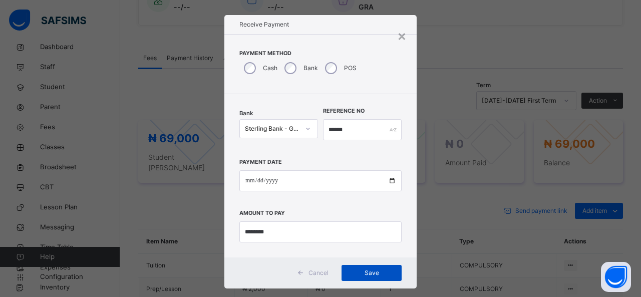
click at [366, 273] on span "Save" at bounding box center [371, 273] width 45 height 9
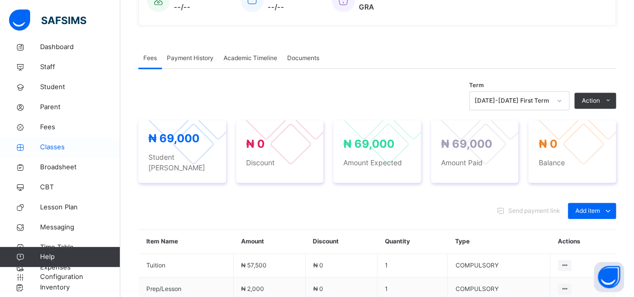
click at [49, 149] on span "Classes" at bounding box center [80, 147] width 80 height 10
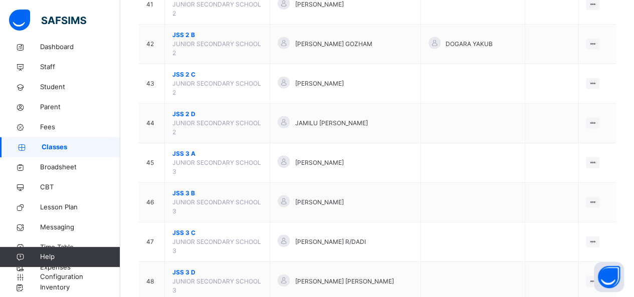
scroll to position [1403, 0]
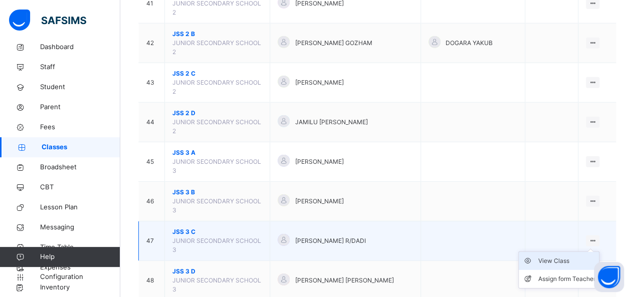
click at [563, 256] on div "View Class" at bounding box center [566, 261] width 57 height 10
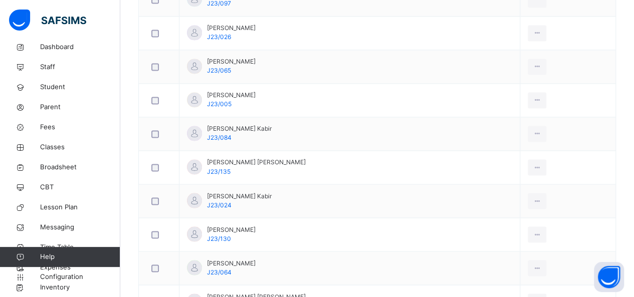
scroll to position [802, 0]
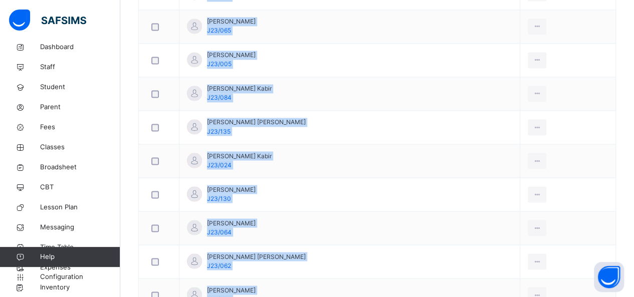
scroll to position [842, 0]
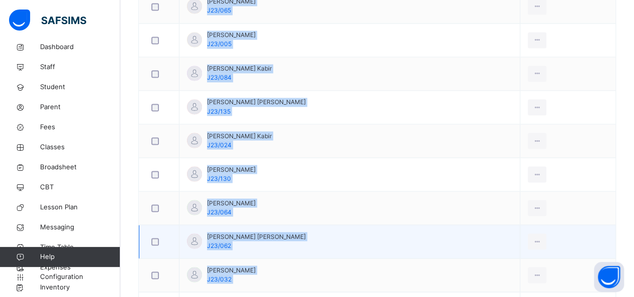
click at [581, 235] on td "View Profile Remove from Class Transfer Student" at bounding box center [567, 242] width 95 height 34
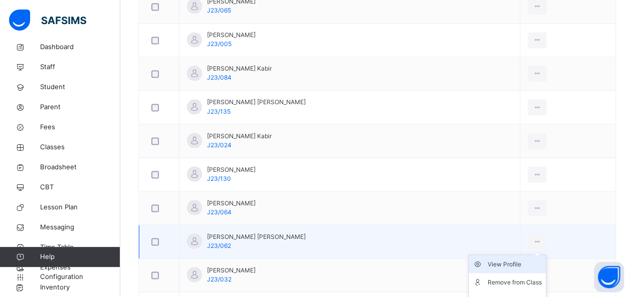
click at [506, 261] on div "View Profile" at bounding box center [514, 264] width 54 height 10
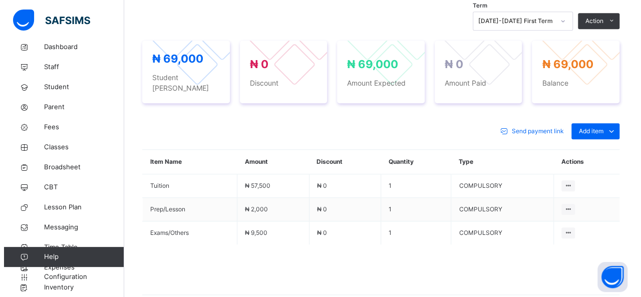
scroll to position [341, 0]
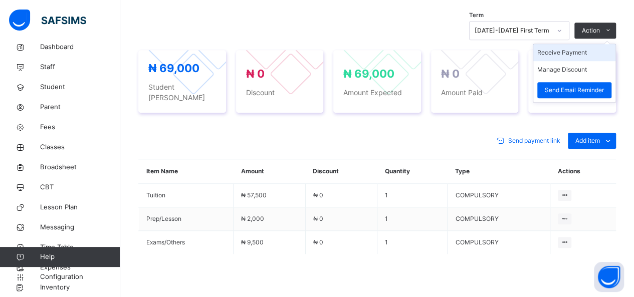
click at [573, 61] on li "Receive Payment" at bounding box center [574, 52] width 82 height 17
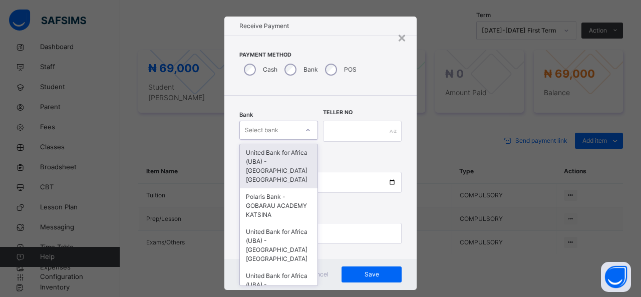
click at [281, 140] on div "option United Bank for Africa ([GEOGRAPHIC_DATA]) - Gobarau Academy Katsina foc…" at bounding box center [278, 130] width 79 height 19
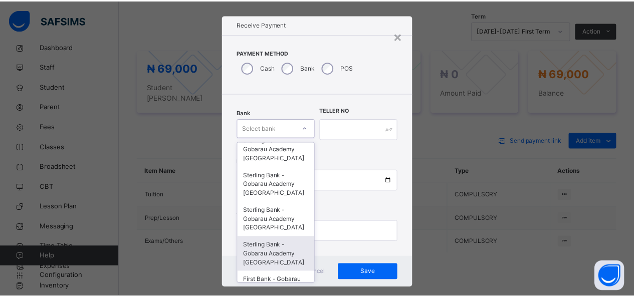
scroll to position [257, 0]
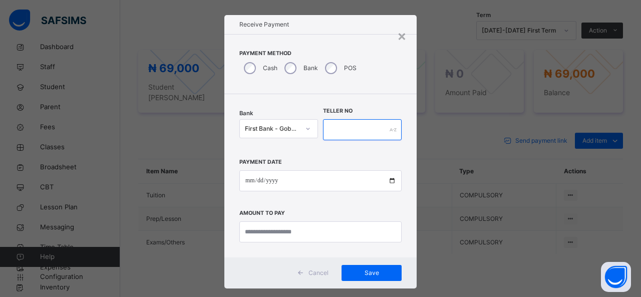
click at [325, 135] on input "text" at bounding box center [362, 129] width 79 height 21
type input "*****"
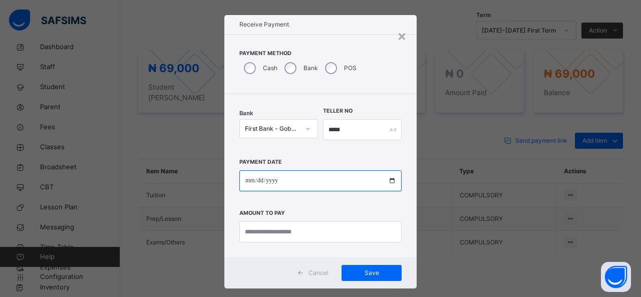
click at [301, 176] on input "date" at bounding box center [320, 180] width 162 height 21
type input "**********"
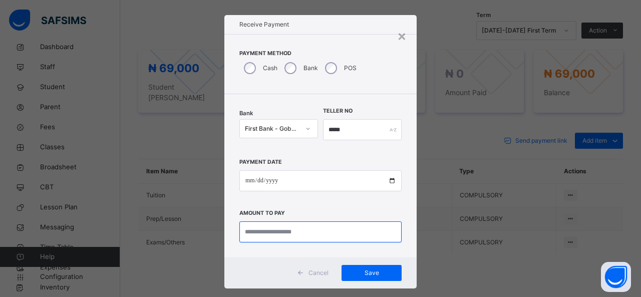
click at [284, 231] on input "currency" at bounding box center [320, 231] width 162 height 21
type input "********"
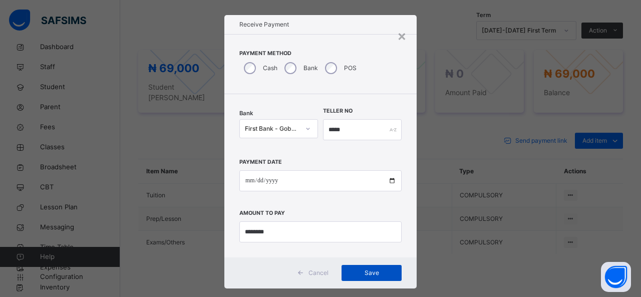
click at [370, 272] on span "Save" at bounding box center [371, 273] width 45 height 9
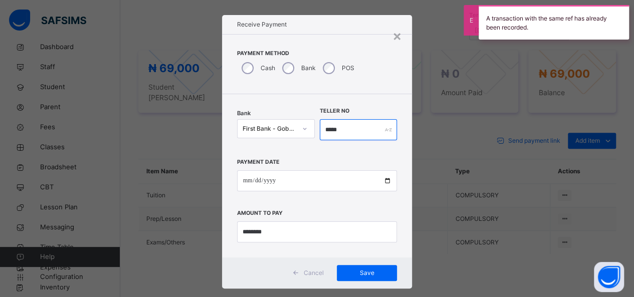
click at [323, 130] on input "*****" at bounding box center [359, 129] width 78 height 21
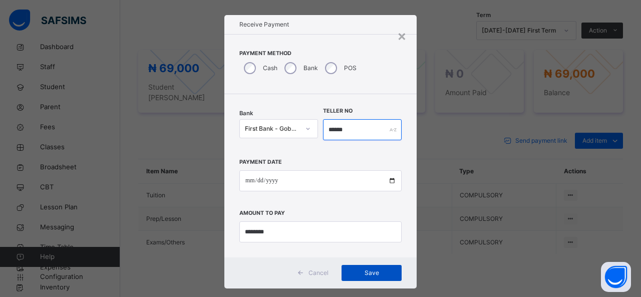
type input "******"
click at [366, 269] on span "Save" at bounding box center [371, 273] width 45 height 9
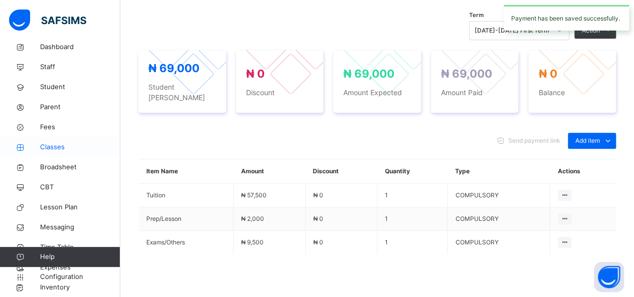
click at [62, 147] on span "Classes" at bounding box center [80, 147] width 80 height 10
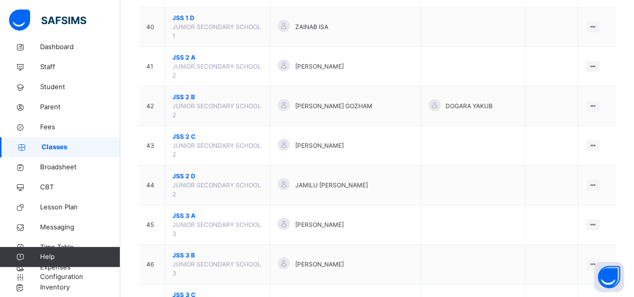
scroll to position [1363, 0]
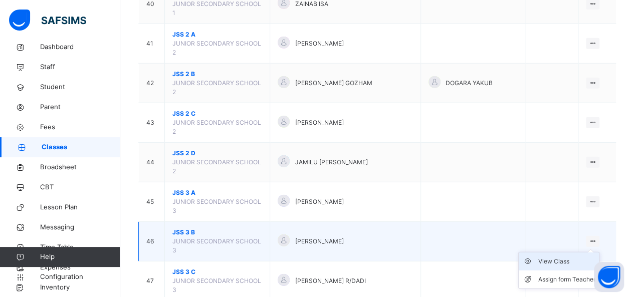
click at [571, 256] on div "View Class" at bounding box center [566, 261] width 57 height 10
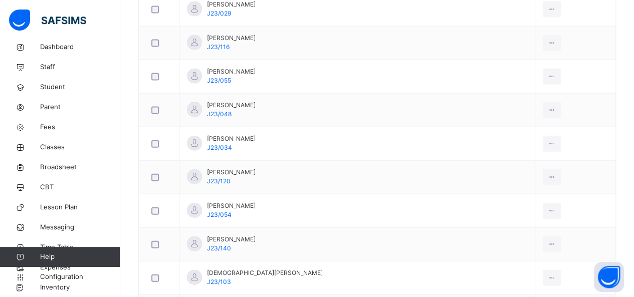
scroll to position [1053, 0]
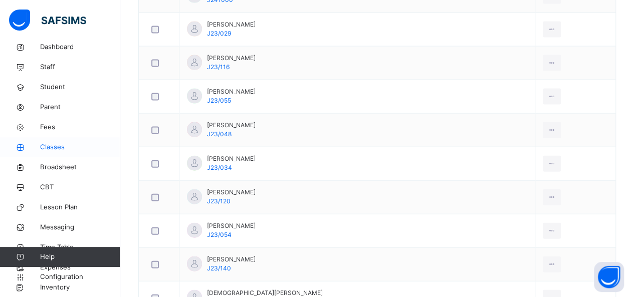
click at [60, 141] on link "Classes" at bounding box center [60, 147] width 120 height 20
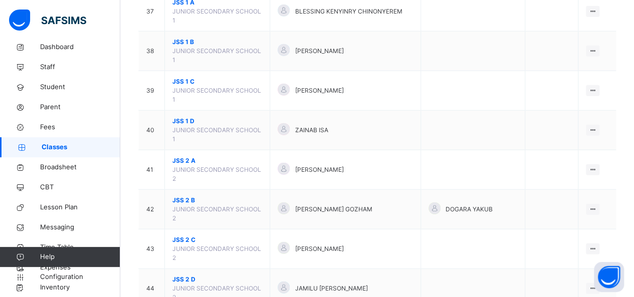
scroll to position [1282, 0]
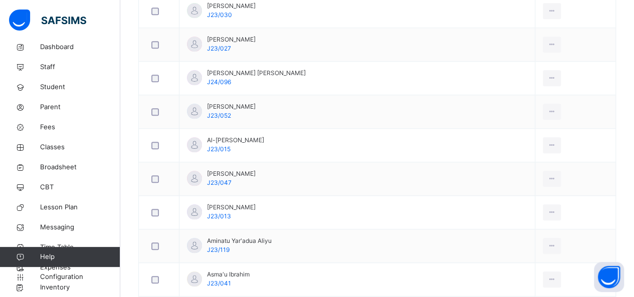
scroll to position [882, 0]
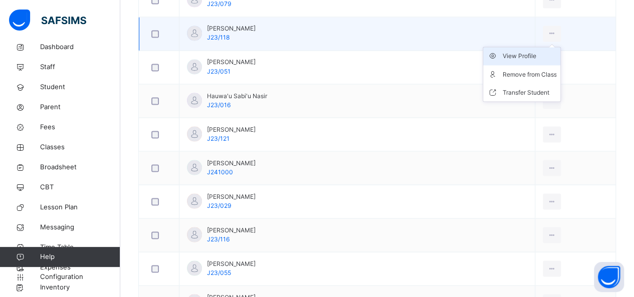
click at [511, 51] on div "View Profile" at bounding box center [529, 56] width 54 height 10
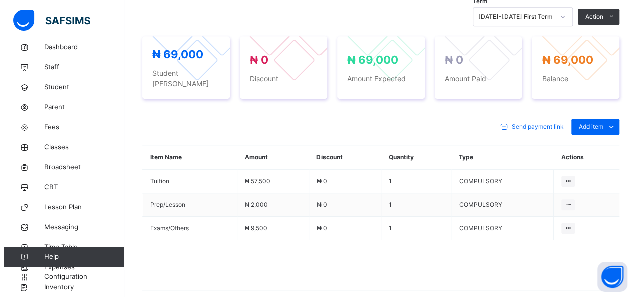
scroll to position [361, 0]
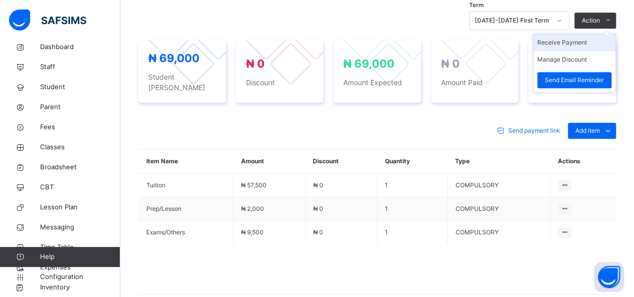
click at [578, 40] on li "Receive Payment" at bounding box center [574, 42] width 82 height 17
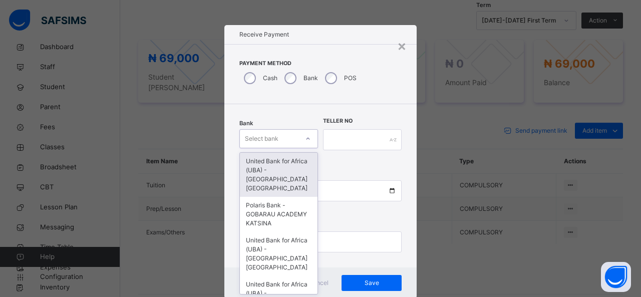
scroll to position [10, 0]
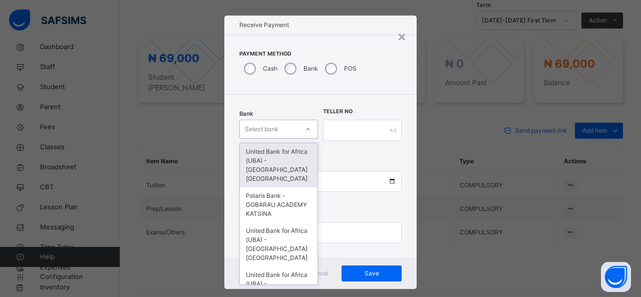
click at [300, 137] on div at bounding box center [308, 129] width 19 height 18
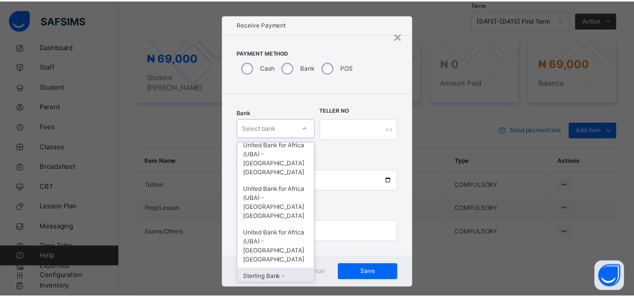
scroll to position [117, 0]
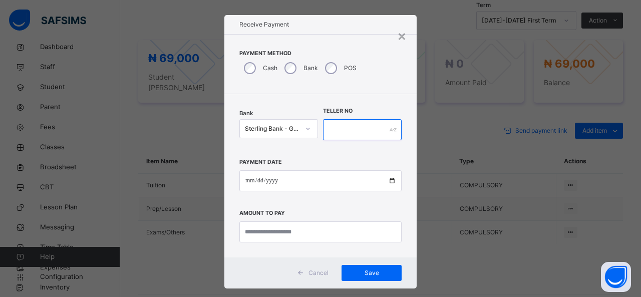
click at [344, 131] on input "text" at bounding box center [362, 129] width 79 height 21
type input "******"
click at [325, 166] on div "Payment Date Amount to pay" at bounding box center [320, 196] width 162 height 92
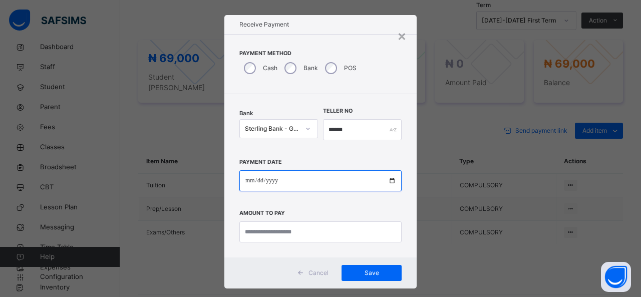
click at [319, 176] on input "date" at bounding box center [320, 180] width 162 height 21
type input "**********"
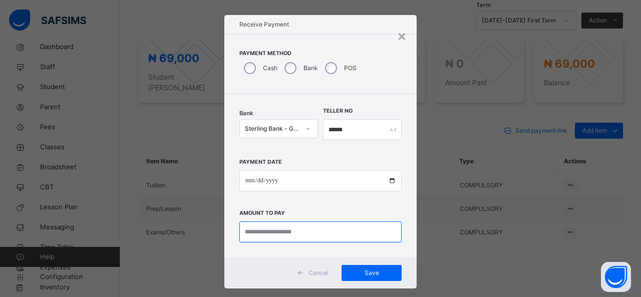
click at [297, 235] on input "currency" at bounding box center [320, 231] width 162 height 21
type input "********"
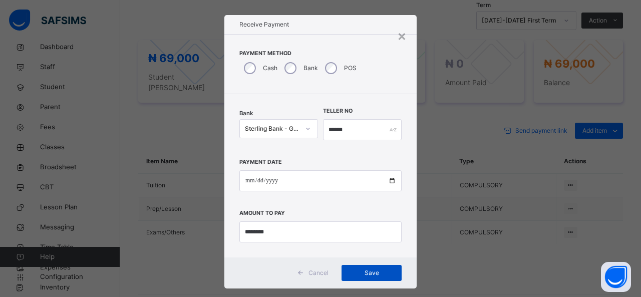
click at [361, 271] on span "Save" at bounding box center [371, 273] width 45 height 9
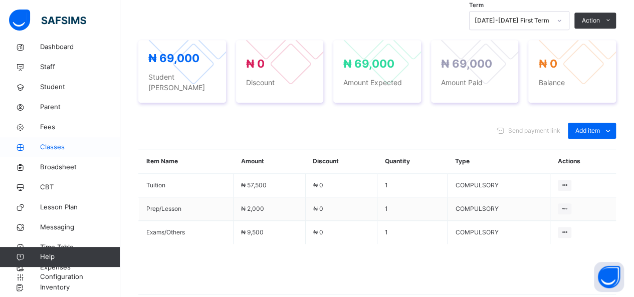
click at [49, 141] on link "Classes" at bounding box center [60, 147] width 120 height 20
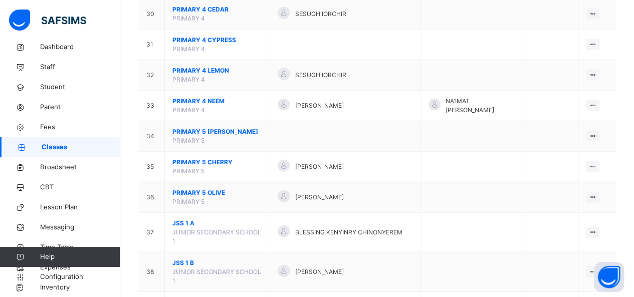
scroll to position [1282, 0]
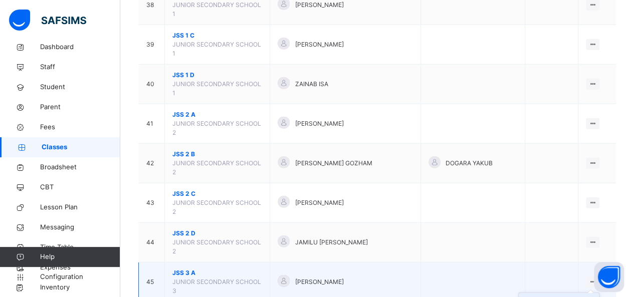
click at [566, 297] on div "View Class" at bounding box center [566, 302] width 57 height 10
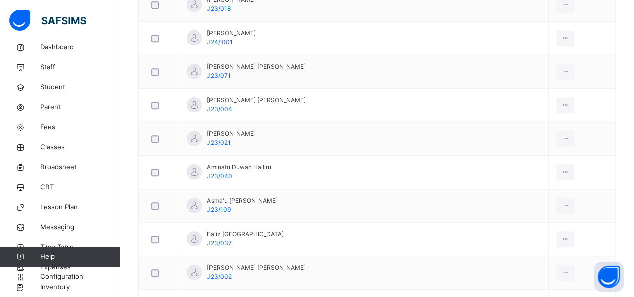
scroll to position [461, 0]
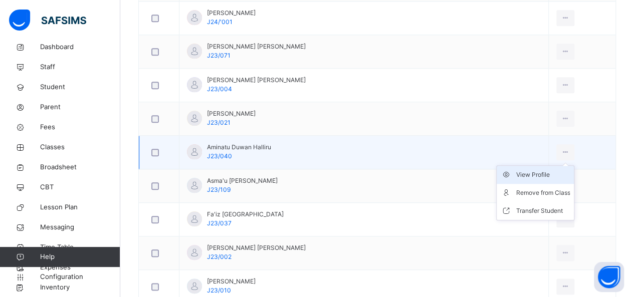
click at [515, 171] on div "View Profile" at bounding box center [542, 175] width 54 height 10
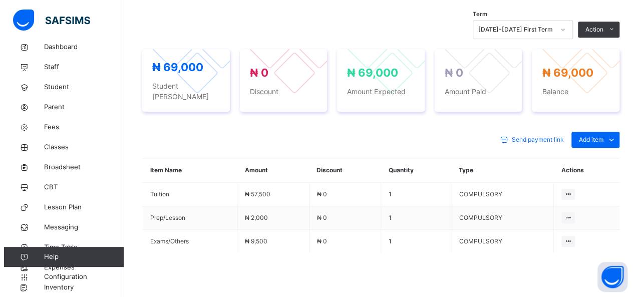
scroll to position [341, 0]
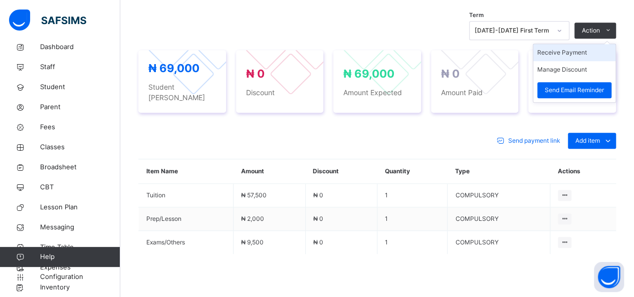
click at [575, 61] on li "Receive Payment" at bounding box center [574, 52] width 82 height 17
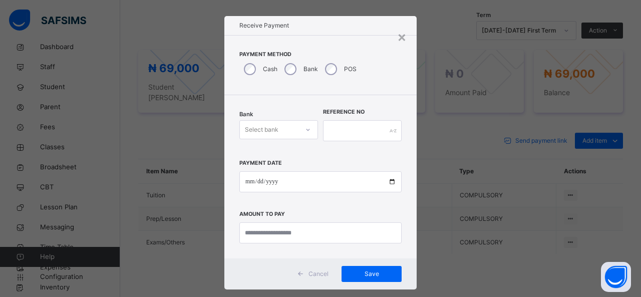
click at [303, 132] on div at bounding box center [308, 130] width 17 height 16
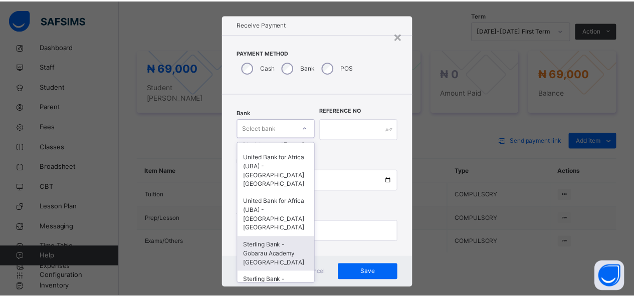
scroll to position [152, 0]
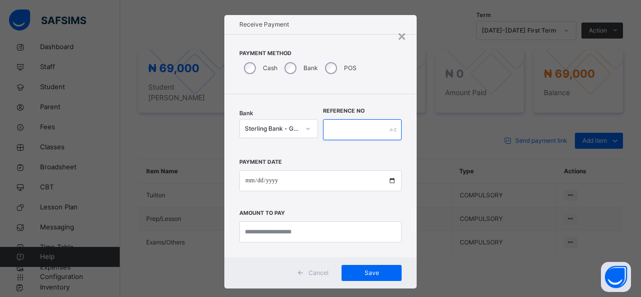
click at [334, 133] on input "text" at bounding box center [362, 129] width 79 height 21
type input "******"
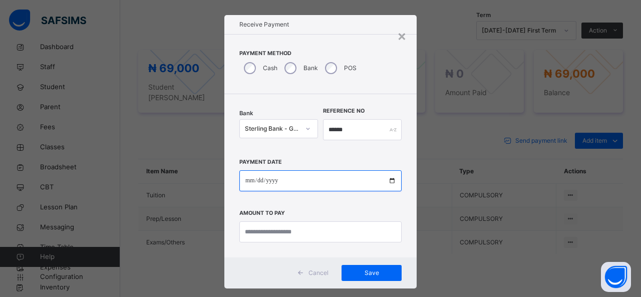
click at [317, 182] on input "date" at bounding box center [320, 180] width 162 height 21
type input "**********"
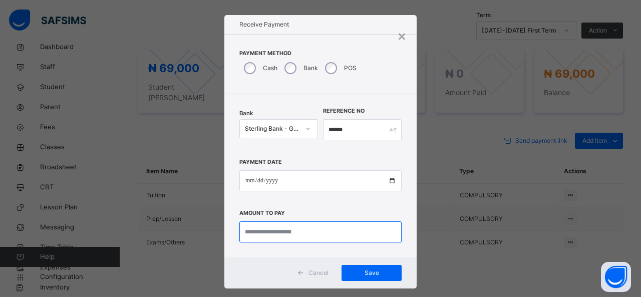
click at [309, 234] on input "currency" at bounding box center [320, 231] width 162 height 21
type input "*********"
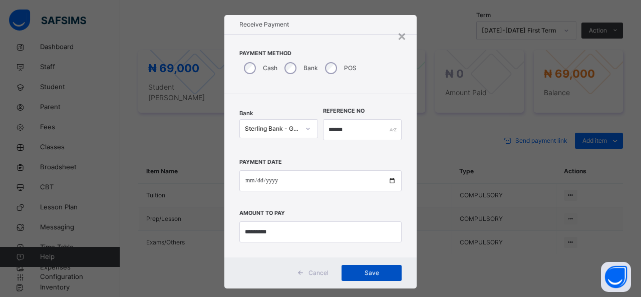
click at [371, 269] on span "Save" at bounding box center [371, 273] width 45 height 9
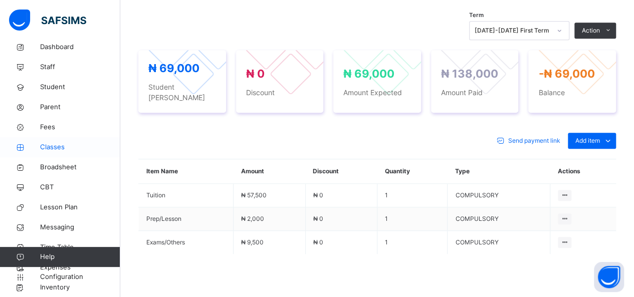
click at [53, 143] on span "Classes" at bounding box center [80, 147] width 80 height 10
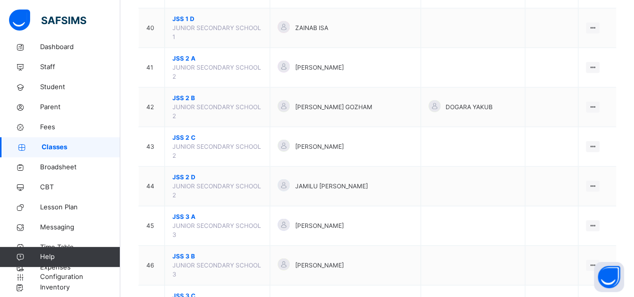
scroll to position [1343, 0]
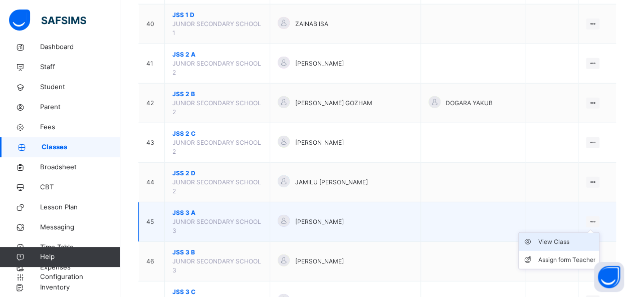
click at [559, 237] on div "View Class" at bounding box center [566, 242] width 57 height 10
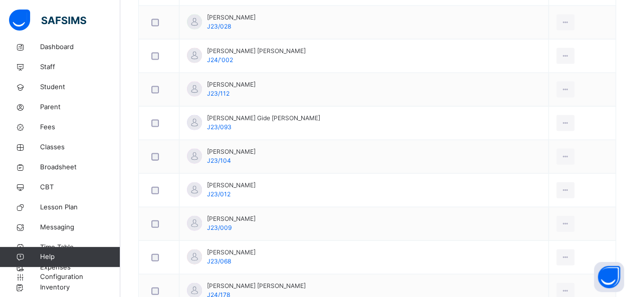
scroll to position [1042, 0]
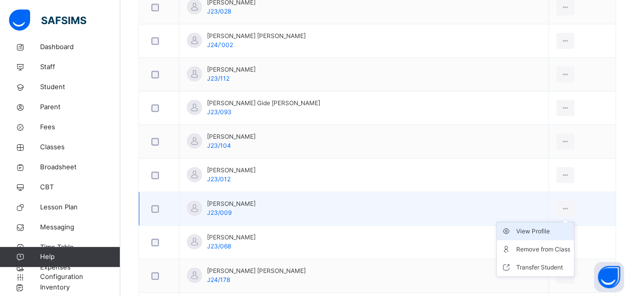
click at [522, 227] on div "View Profile" at bounding box center [542, 231] width 54 height 10
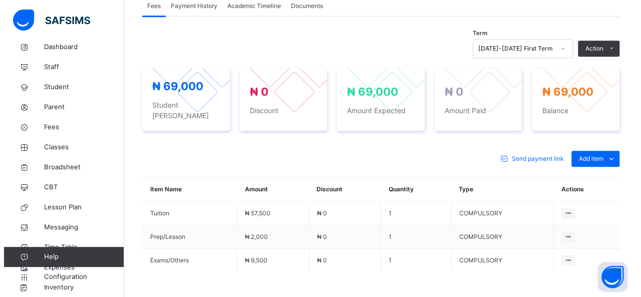
scroll to position [321, 0]
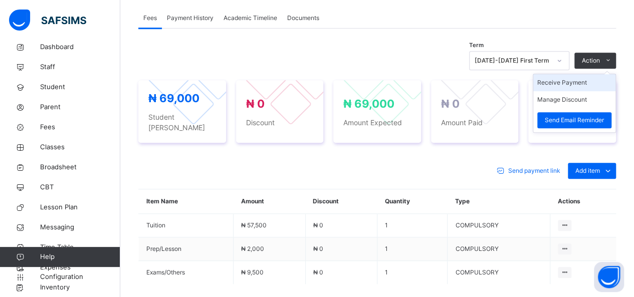
click at [562, 83] on li "Receive Payment" at bounding box center [574, 82] width 82 height 17
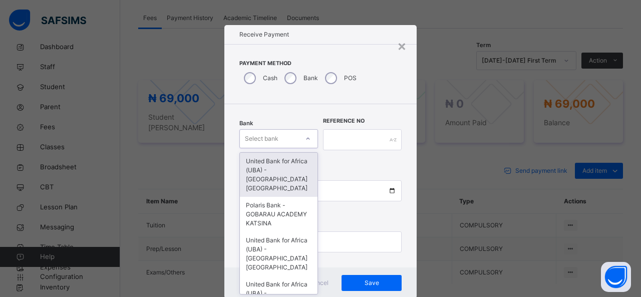
scroll to position [10, 0]
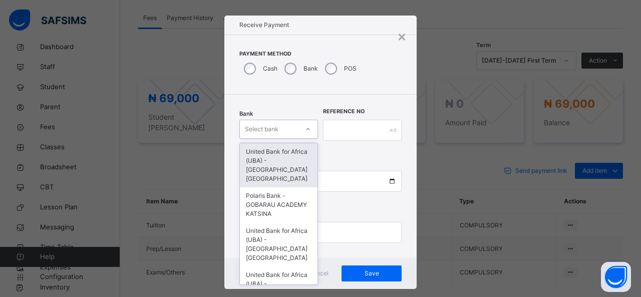
click at [290, 139] on div "option United Bank for Africa ([GEOGRAPHIC_DATA]) - Gobarau Academy Katsina foc…" at bounding box center [278, 129] width 79 height 19
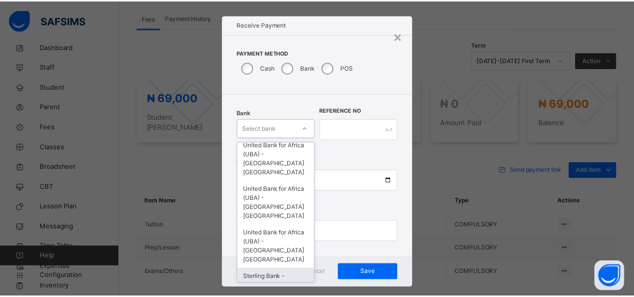
scroll to position [117, 0]
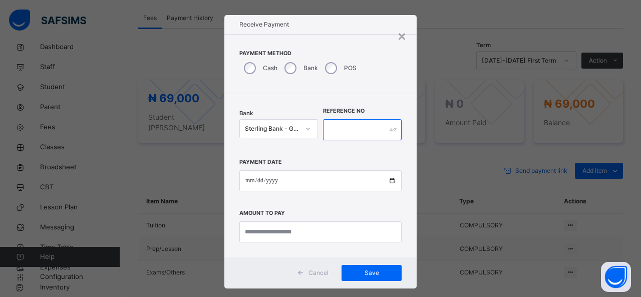
click at [356, 122] on input "text" at bounding box center [362, 129] width 79 height 21
type input "*"
type input "******"
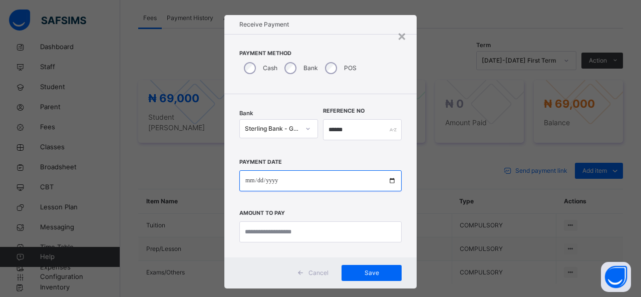
click at [336, 184] on input "date" at bounding box center [320, 180] width 162 height 21
type input "**********"
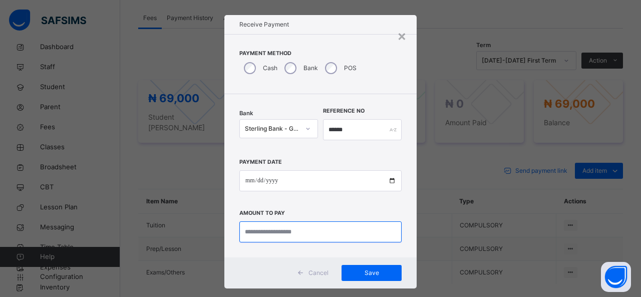
click at [302, 229] on input "currency" at bounding box center [320, 231] width 162 height 21
type input "********"
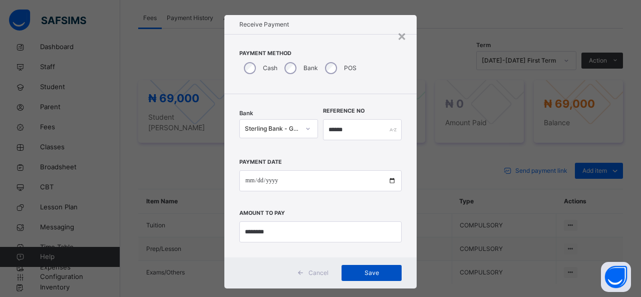
click at [358, 267] on div "Save" at bounding box center [372, 273] width 60 height 16
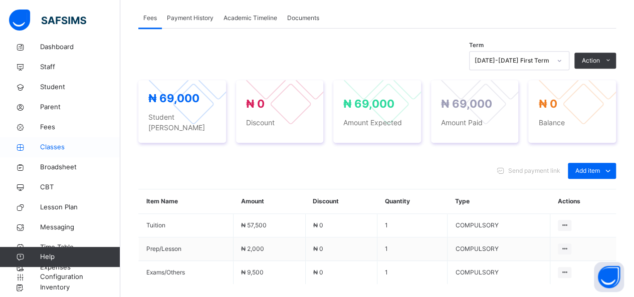
click at [62, 148] on span "Classes" at bounding box center [80, 147] width 80 height 10
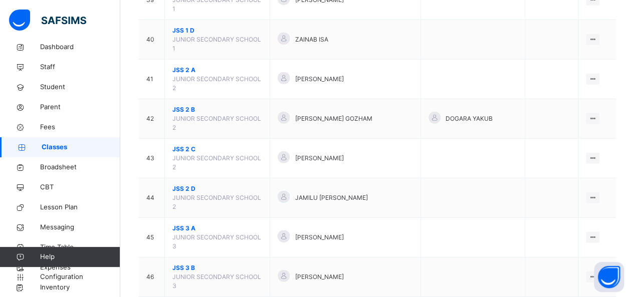
scroll to position [1363, 0]
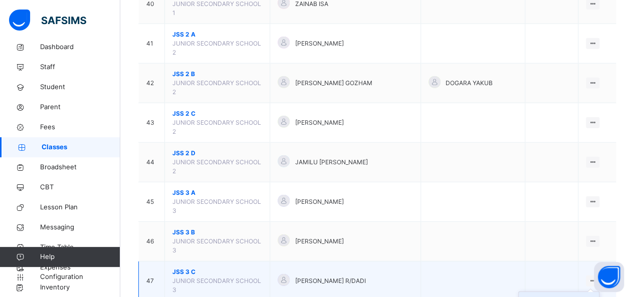
click at [571, 296] on div "View Class" at bounding box center [566, 301] width 57 height 10
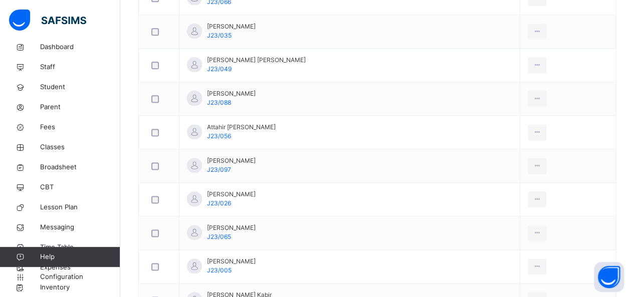
scroll to position [621, 0]
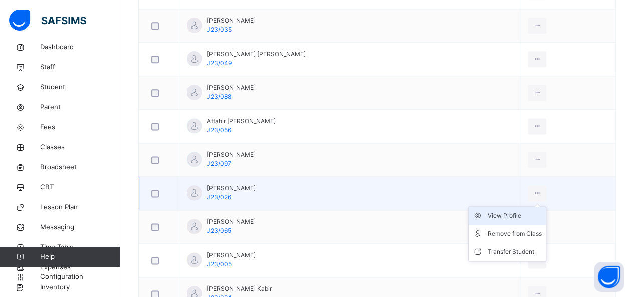
click at [514, 211] on div "View Profile" at bounding box center [514, 216] width 54 height 10
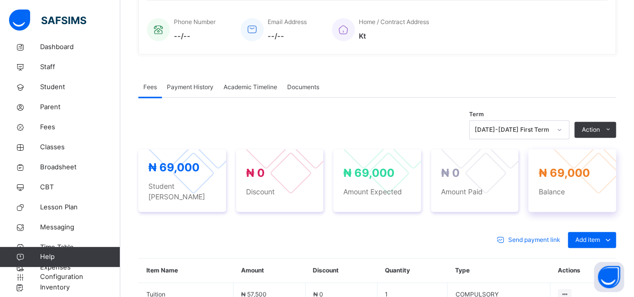
scroll to position [401, 0]
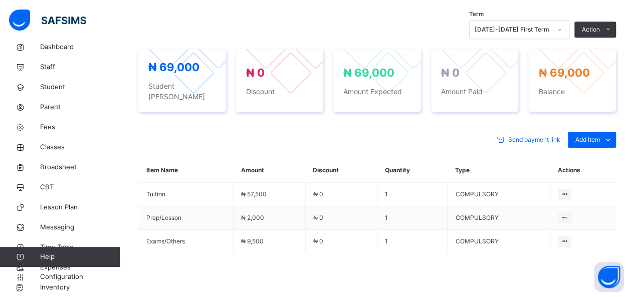
click at [633, 4] on div "× Delete Document This action would delete the document with name: from the sys…" at bounding box center [376, 28] width 513 height 660
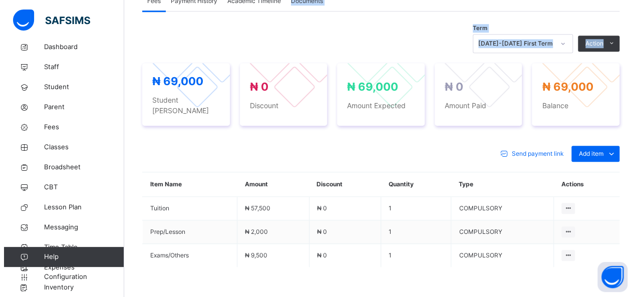
scroll to position [315, 0]
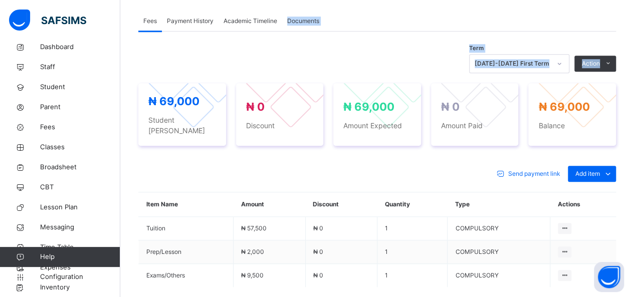
click at [633, 4] on div "× Delete Document This action would delete the document with name: from the sys…" at bounding box center [376, 62] width 513 height 660
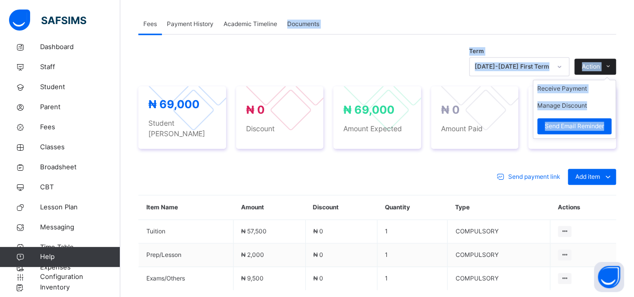
click at [600, 68] on span "Action" at bounding box center [591, 66] width 18 height 9
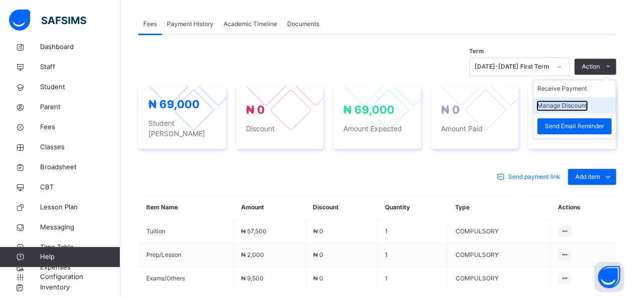
click at [576, 104] on button "Manage Discount" at bounding box center [562, 105] width 50 height 9
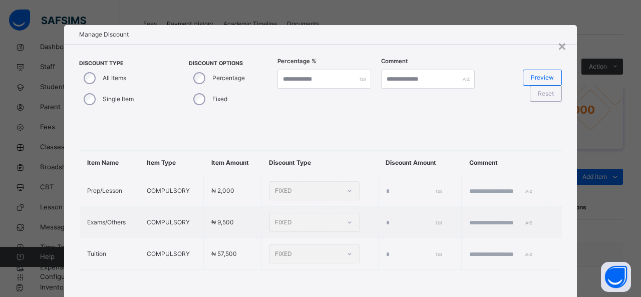
click at [94, 99] on div "Single Item" at bounding box center [107, 99] width 57 height 21
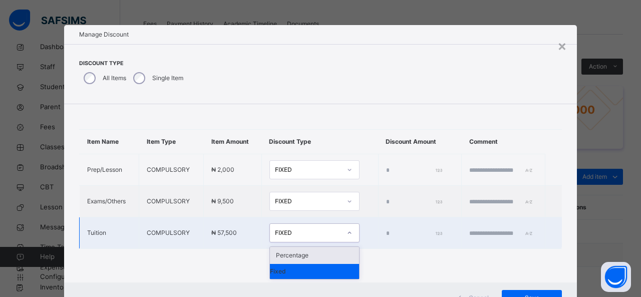
click at [278, 237] on div "FIXED" at bounding box center [308, 232] width 66 height 9
click at [287, 260] on div "Percentage" at bounding box center [314, 255] width 89 height 17
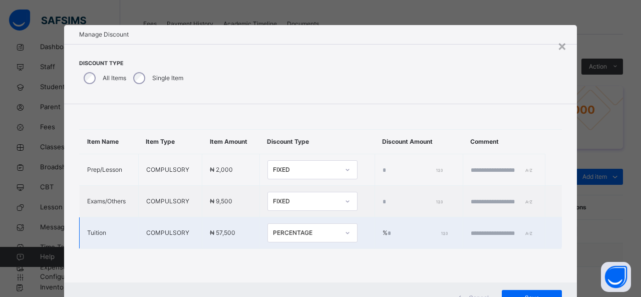
click at [388, 238] on input "*" at bounding box center [417, 233] width 59 height 9
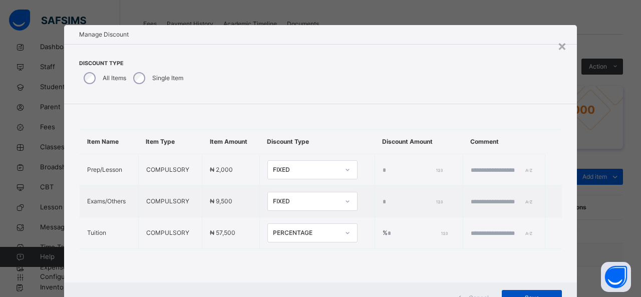
type input "**"
click at [531, 291] on div "Save" at bounding box center [532, 298] width 60 height 16
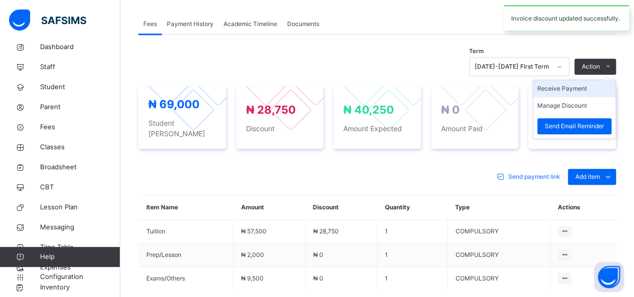
click at [571, 87] on li "Receive Payment" at bounding box center [574, 88] width 82 height 17
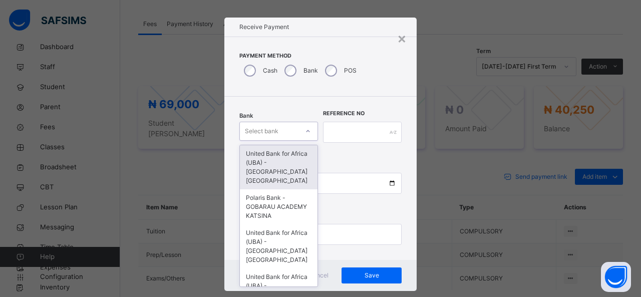
click at [290, 138] on div "Select bank" at bounding box center [278, 131] width 79 height 19
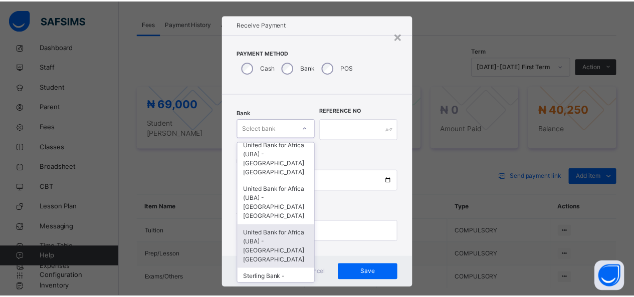
scroll to position [117, 0]
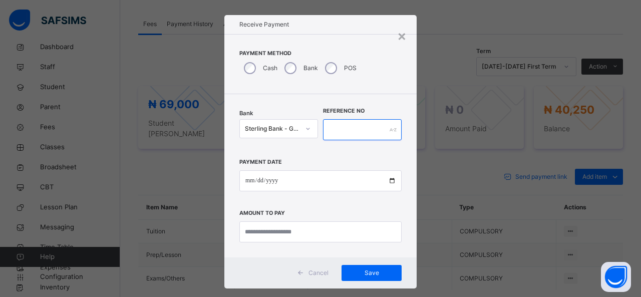
click at [325, 130] on input "text" at bounding box center [362, 129] width 79 height 21
type input "******"
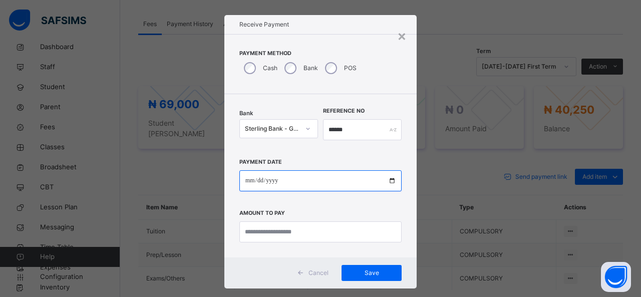
click at [307, 181] on input "date" at bounding box center [320, 180] width 162 height 21
type input "**********"
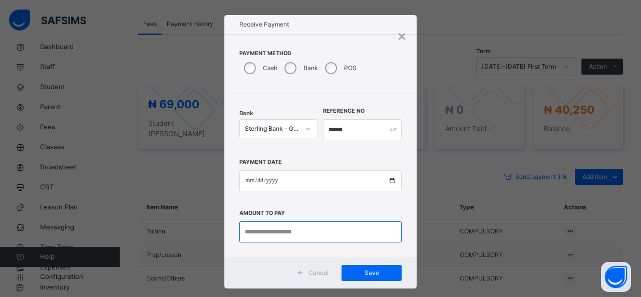
click at [294, 230] on input "currency" at bounding box center [320, 231] width 162 height 21
type input "********"
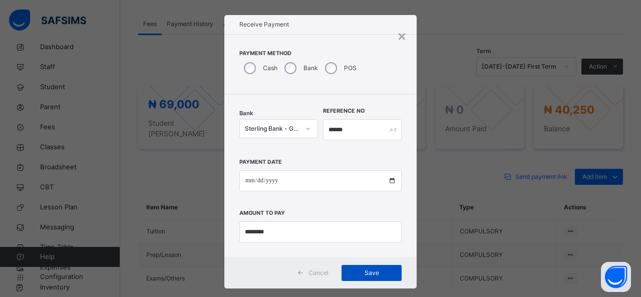
click at [368, 270] on span "Save" at bounding box center [371, 273] width 45 height 9
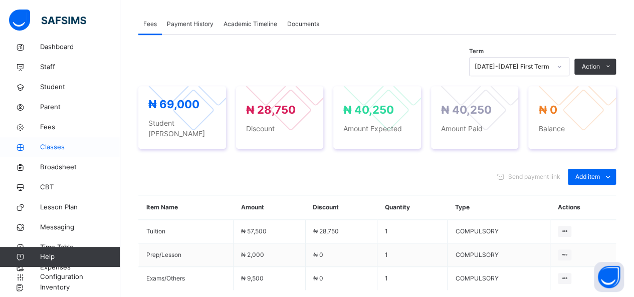
click at [49, 145] on span "Classes" at bounding box center [80, 147] width 80 height 10
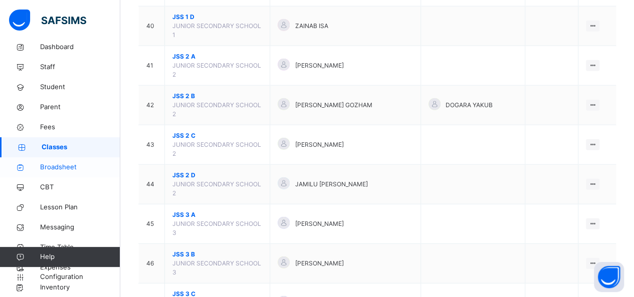
scroll to position [1343, 0]
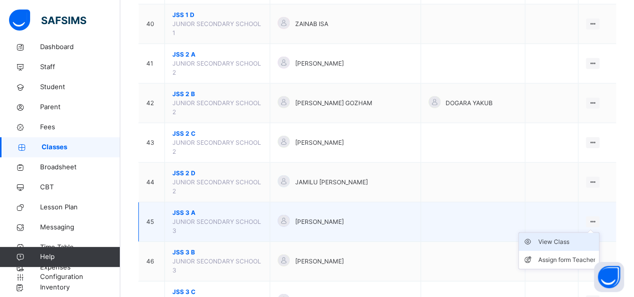
click at [565, 237] on div "View Class" at bounding box center [566, 242] width 57 height 10
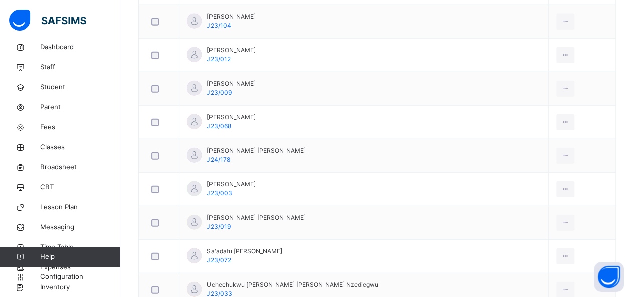
scroll to position [1182, 0]
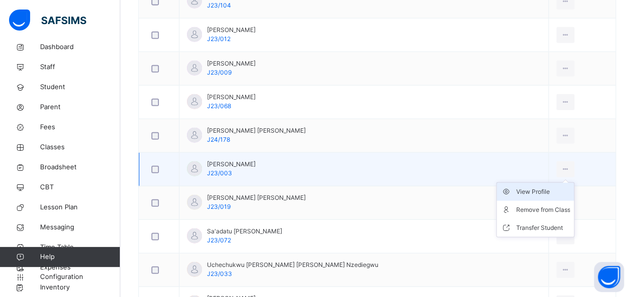
click at [517, 187] on div "View Profile" at bounding box center [542, 192] width 54 height 10
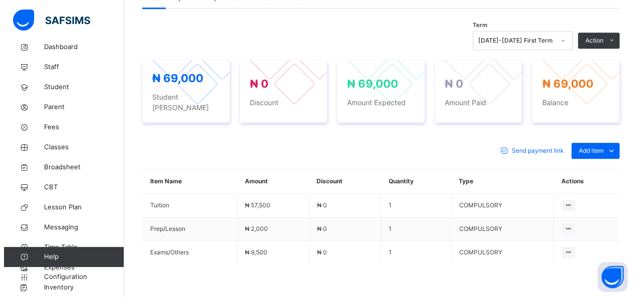
scroll to position [321, 0]
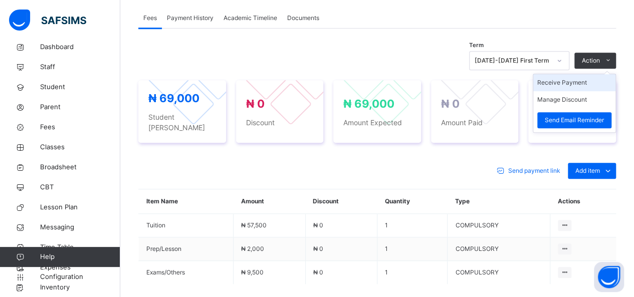
click at [576, 84] on li "Receive Payment" at bounding box center [574, 82] width 82 height 17
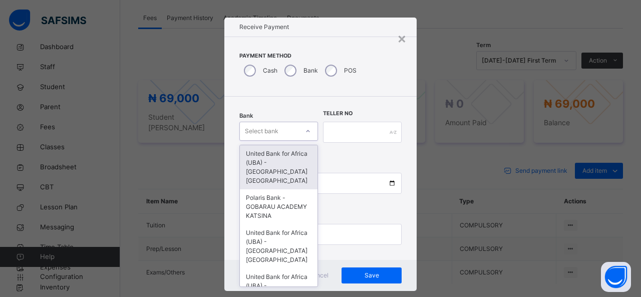
click at [283, 137] on div "Select bank" at bounding box center [278, 131] width 79 height 19
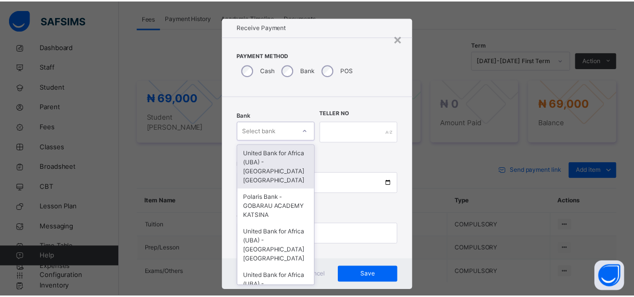
scroll to position [10, 0]
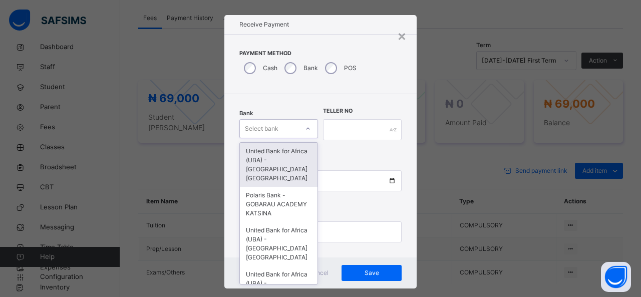
click at [277, 174] on div "United Bank for Africa (UBA) - [GEOGRAPHIC_DATA] [GEOGRAPHIC_DATA]" at bounding box center [279, 165] width 78 height 44
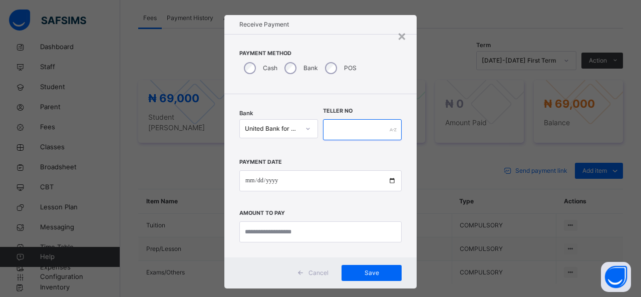
click at [327, 131] on input "text" at bounding box center [362, 129] width 79 height 21
type input "******"
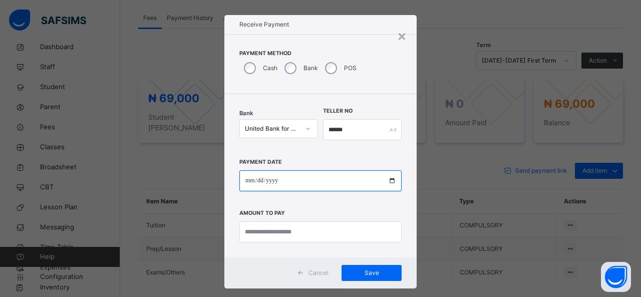
click at [320, 183] on input "date" at bounding box center [320, 180] width 162 height 21
type input "**********"
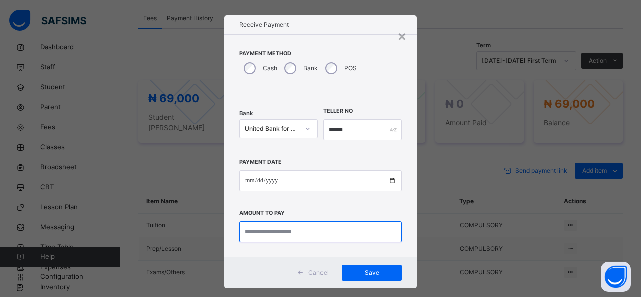
click at [289, 225] on input "currency" at bounding box center [320, 231] width 162 height 21
type input "********"
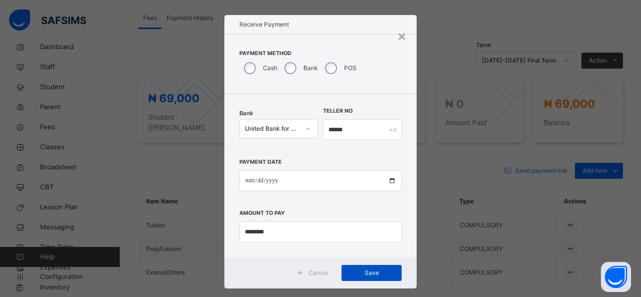
click at [375, 270] on span "Save" at bounding box center [371, 273] width 45 height 9
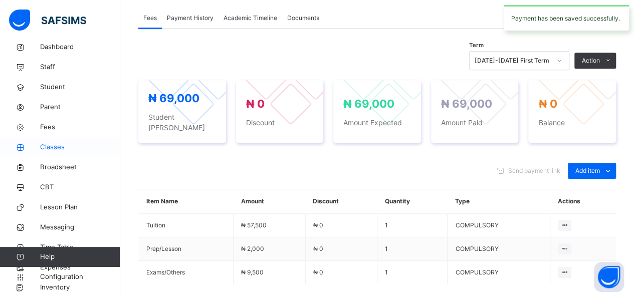
click at [53, 149] on span "Classes" at bounding box center [80, 147] width 80 height 10
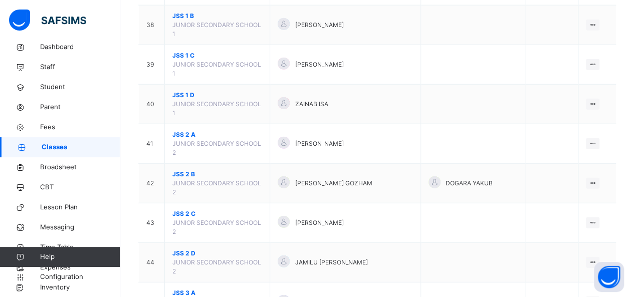
scroll to position [1343, 0]
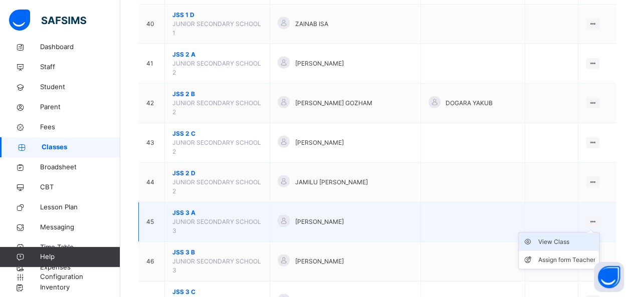
click at [573, 237] on div "View Class" at bounding box center [566, 242] width 57 height 10
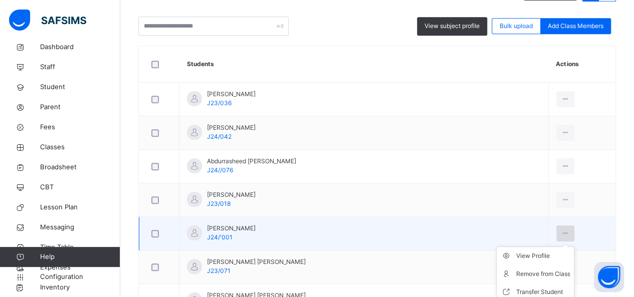
scroll to position [260, 0]
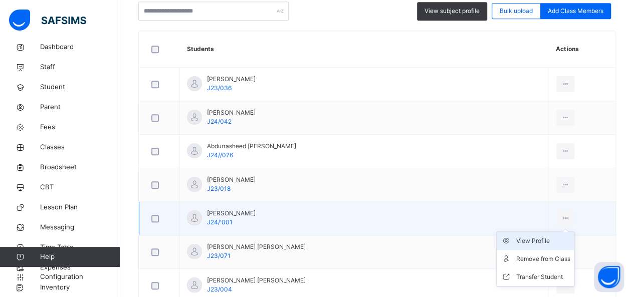
click at [523, 244] on li "View Profile" at bounding box center [534, 241] width 77 height 18
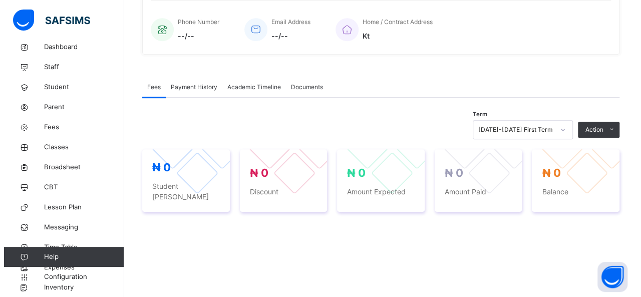
scroll to position [260, 0]
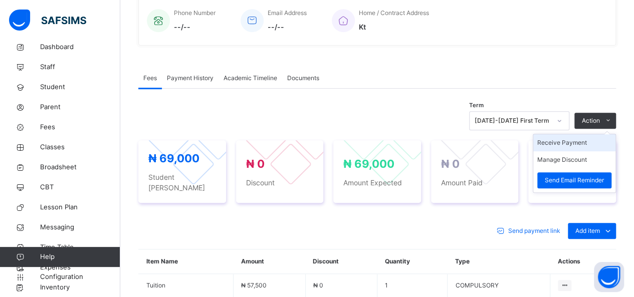
click at [574, 144] on li "Receive Payment" at bounding box center [574, 142] width 82 height 17
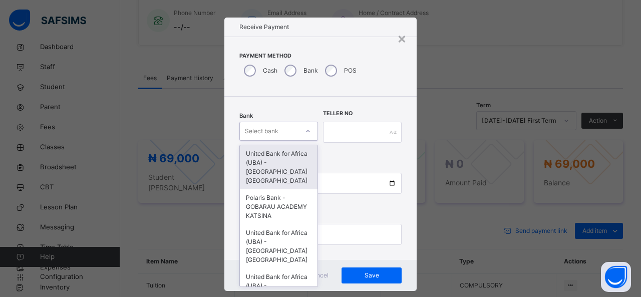
click at [296, 140] on div "Bank option United Bank for Africa (UBA) - Gobarau Academy Katsina focused, 1 o…" at bounding box center [278, 132] width 79 height 41
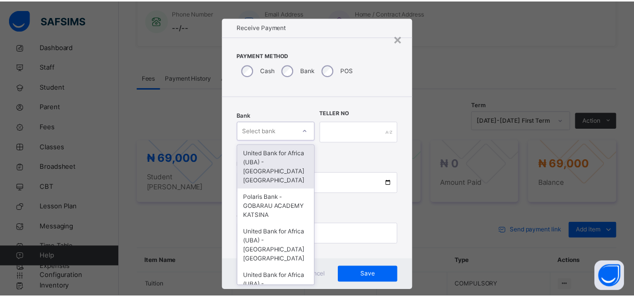
scroll to position [10, 0]
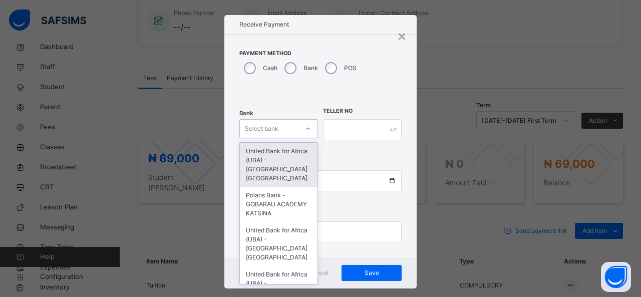
click at [295, 160] on div "United Bank for Africa (UBA) - [GEOGRAPHIC_DATA] [GEOGRAPHIC_DATA]" at bounding box center [279, 165] width 78 height 44
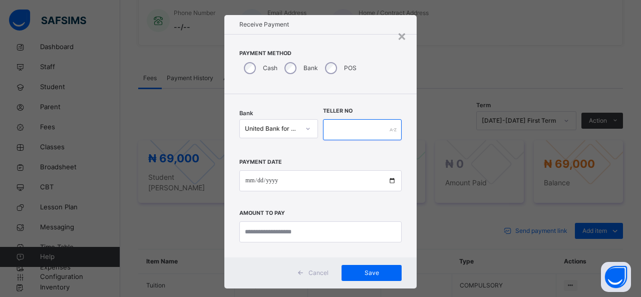
click at [331, 133] on input "text" at bounding box center [362, 129] width 79 height 21
type input "******"
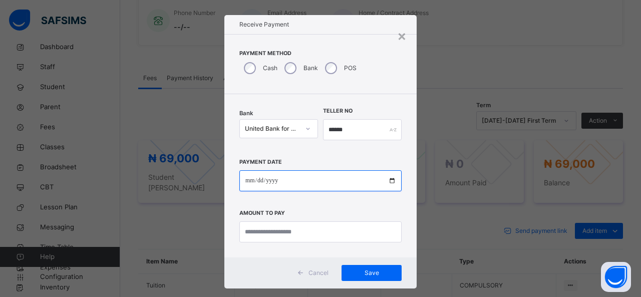
click at [312, 180] on input "date" at bounding box center [320, 180] width 162 height 21
type input "**********"
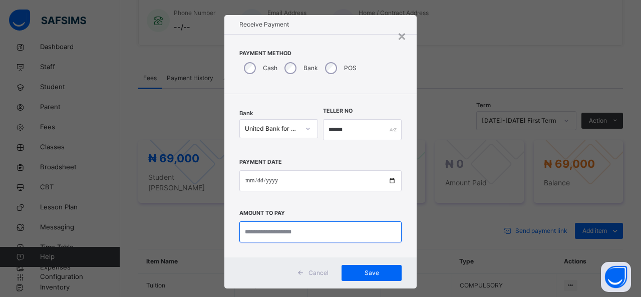
click at [282, 236] on input "currency" at bounding box center [320, 231] width 162 height 21
type input "********"
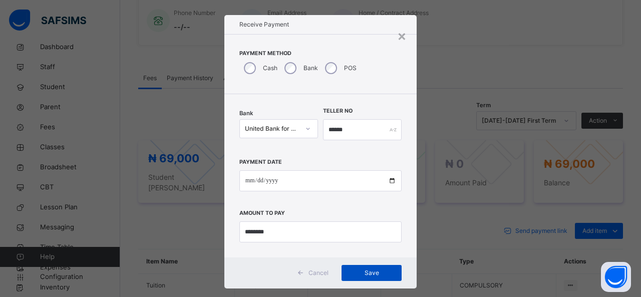
click at [365, 269] on span "Save" at bounding box center [371, 273] width 45 height 9
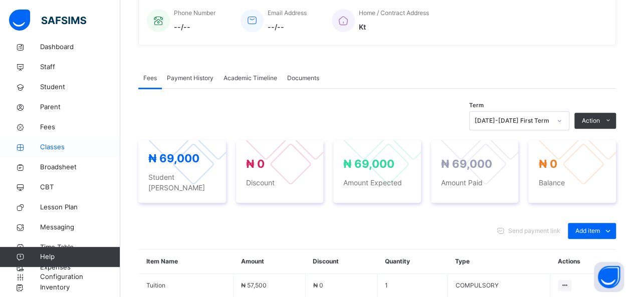
click at [48, 144] on span "Classes" at bounding box center [80, 147] width 80 height 10
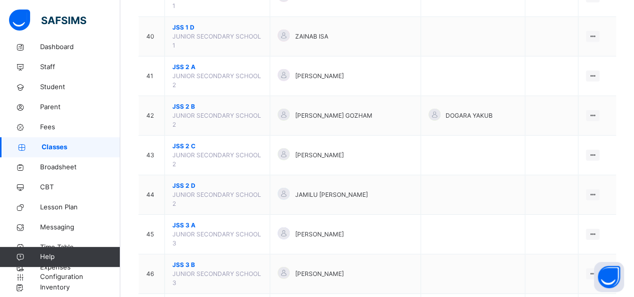
scroll to position [1343, 0]
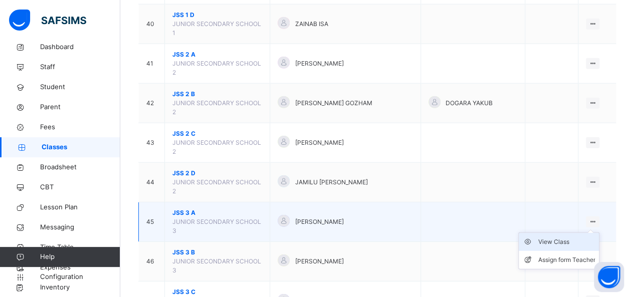
click at [571, 237] on div "View Class" at bounding box center [566, 242] width 57 height 10
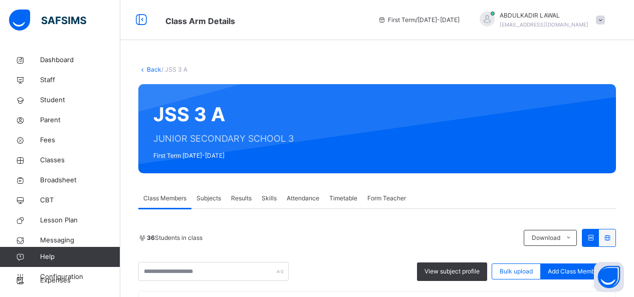
scroll to position [875, 0]
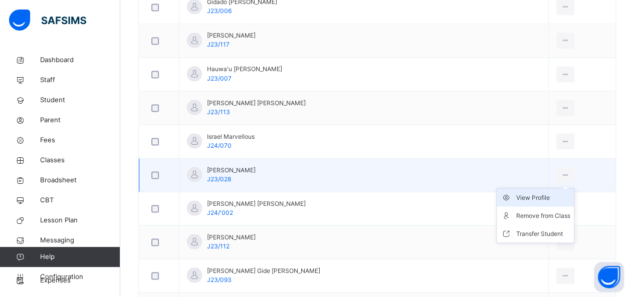
click at [527, 192] on div "View Profile" at bounding box center [542, 197] width 54 height 10
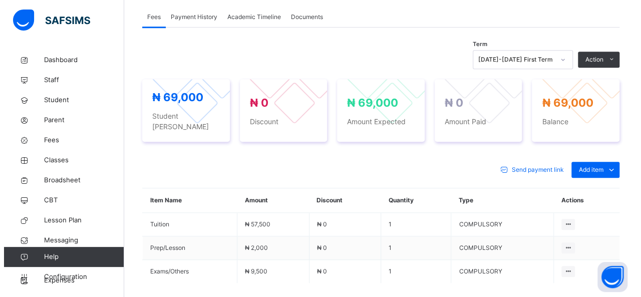
scroll to position [321, 0]
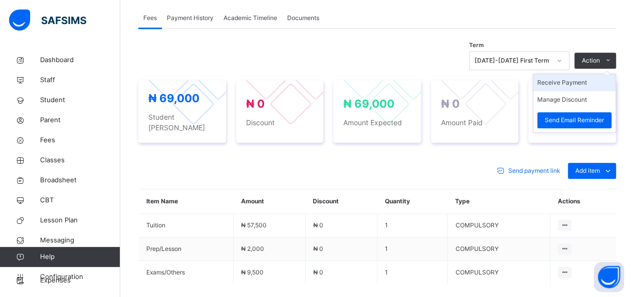
click at [580, 83] on li "Receive Payment" at bounding box center [574, 82] width 82 height 17
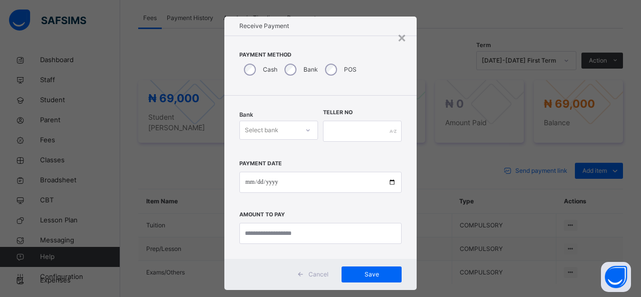
click at [304, 139] on div "Bank Select bank" at bounding box center [278, 131] width 79 height 41
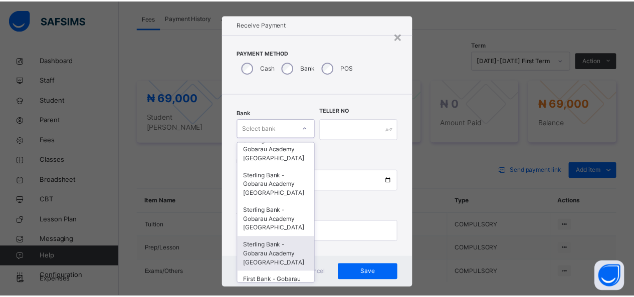
scroll to position [257, 0]
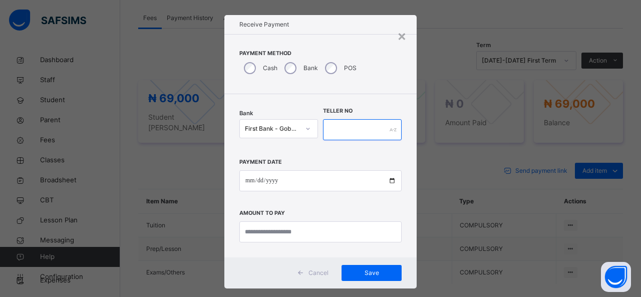
click at [328, 135] on input "text" at bounding box center [362, 129] width 79 height 21
type input "******"
click at [325, 168] on div "Payment Date Amount to pay" at bounding box center [320, 196] width 162 height 92
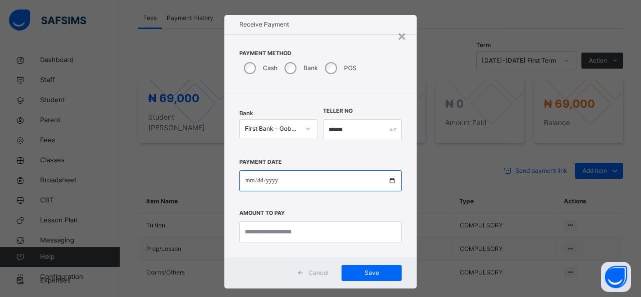
click at [324, 170] on input "date" at bounding box center [320, 180] width 162 height 21
type input "**********"
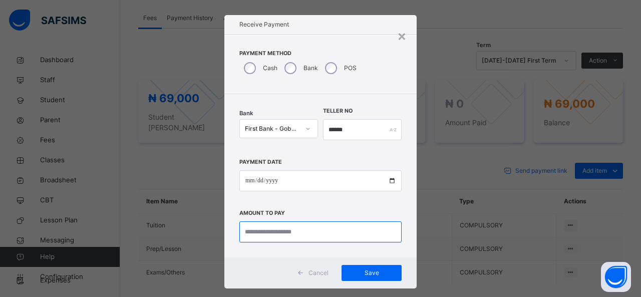
click at [297, 225] on input "currency" at bounding box center [320, 231] width 162 height 21
type input "********"
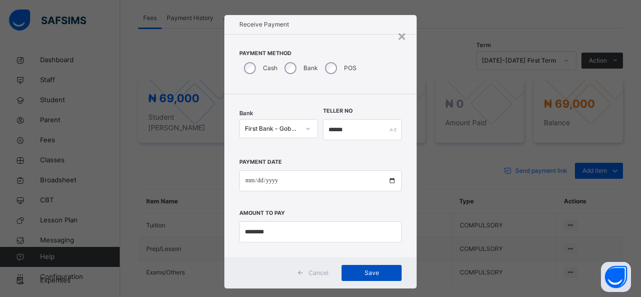
click at [362, 269] on span "Save" at bounding box center [371, 273] width 45 height 9
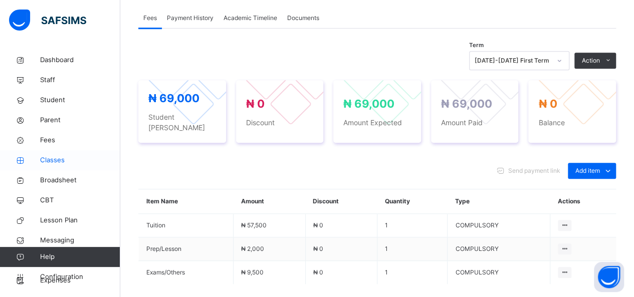
click at [51, 162] on span "Classes" at bounding box center [80, 160] width 80 height 10
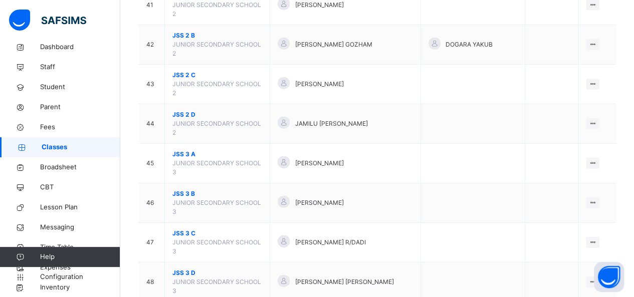
scroll to position [1403, 0]
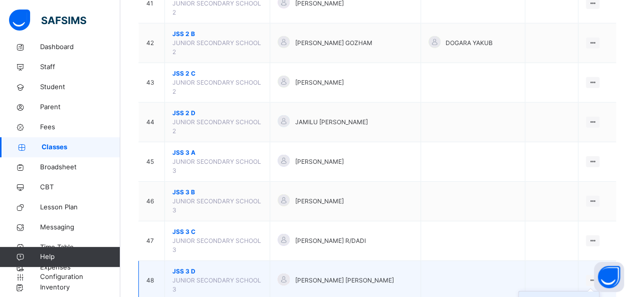
click at [571, 296] on div "View Class" at bounding box center [566, 301] width 57 height 10
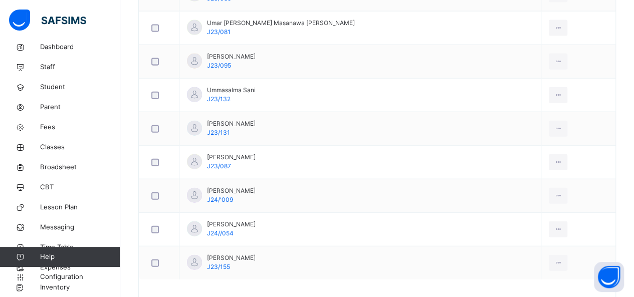
scroll to position [1142, 0]
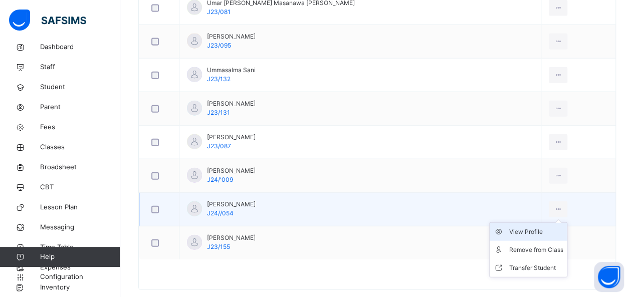
click at [514, 227] on div "View Profile" at bounding box center [535, 232] width 54 height 10
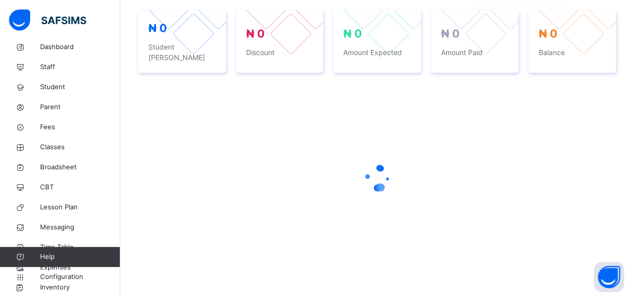
scroll to position [401, 0]
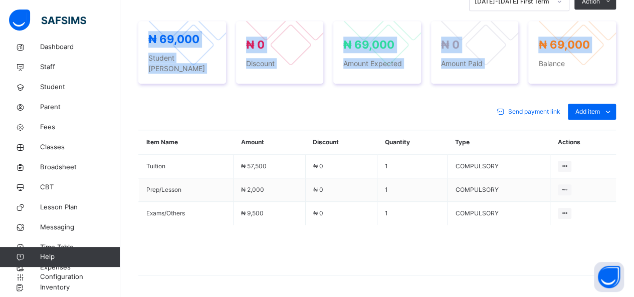
click at [632, 4] on div "× Delete Document This action would delete the document with name: from the sys…" at bounding box center [376, 0] width 513 height 660
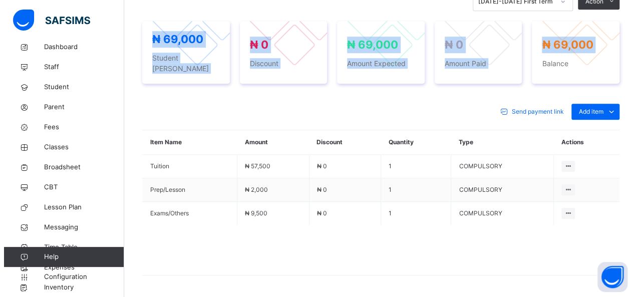
scroll to position [366, 0]
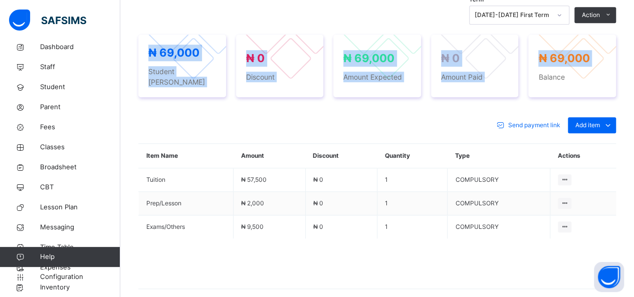
click at [632, 4] on div "× Delete Document This action would delete the document with name: from the sys…" at bounding box center [376, 14] width 513 height 660
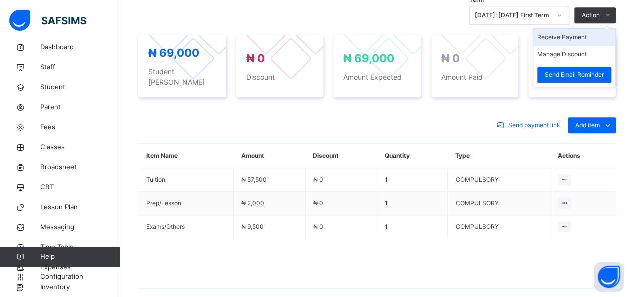
click at [585, 36] on li "Receive Payment" at bounding box center [574, 37] width 82 height 17
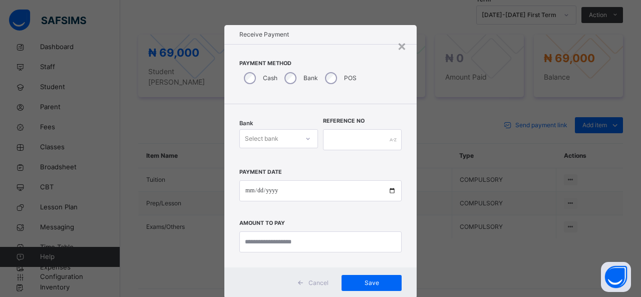
click at [304, 138] on div at bounding box center [308, 139] width 19 height 18
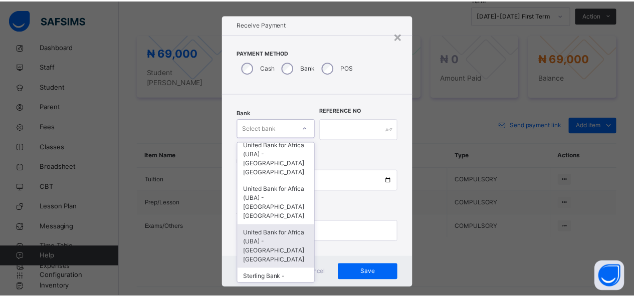
scroll to position [117, 0]
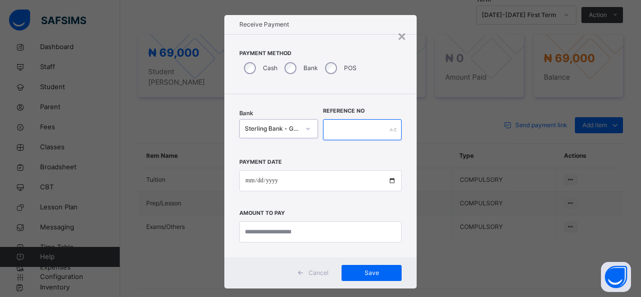
click at [344, 123] on input "text" at bounding box center [362, 129] width 79 height 21
type input "*******"
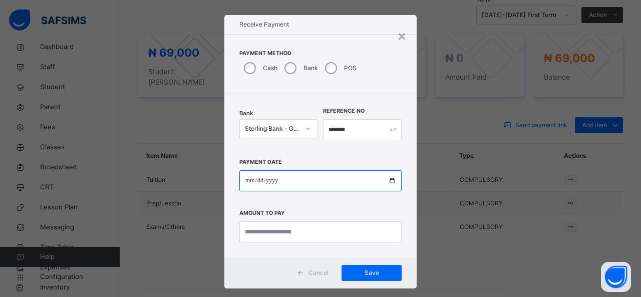
click at [306, 178] on input "date" at bounding box center [320, 180] width 162 height 21
type input "**********"
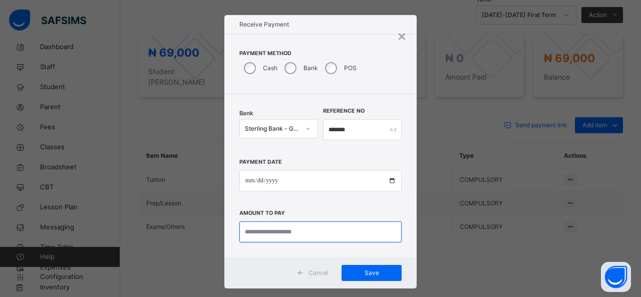
click at [273, 229] on input "currency" at bounding box center [320, 231] width 162 height 21
type input "********"
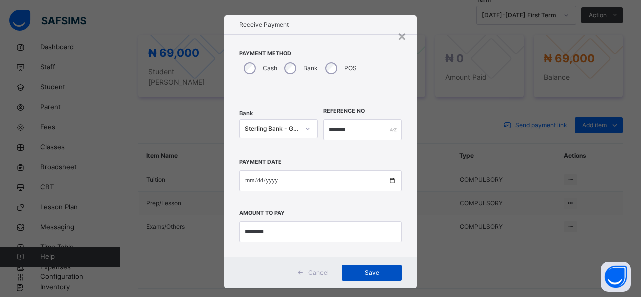
click at [359, 267] on div "Save" at bounding box center [372, 273] width 60 height 16
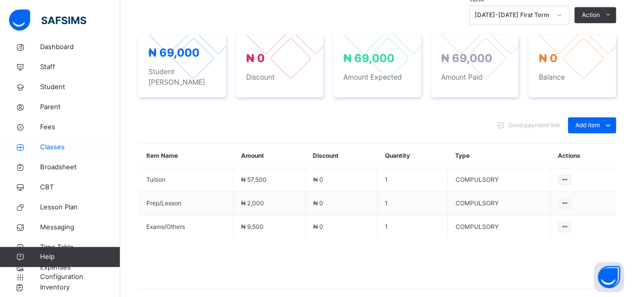
click at [46, 147] on span "Classes" at bounding box center [80, 147] width 80 height 10
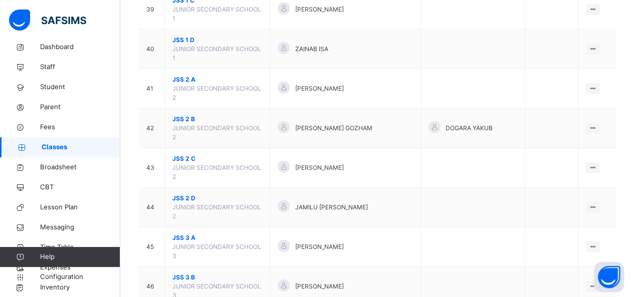
scroll to position [1383, 0]
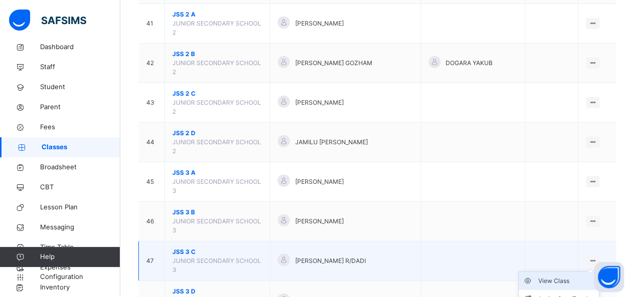
click at [569, 276] on div "View Class" at bounding box center [566, 281] width 57 height 10
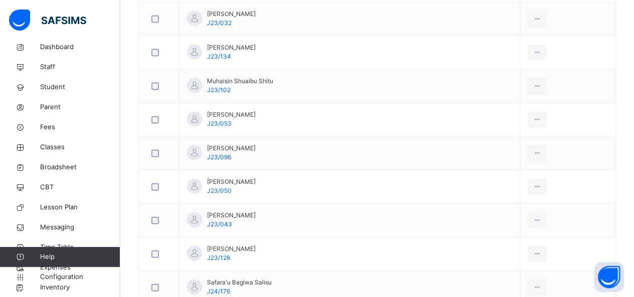
scroll to position [1102, 0]
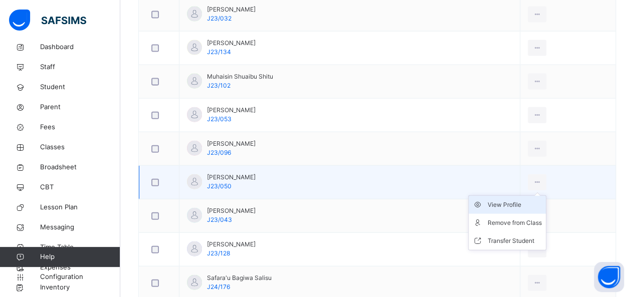
click at [509, 200] on div "View Profile" at bounding box center [514, 205] width 54 height 10
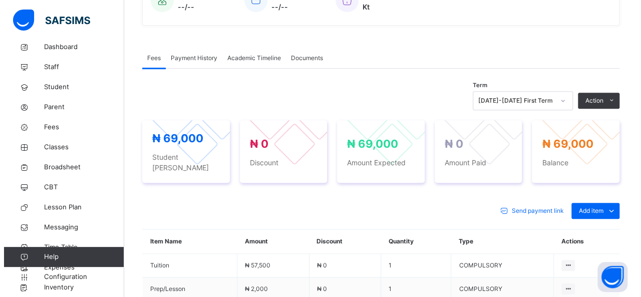
scroll to position [260, 0]
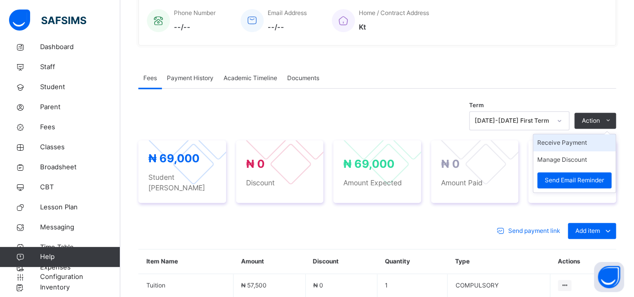
click at [568, 142] on li "Receive Payment" at bounding box center [574, 142] width 82 height 17
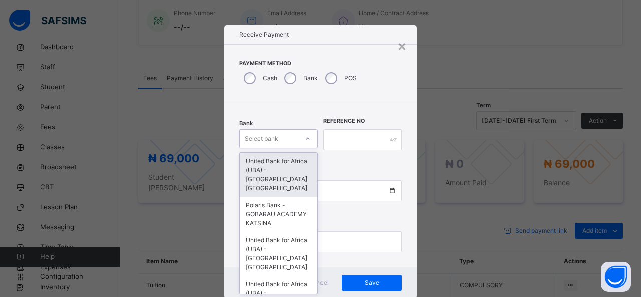
click at [281, 139] on div "Bank option United Bank for Africa (UBA) - Gobarau Academy Katsina focused, 1 o…" at bounding box center [278, 139] width 79 height 41
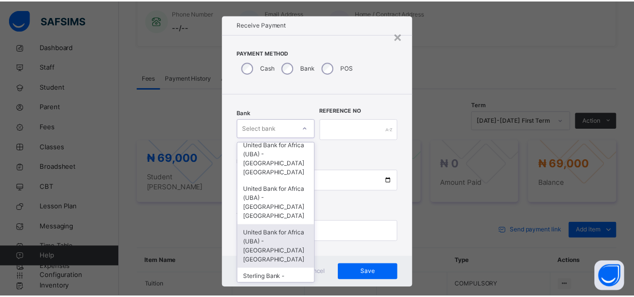
scroll to position [117, 0]
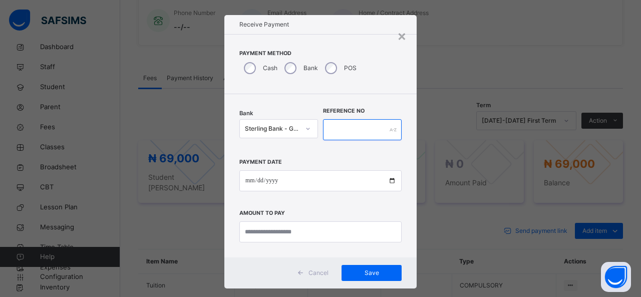
click at [342, 127] on input "text" at bounding box center [362, 129] width 79 height 21
type input "*******"
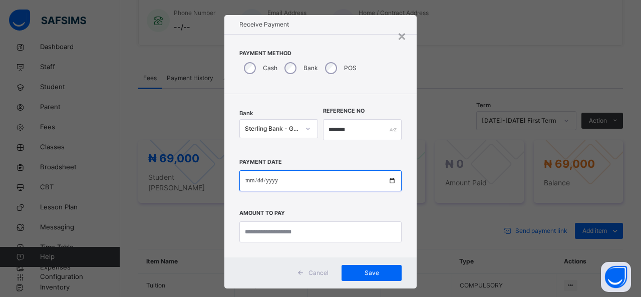
click at [318, 180] on input "date" at bounding box center [320, 180] width 162 height 21
type input "**********"
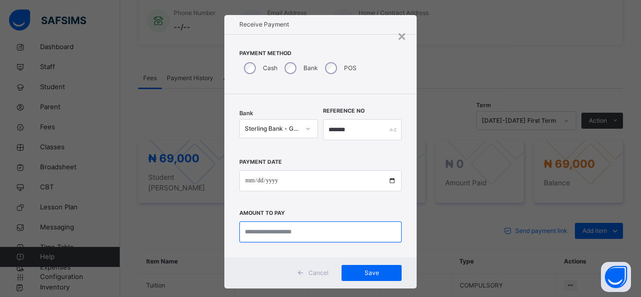
click at [299, 228] on input "currency" at bounding box center [320, 231] width 162 height 21
type input "********"
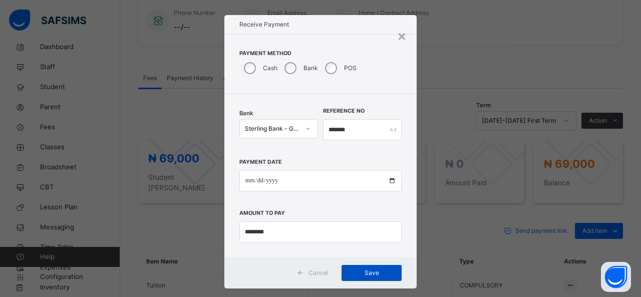
click at [372, 271] on span "Save" at bounding box center [371, 273] width 45 height 9
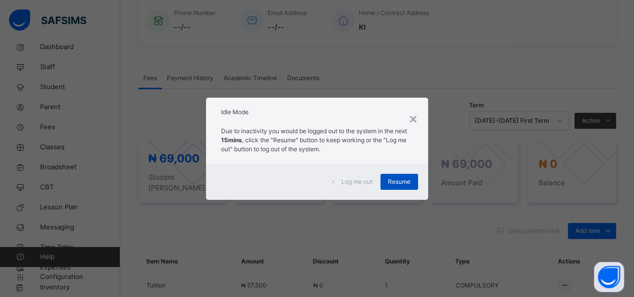
click at [394, 180] on span "Resume" at bounding box center [399, 181] width 23 height 9
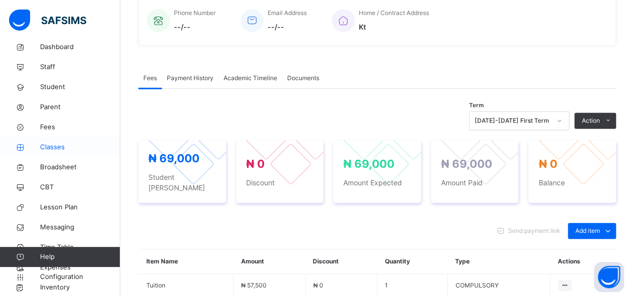
click at [46, 142] on span "Classes" at bounding box center [80, 147] width 80 height 10
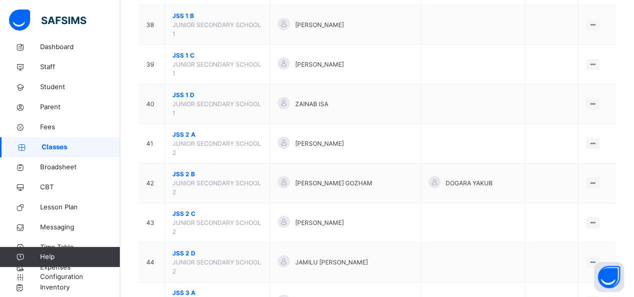
scroll to position [1282, 0]
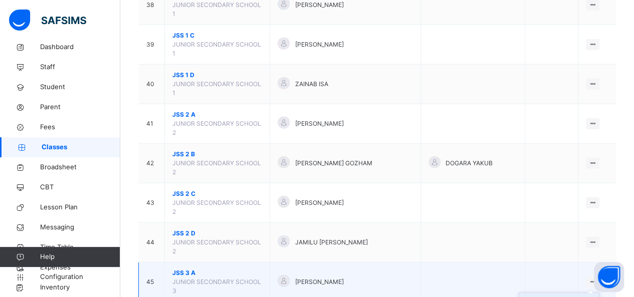
click at [559, 293] on li "View Class" at bounding box center [558, 302] width 80 height 18
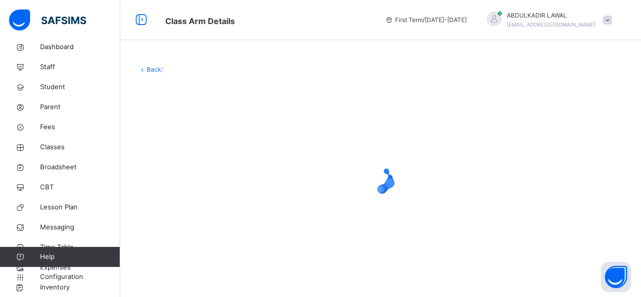
click at [559, 216] on div at bounding box center [380, 179] width 485 height 190
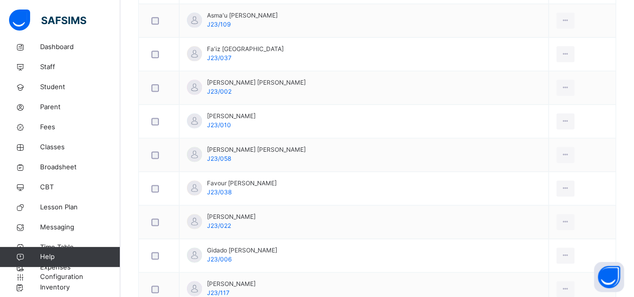
scroll to position [641, 0]
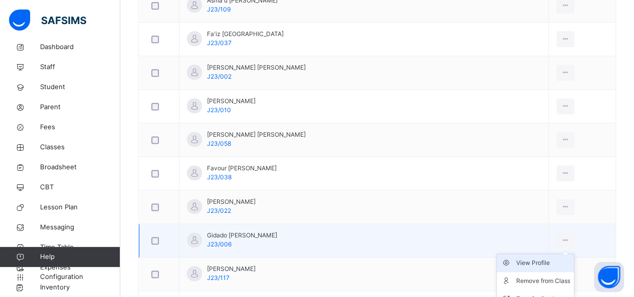
click at [523, 258] on div "View Profile" at bounding box center [542, 263] width 54 height 10
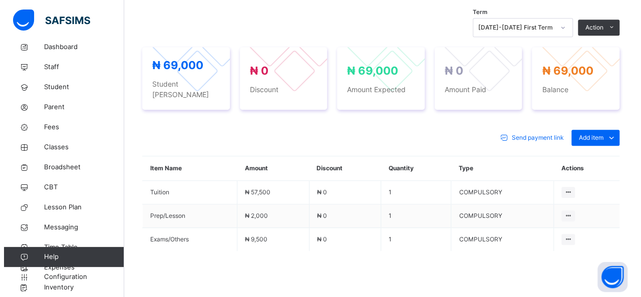
scroll to position [334, 0]
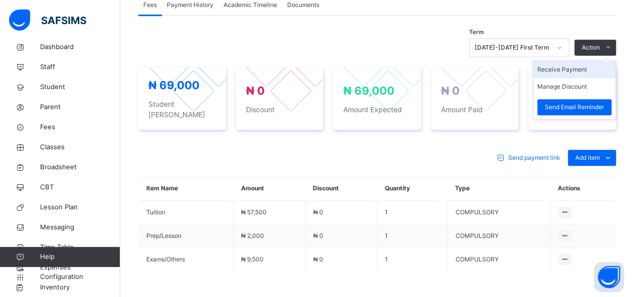
click at [579, 67] on li "Receive Payment" at bounding box center [574, 69] width 82 height 17
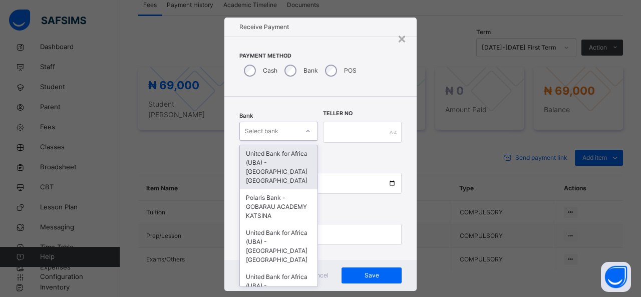
click at [292, 134] on div "Select bank" at bounding box center [269, 132] width 59 height 16
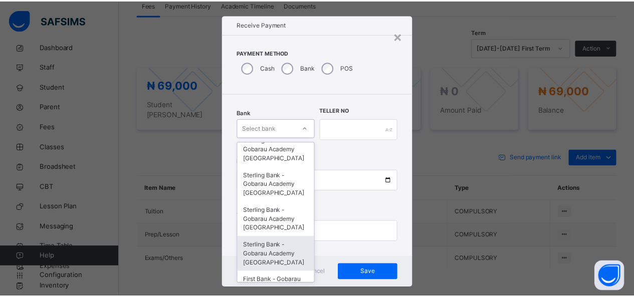
scroll to position [257, 0]
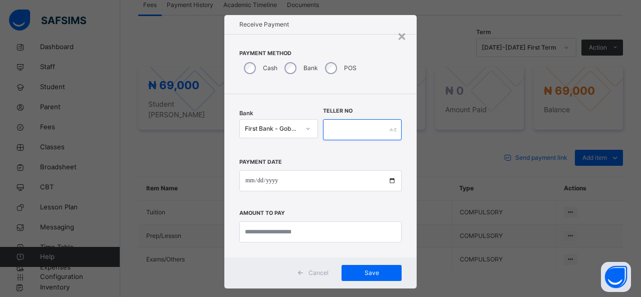
click at [328, 134] on input "text" at bounding box center [362, 129] width 79 height 21
type input "*******"
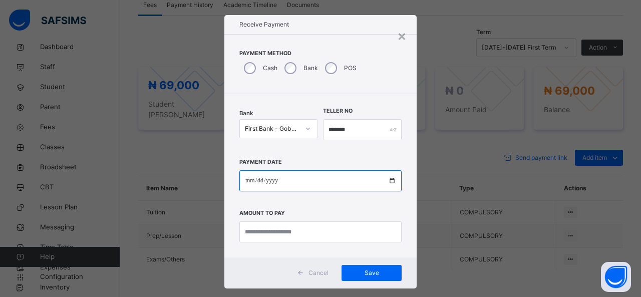
click at [312, 182] on input "date" at bounding box center [320, 180] width 162 height 21
type input "**********"
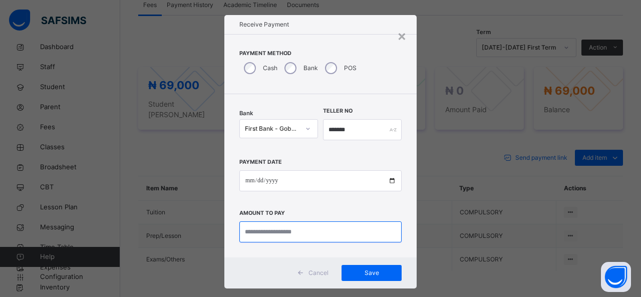
click at [293, 228] on input "currency" at bounding box center [320, 231] width 162 height 21
type input "********"
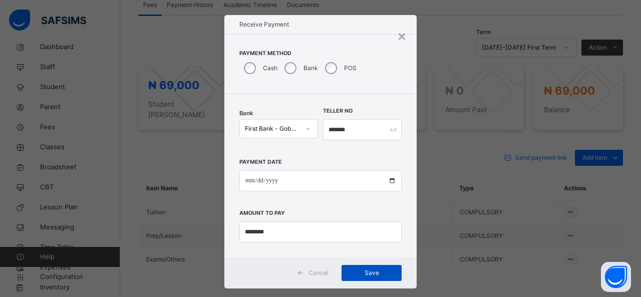
click at [377, 271] on span "Save" at bounding box center [371, 273] width 45 height 9
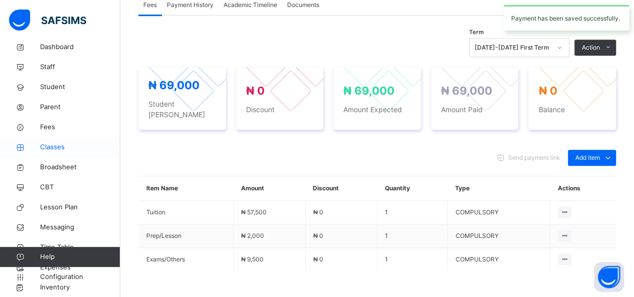
click at [67, 148] on span "Classes" at bounding box center [80, 147] width 80 height 10
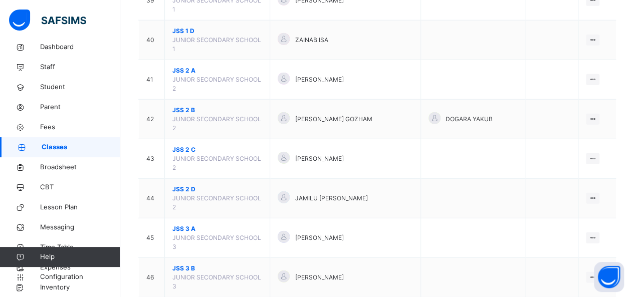
scroll to position [1343, 0]
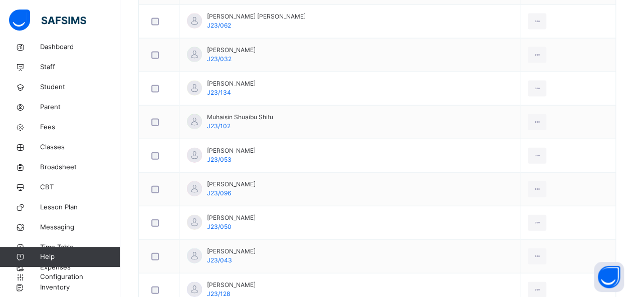
scroll to position [1209, 0]
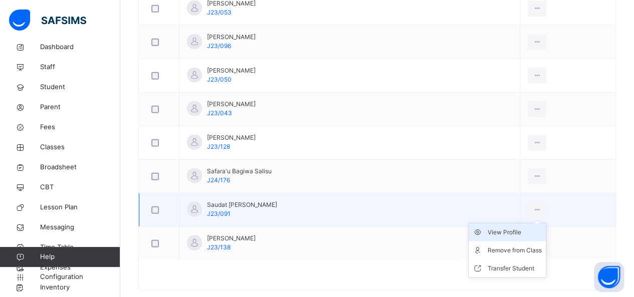
click at [502, 227] on div "View Profile" at bounding box center [514, 232] width 54 height 10
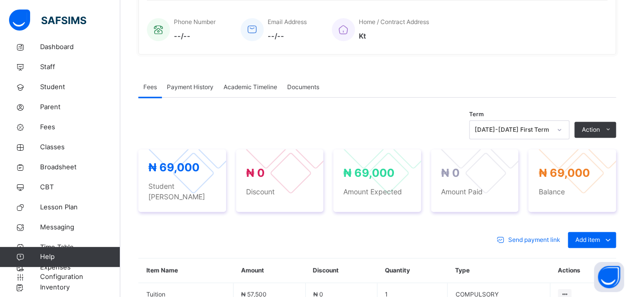
scroll to position [401, 0]
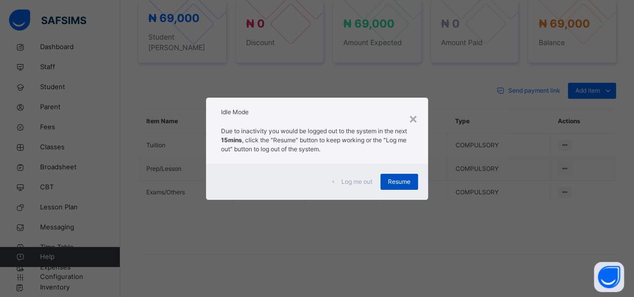
click at [404, 174] on div "Resume" at bounding box center [399, 182] width 38 height 16
drag, startPoint x: 394, startPoint y: 184, endPoint x: 385, endPoint y: 182, distance: 9.8
click at [385, 182] on div "Resume" at bounding box center [399, 182] width 38 height 16
click at [402, 177] on div "Resume" at bounding box center [399, 182] width 38 height 16
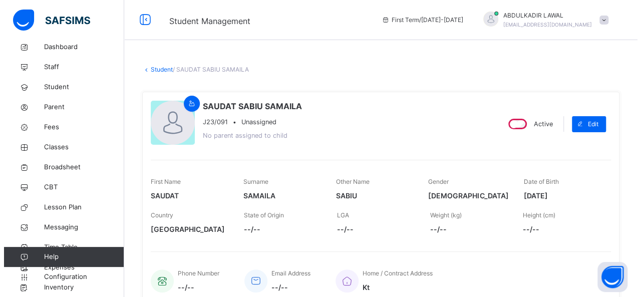
scroll to position [0, 0]
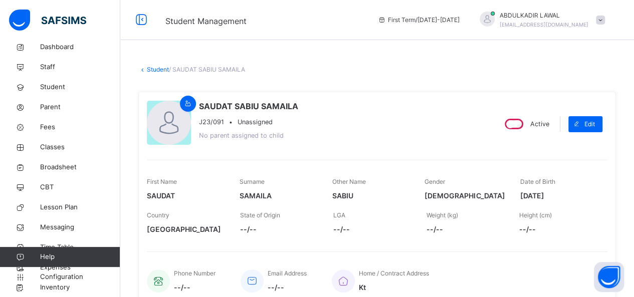
click at [605, 19] on span at bounding box center [600, 20] width 9 height 9
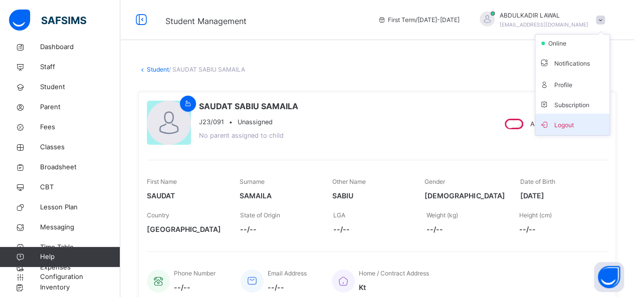
click at [576, 121] on span "Logout" at bounding box center [572, 125] width 66 height 14
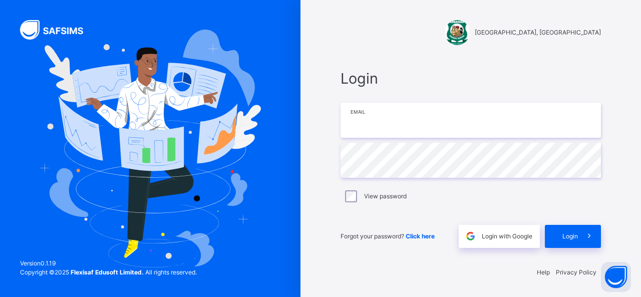
type input "**********"
